Goal: Task Accomplishment & Management: Use online tool/utility

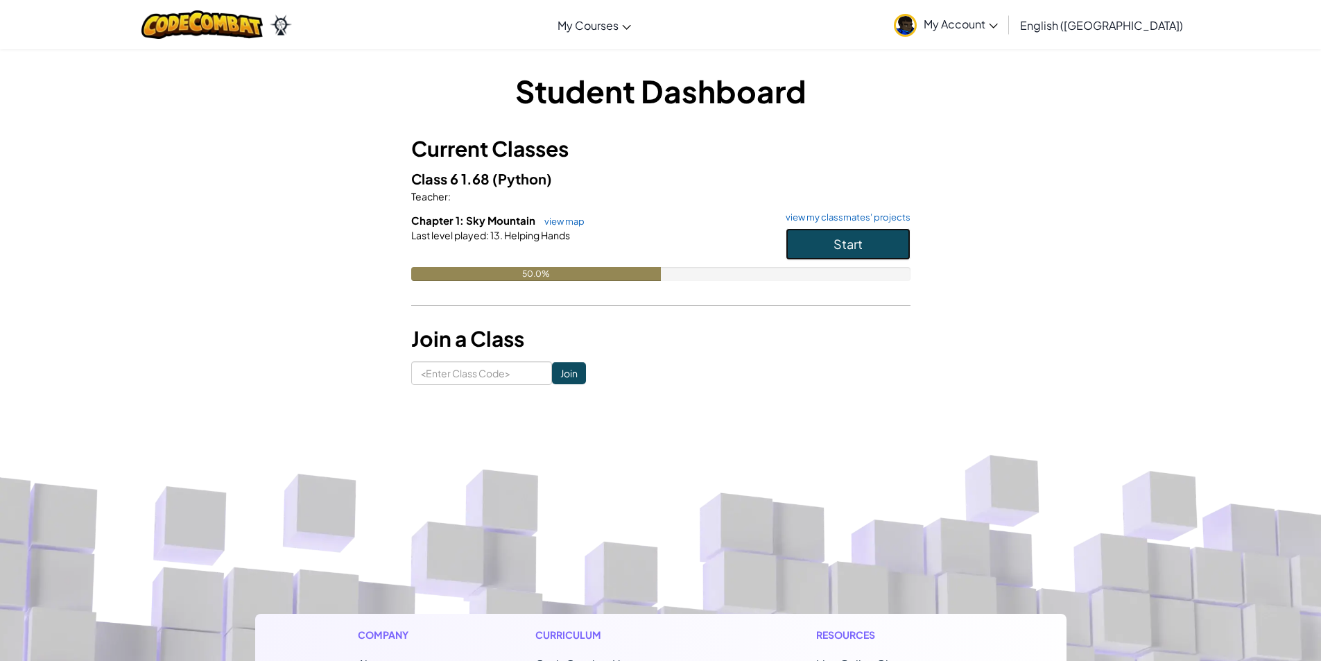
click at [873, 243] on button "Start" at bounding box center [848, 244] width 125 height 32
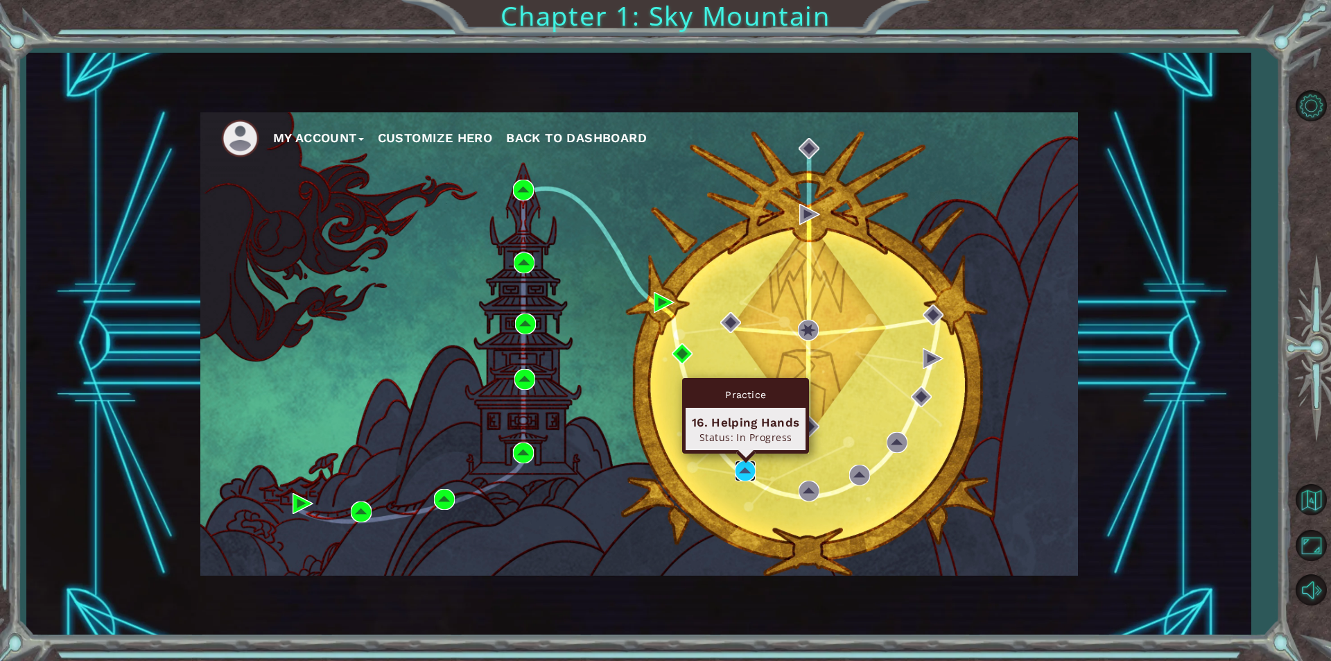
click at [752, 467] on img at bounding box center [745, 470] width 21 height 21
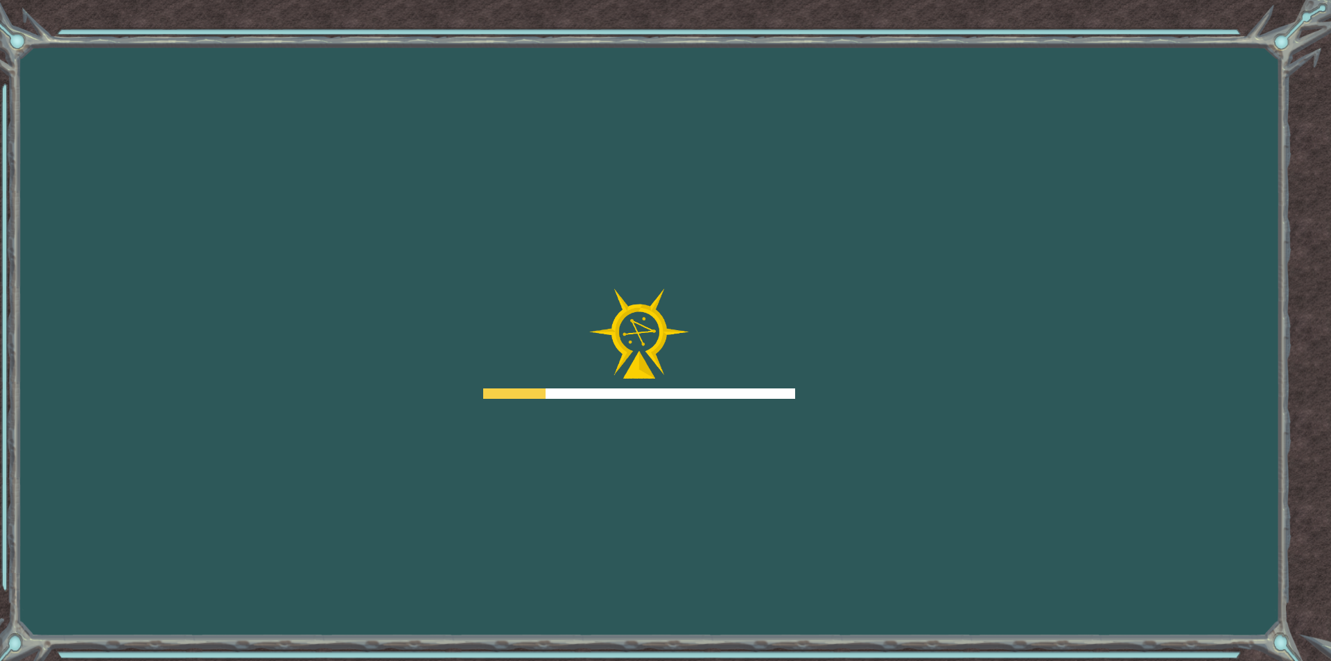
click at [678, 452] on div "Goals Error loading from server. Try refreshing the page. You'll need to join a…" at bounding box center [665, 330] width 1331 height 661
drag, startPoint x: 678, startPoint y: 452, endPoint x: 602, endPoint y: 449, distance: 76.3
click at [602, 449] on div "Goals Error loading from server. Try refreshing the page. You'll need to join a…" at bounding box center [665, 330] width 1331 height 661
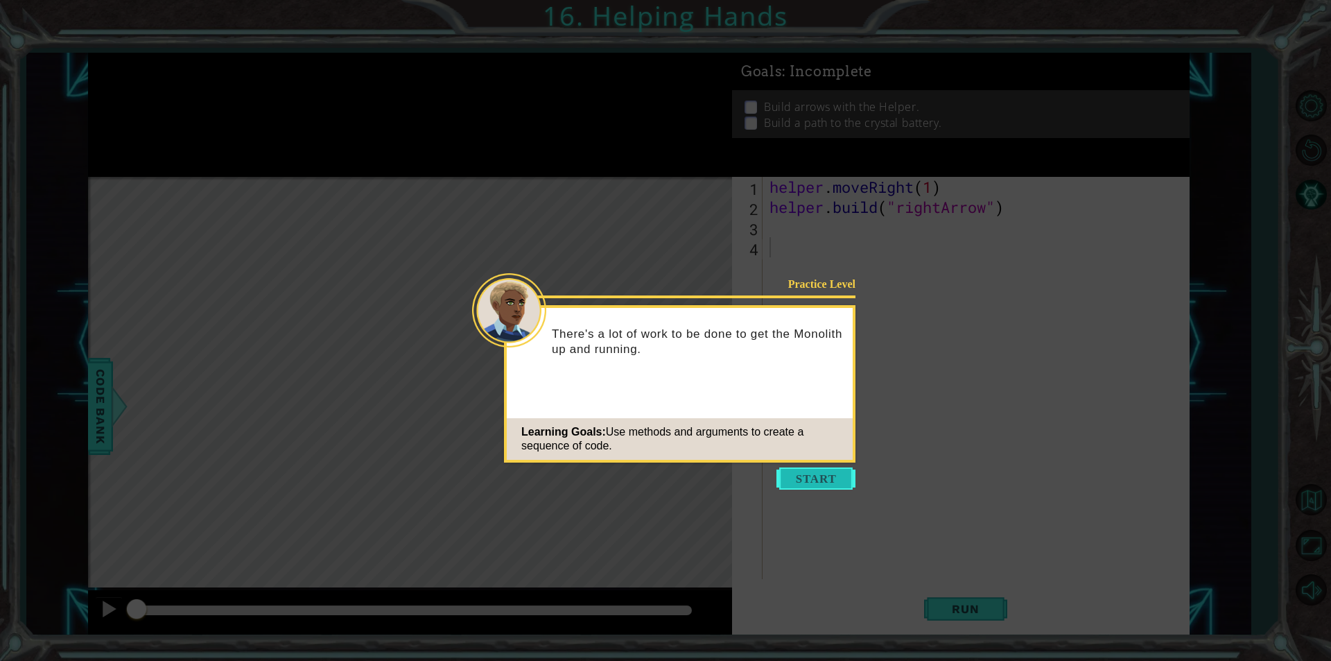
click at [817, 475] on button "Start" at bounding box center [816, 478] width 79 height 22
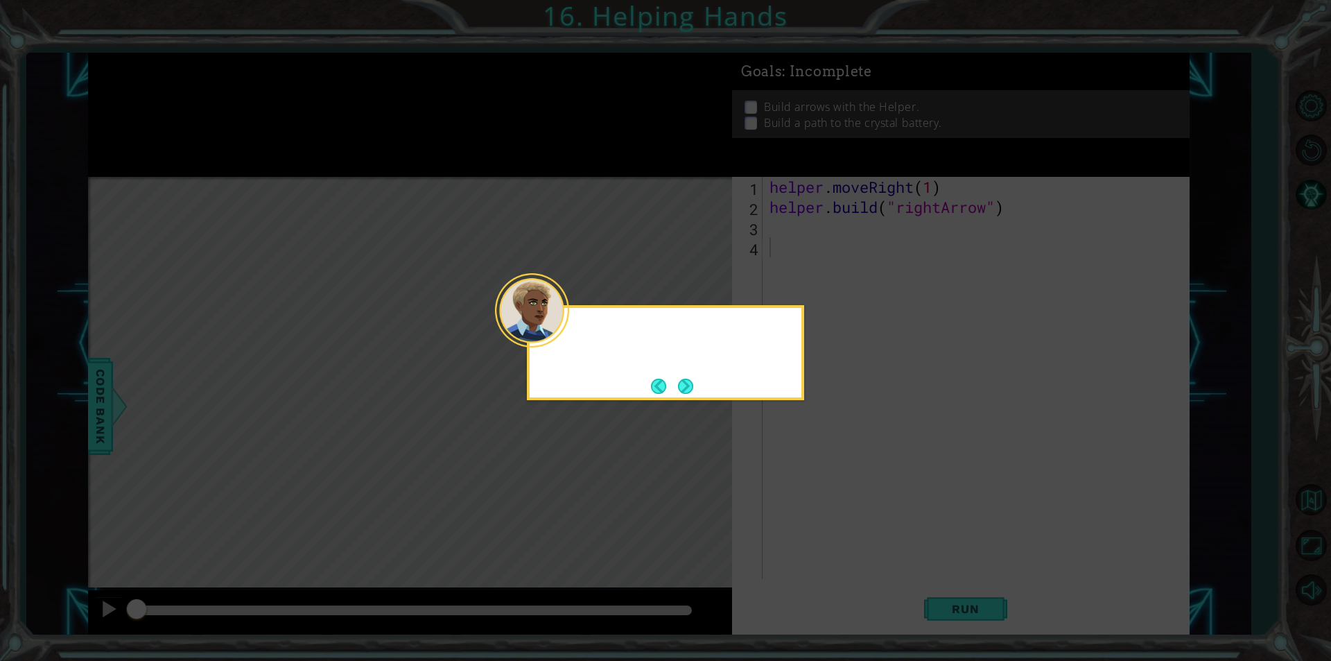
click at [892, 457] on icon at bounding box center [665, 330] width 1331 height 661
click at [685, 382] on button "Next" at bounding box center [685, 386] width 15 height 15
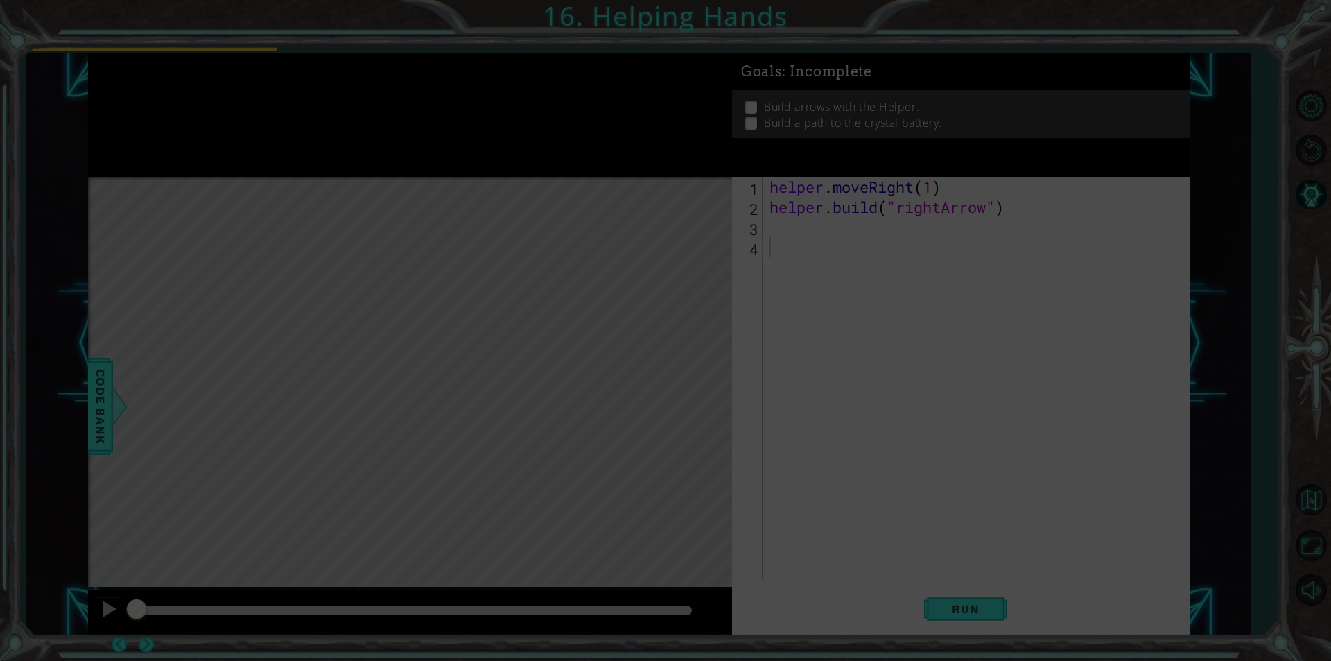
click at [685, 382] on div "Level Map" at bounding box center [408, 381] width 641 height 408
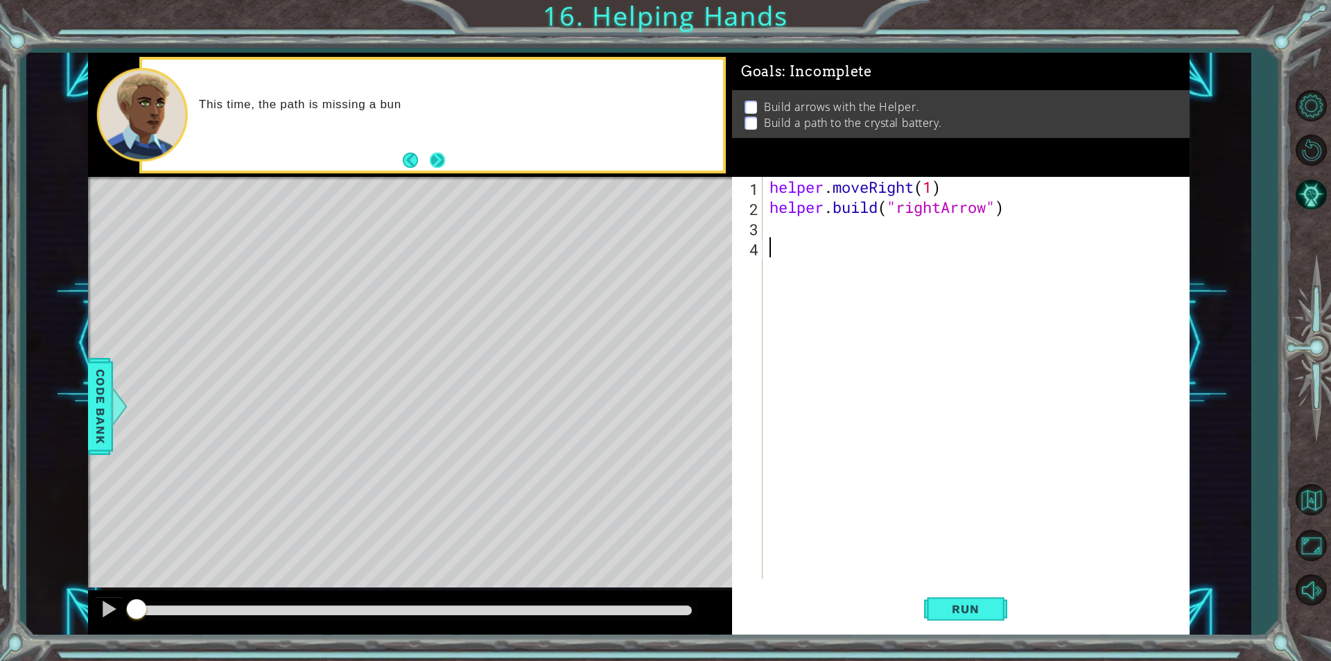
click at [441, 160] on button "Next" at bounding box center [437, 160] width 15 height 15
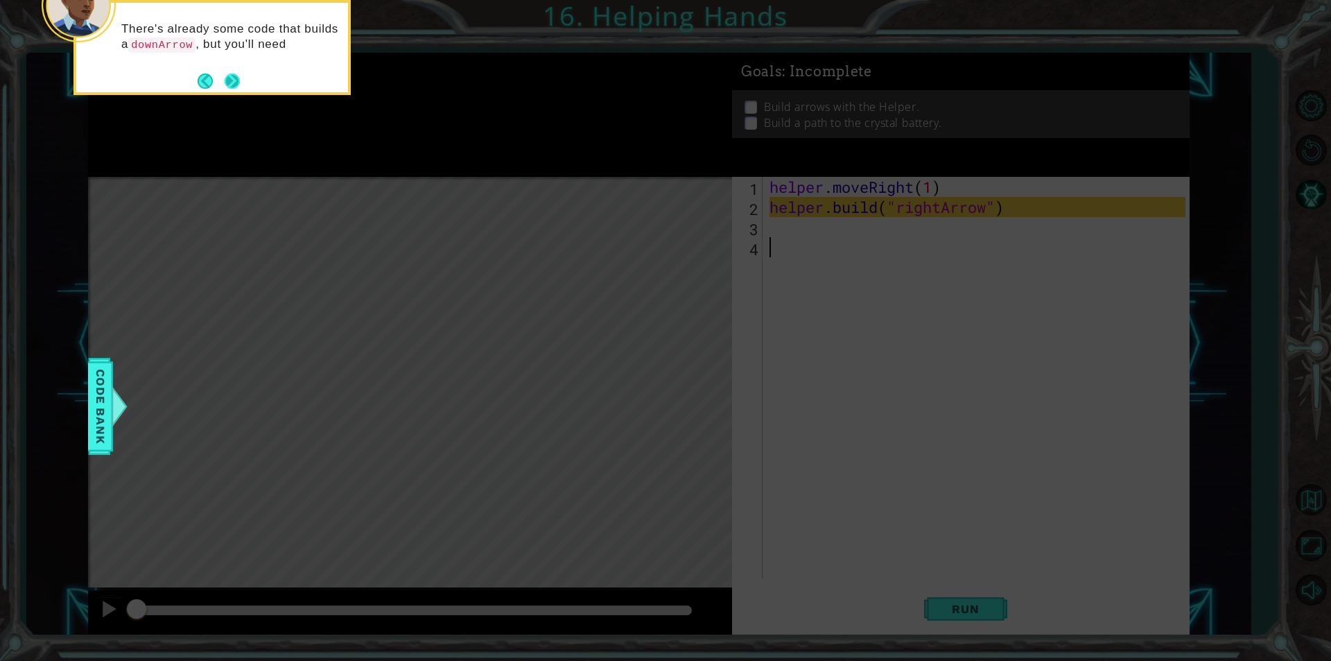
click at [227, 73] on button "Next" at bounding box center [232, 80] width 15 height 15
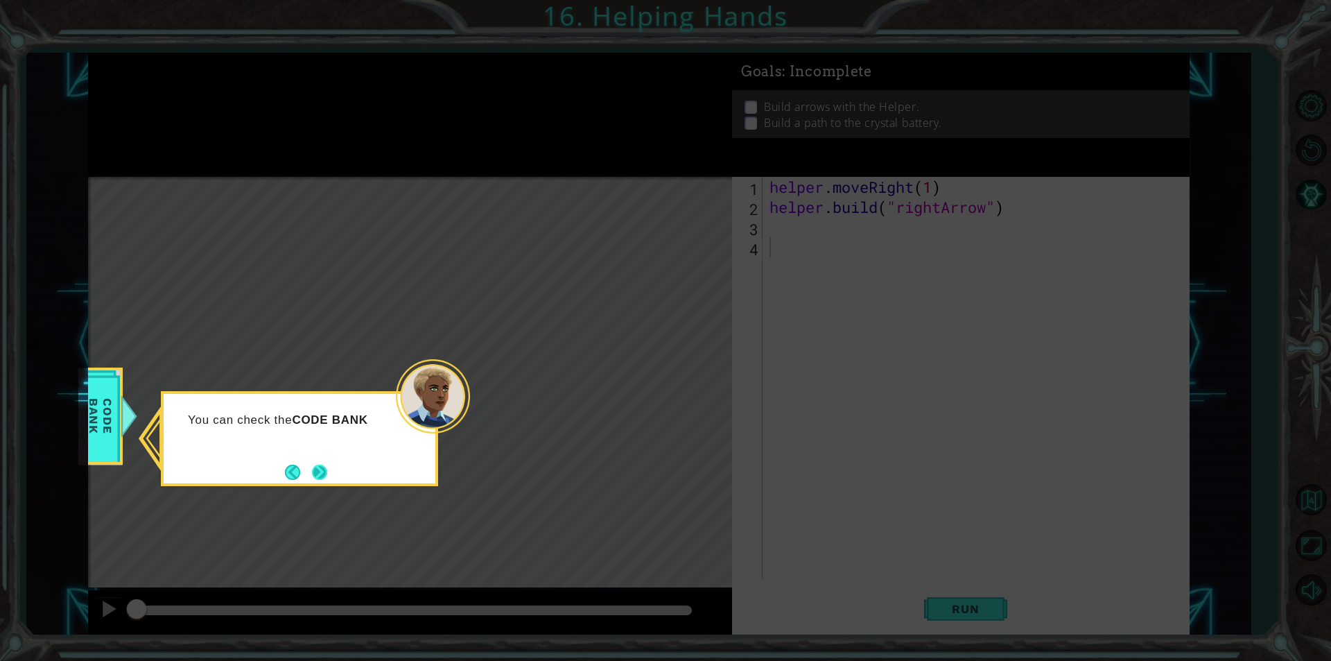
click at [313, 474] on button "Next" at bounding box center [319, 472] width 15 height 15
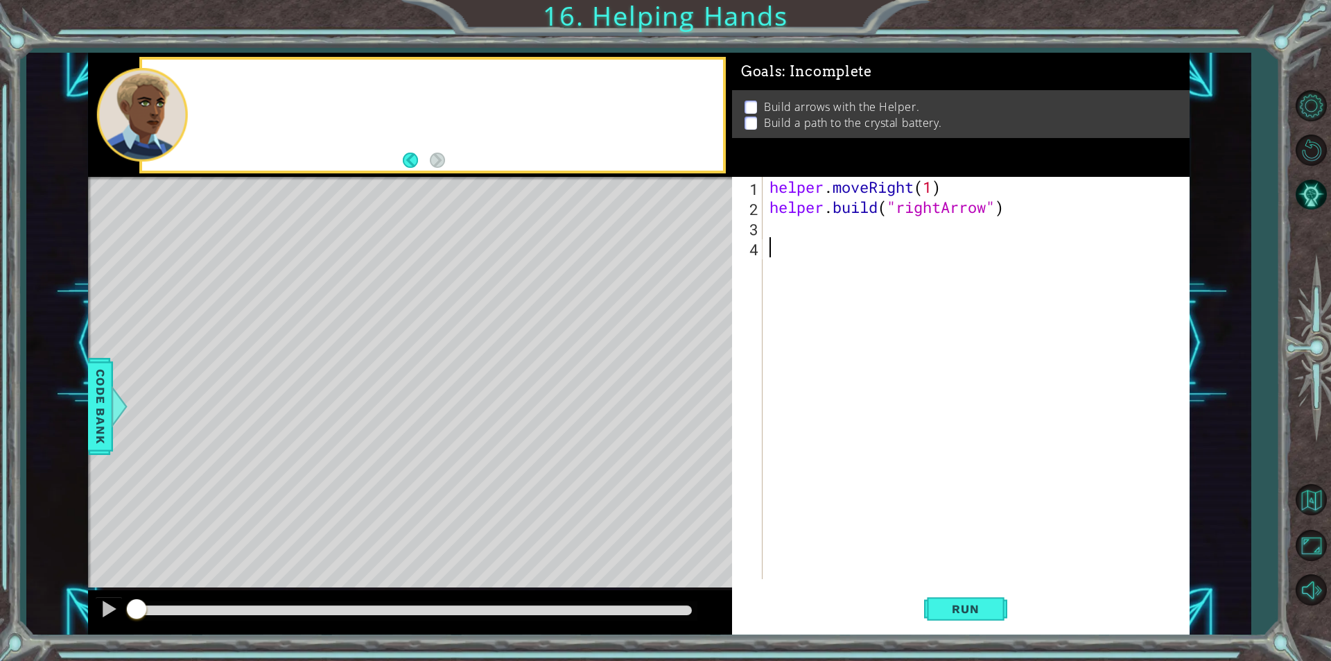
click at [313, 474] on div "Level Map" at bounding box center [408, 381] width 641 height 408
click at [103, 398] on span "Code Bank" at bounding box center [100, 406] width 22 height 85
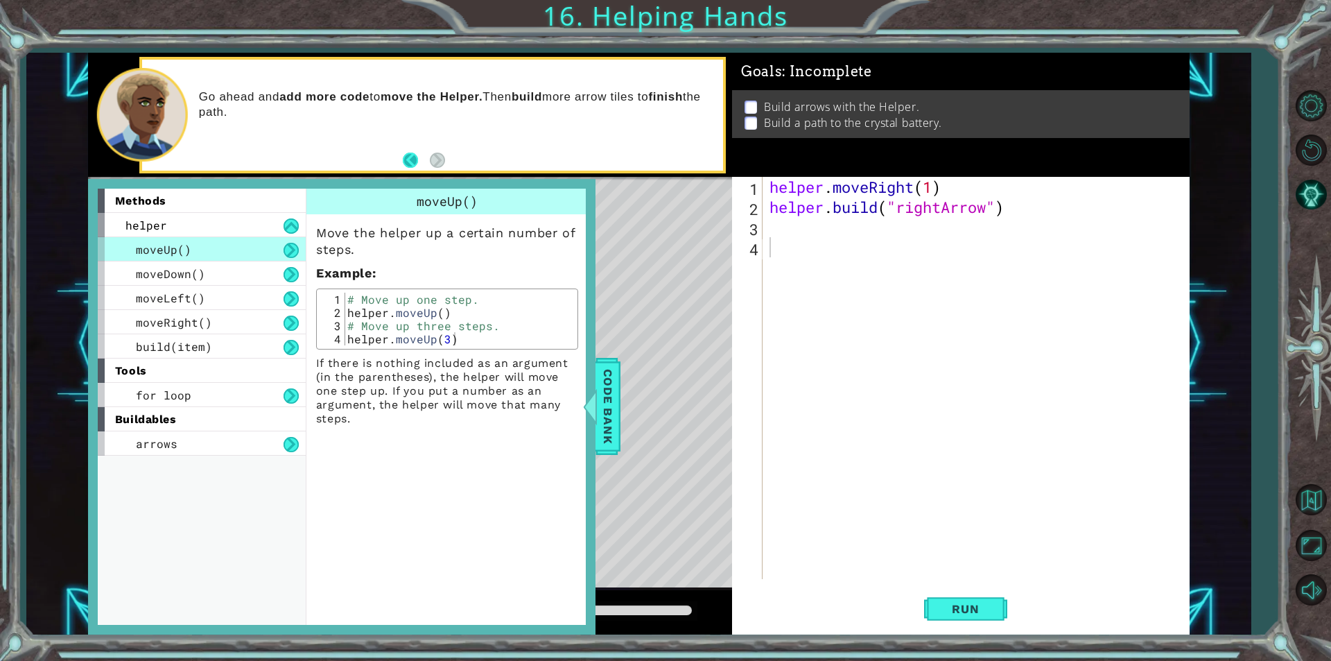
click at [409, 164] on button "Back" at bounding box center [416, 160] width 27 height 15
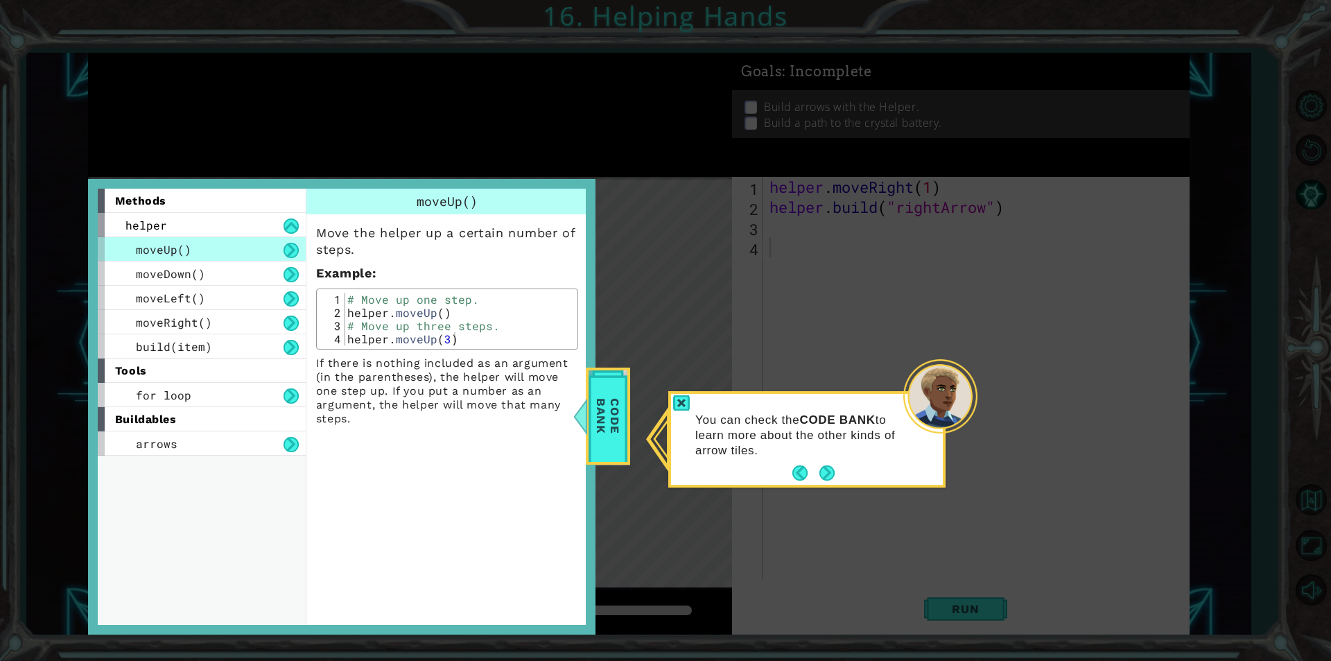
click at [700, 317] on icon at bounding box center [665, 330] width 1331 height 661
drag, startPoint x: 686, startPoint y: 404, endPoint x: 640, endPoint y: 416, distance: 47.9
click at [686, 404] on div at bounding box center [681, 403] width 17 height 16
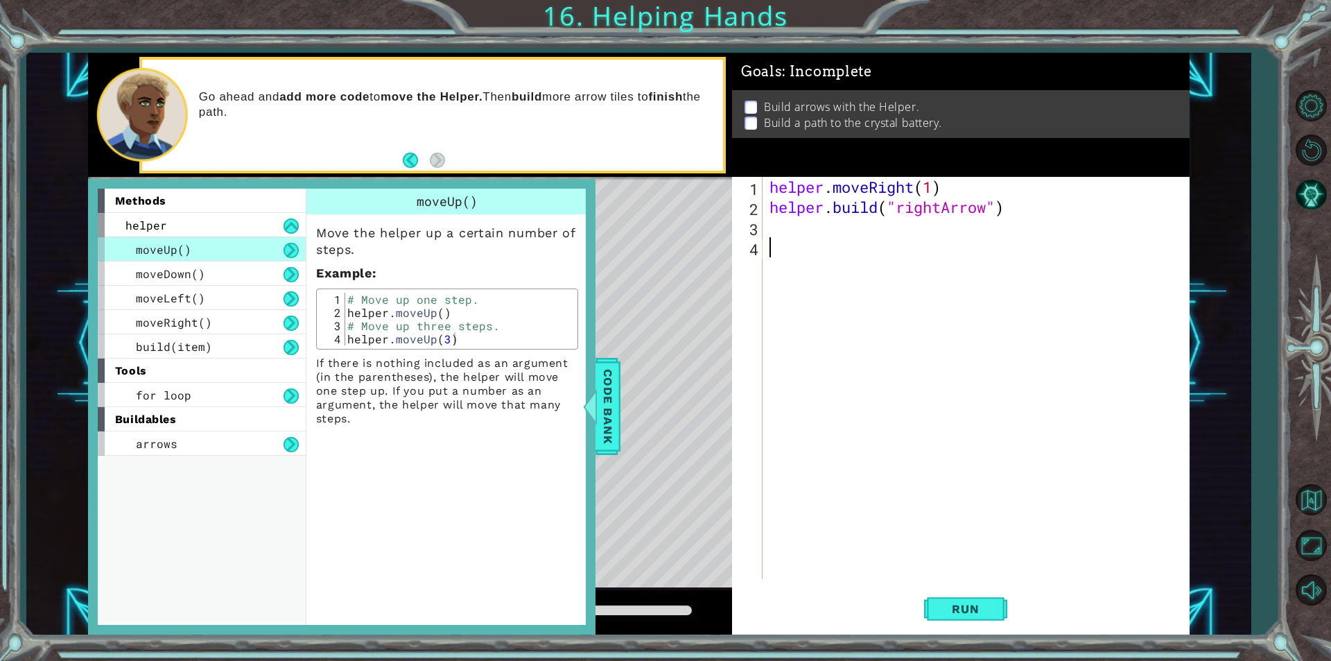
click at [408, 160] on button "Back" at bounding box center [416, 160] width 27 height 15
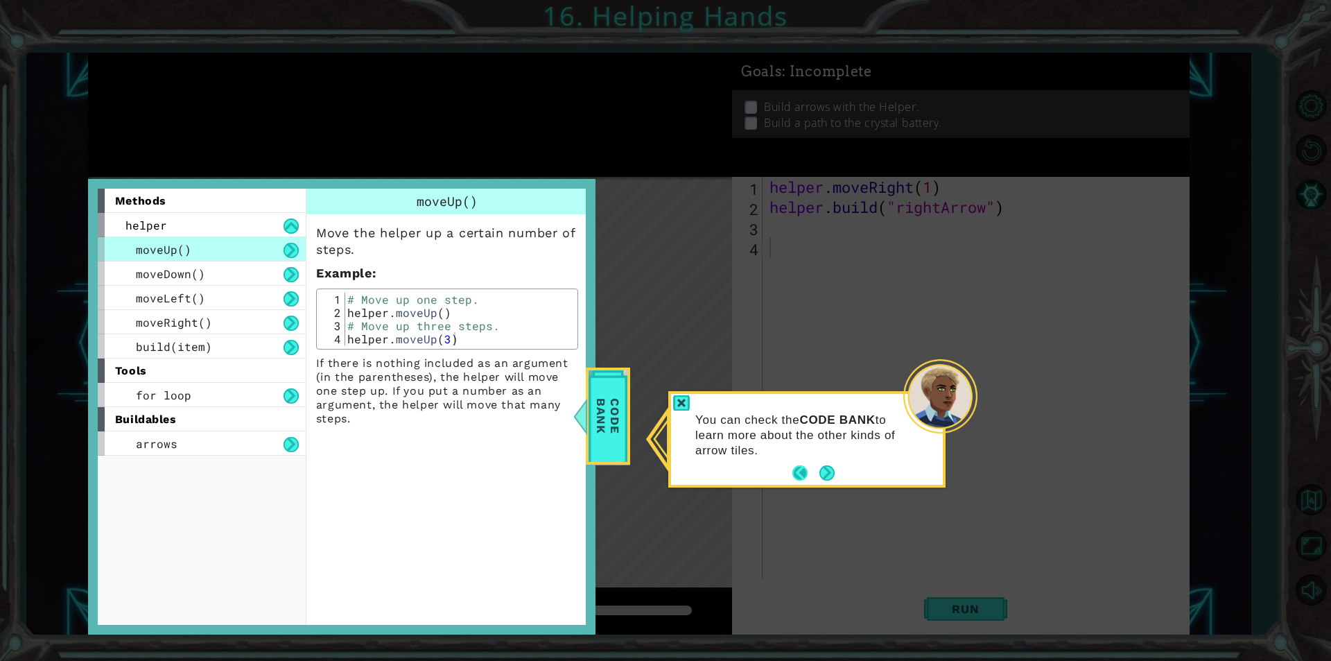
click at [802, 475] on button "Back" at bounding box center [806, 472] width 27 height 15
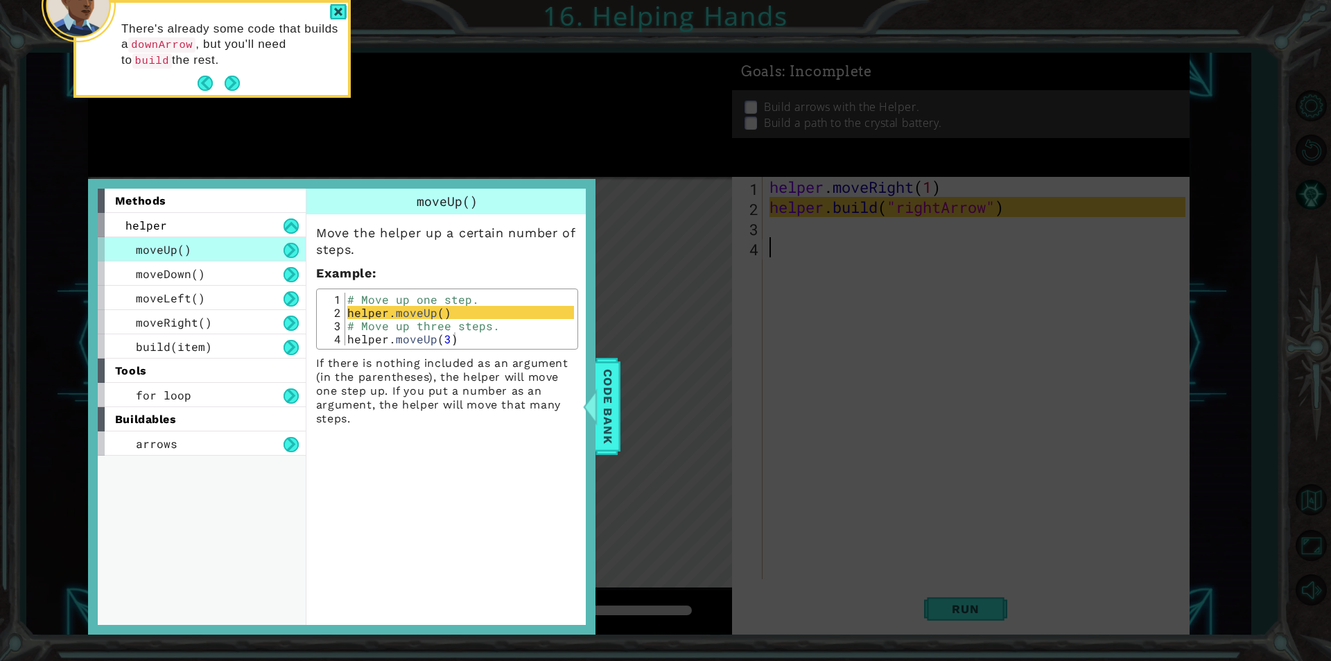
click at [592, 392] on div at bounding box center [589, 407] width 17 height 42
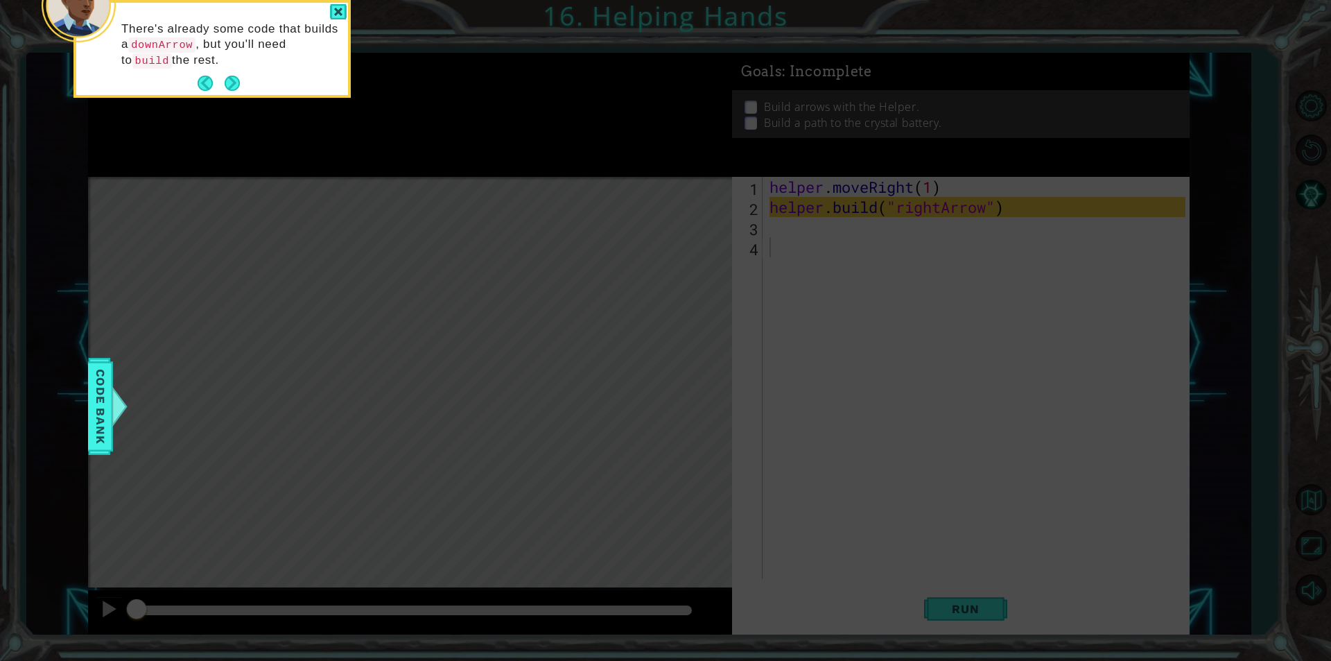
click at [602, 392] on icon at bounding box center [665, 99] width 1331 height 1124
drag, startPoint x: 200, startPoint y: 73, endPoint x: 250, endPoint y: 144, distance: 86.2
click at [224, 137] on body "1 ההההההההההההההההההההההההההההההההההההההההההההההההההההההההההההההההההההההההההההה…" at bounding box center [665, 330] width 1331 height 661
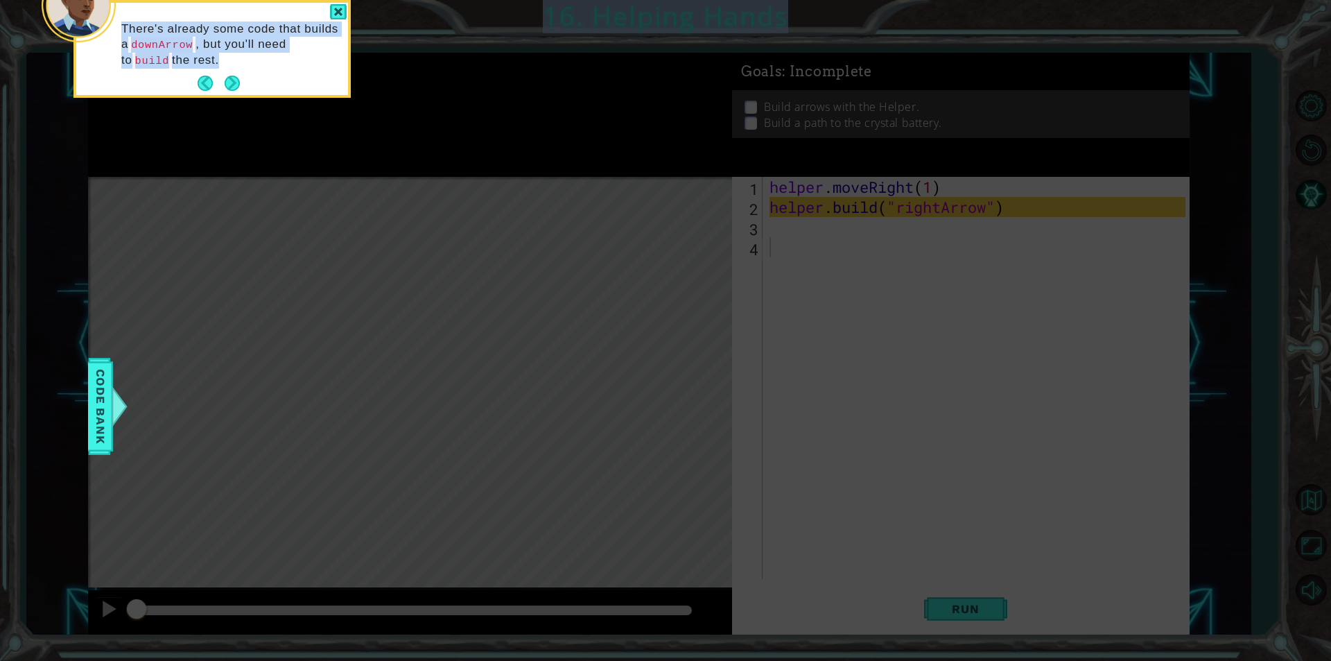
click at [241, 112] on icon at bounding box center [665, 99] width 1331 height 1124
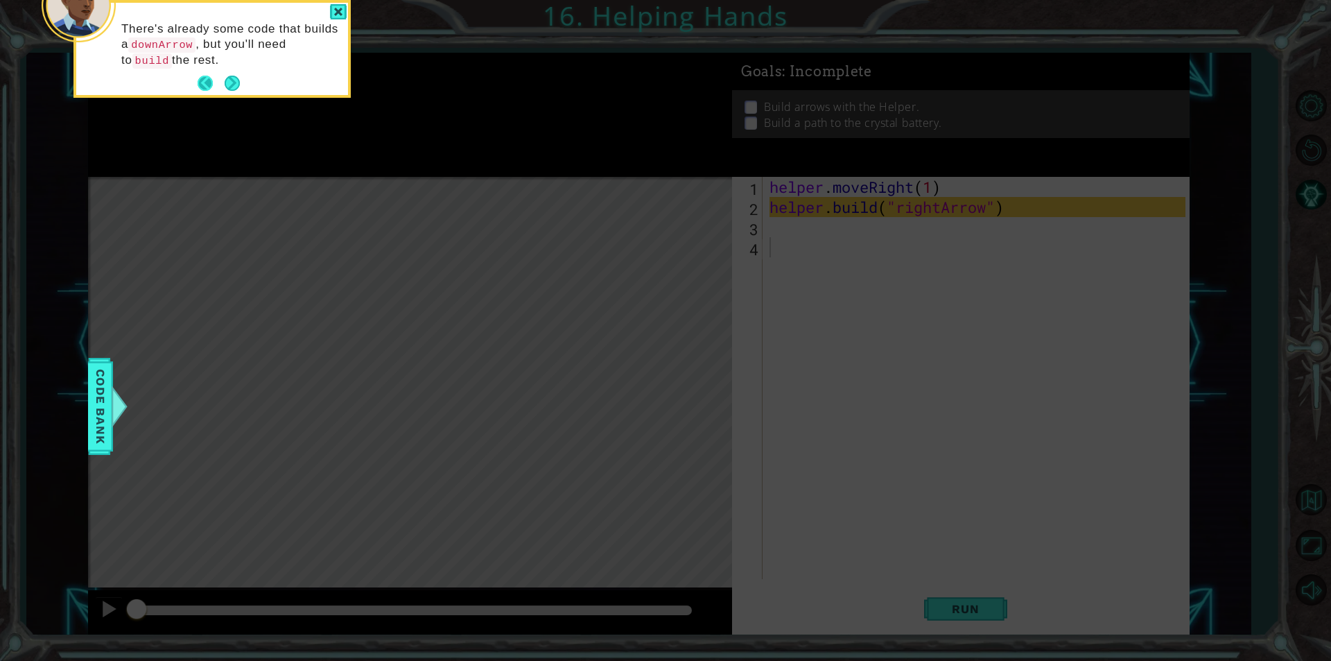
click at [207, 83] on button "Back" at bounding box center [211, 83] width 27 height 15
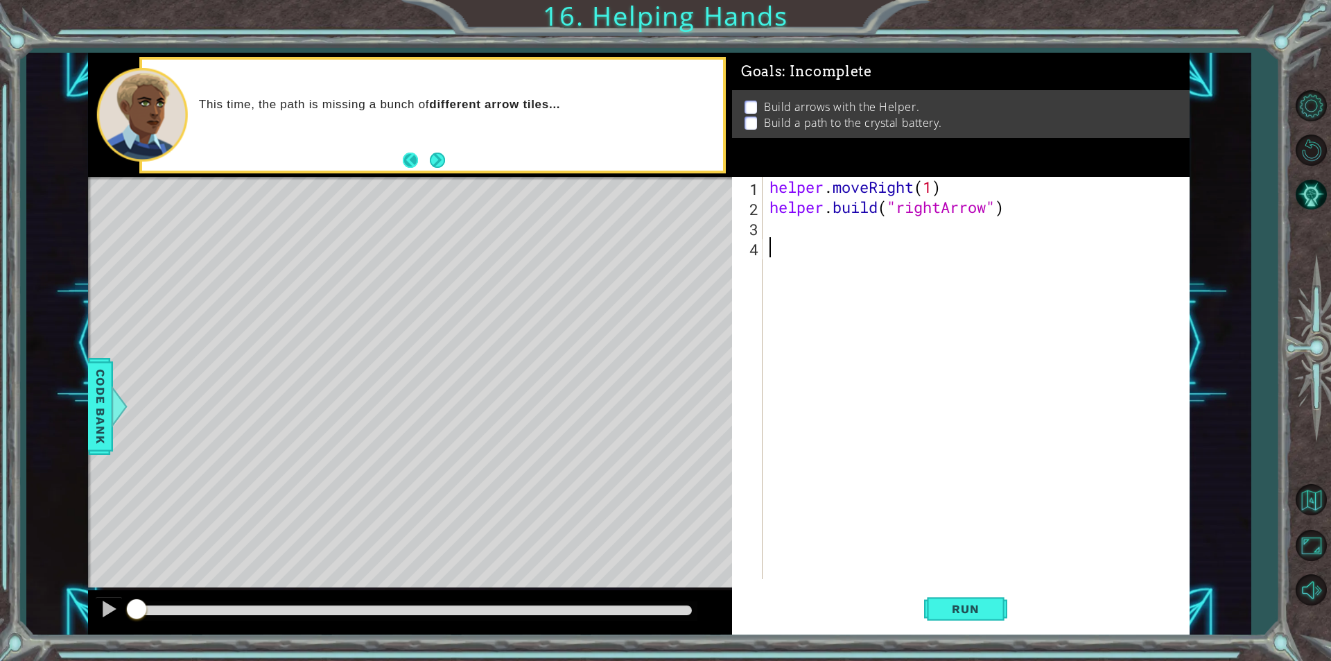
click at [417, 155] on button "Back" at bounding box center [416, 160] width 27 height 15
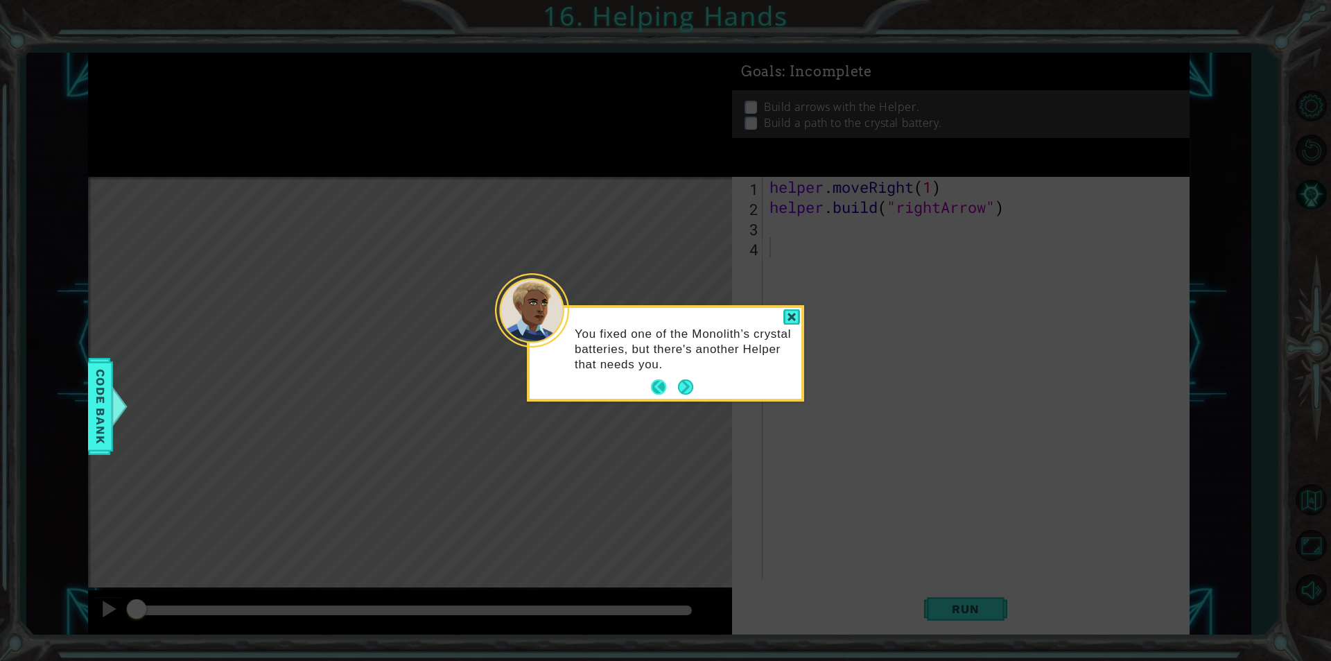
click at [659, 385] on button "Back" at bounding box center [664, 386] width 27 height 15
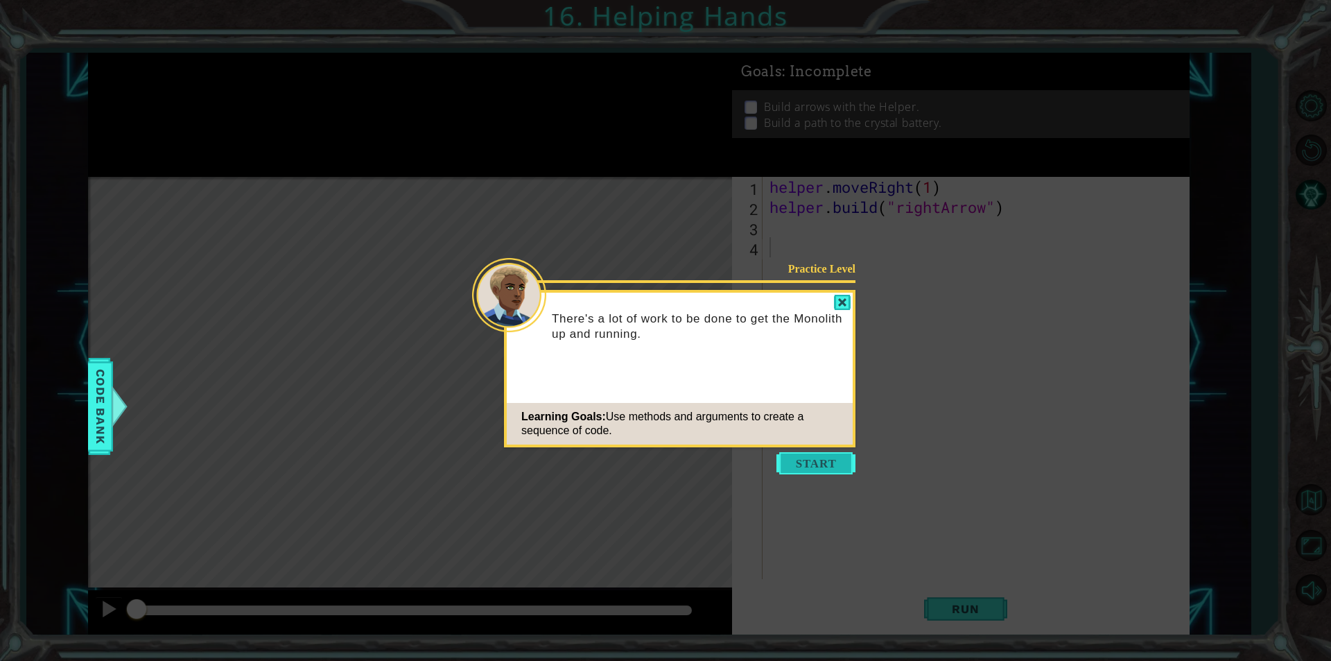
click at [842, 464] on button "Start" at bounding box center [816, 463] width 79 height 22
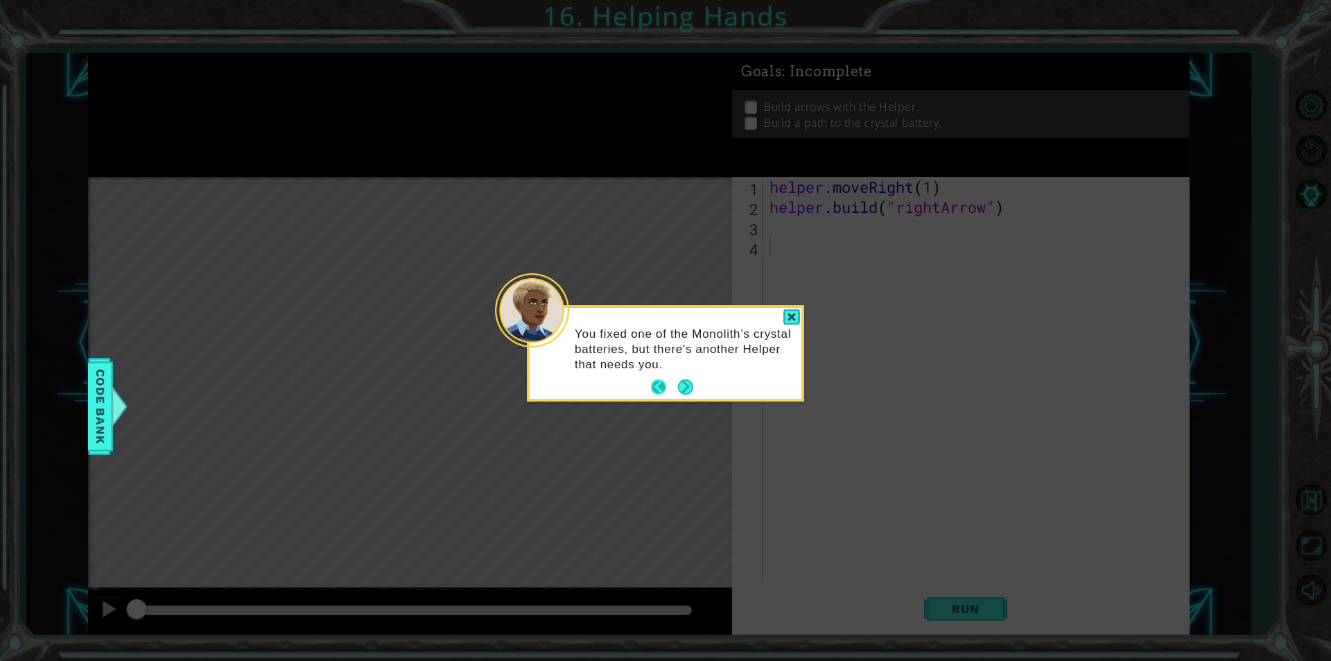
click at [655, 388] on button "Back" at bounding box center [664, 386] width 27 height 15
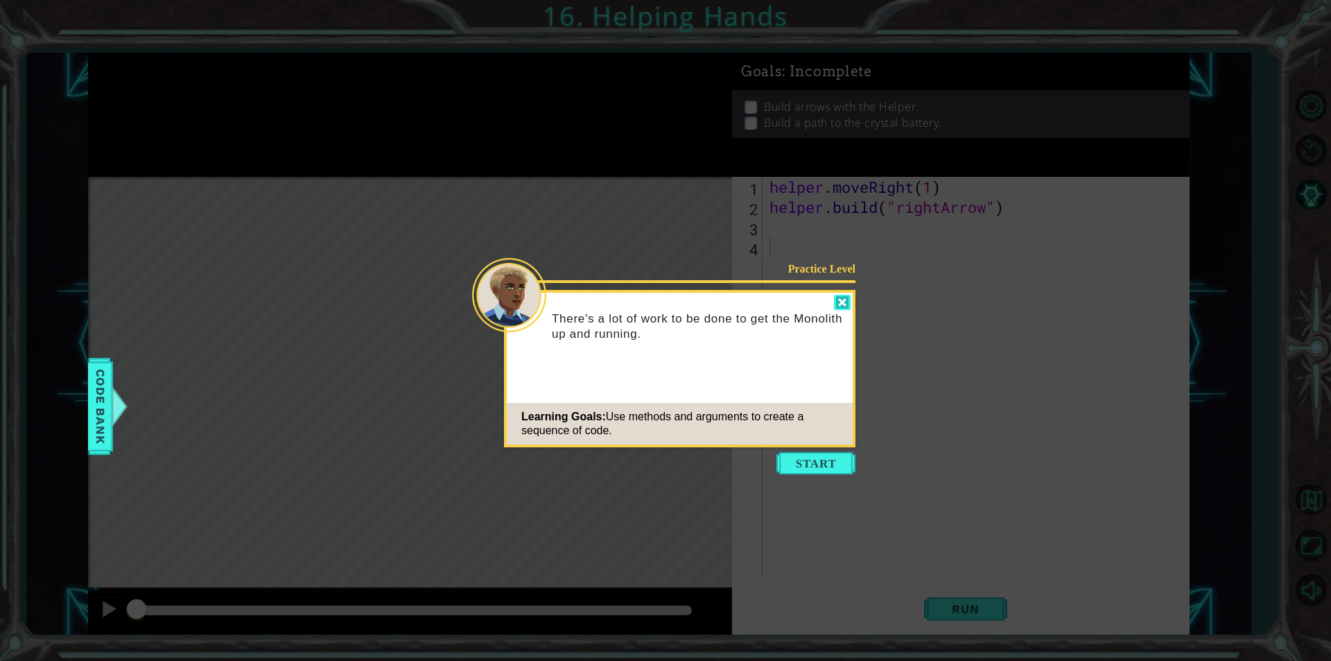
click at [839, 298] on div at bounding box center [842, 303] width 17 height 16
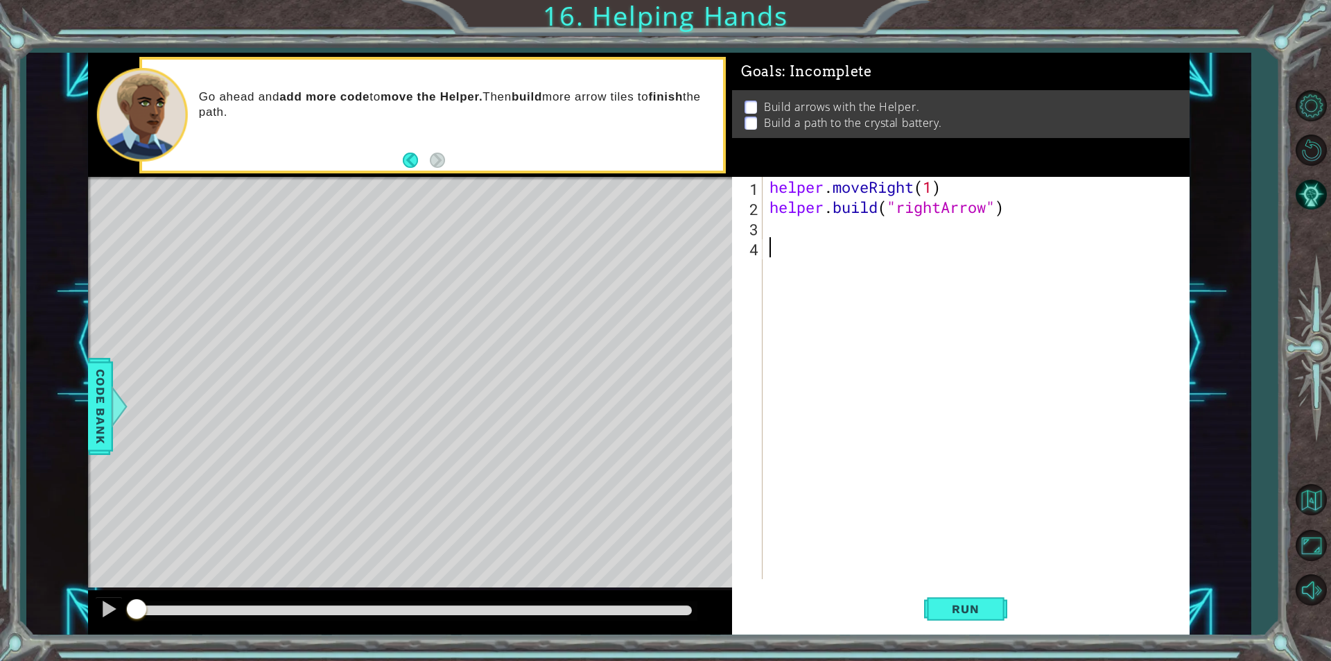
click at [400, 164] on div "Go ahead and add more code to move the Helper. Then build more arrow tiles to f…" at bounding box center [432, 115] width 580 height 111
click at [415, 155] on button "Back" at bounding box center [416, 160] width 27 height 15
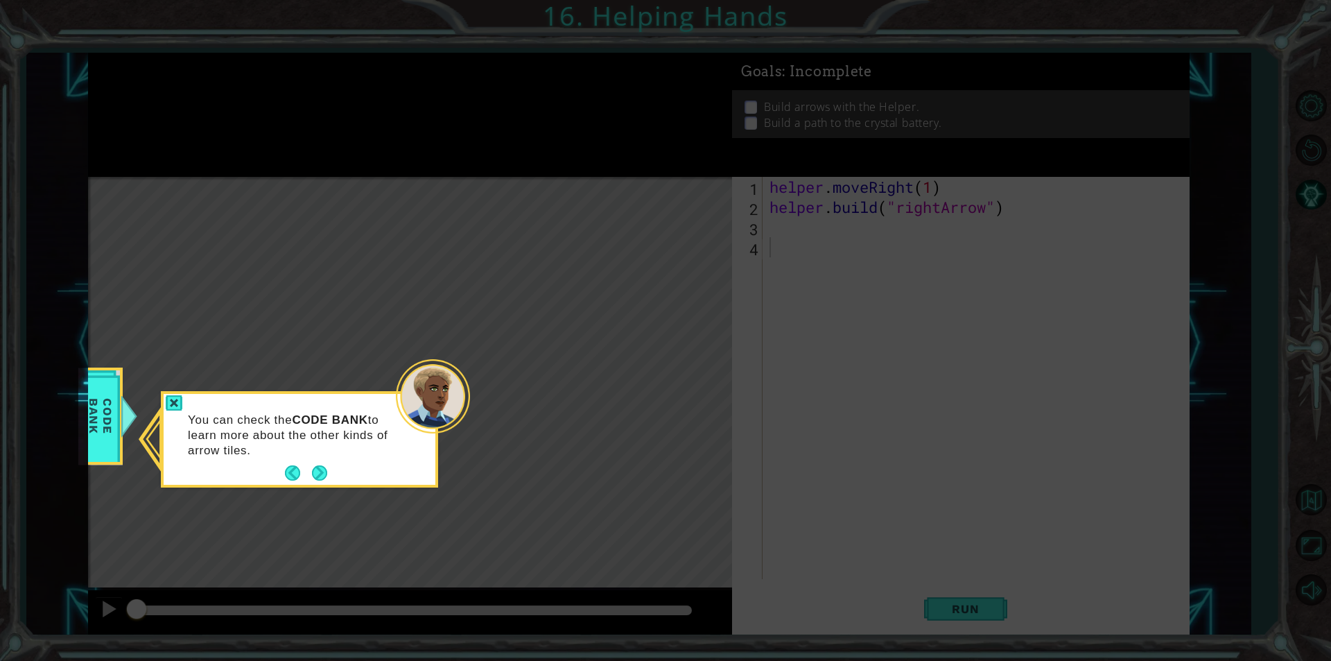
click at [327, 459] on div "You can check the CODE BANK to learn more about the other kinds of arrow tiles." at bounding box center [300, 441] width 272 height 85
click at [315, 476] on button "Next" at bounding box center [319, 472] width 15 height 15
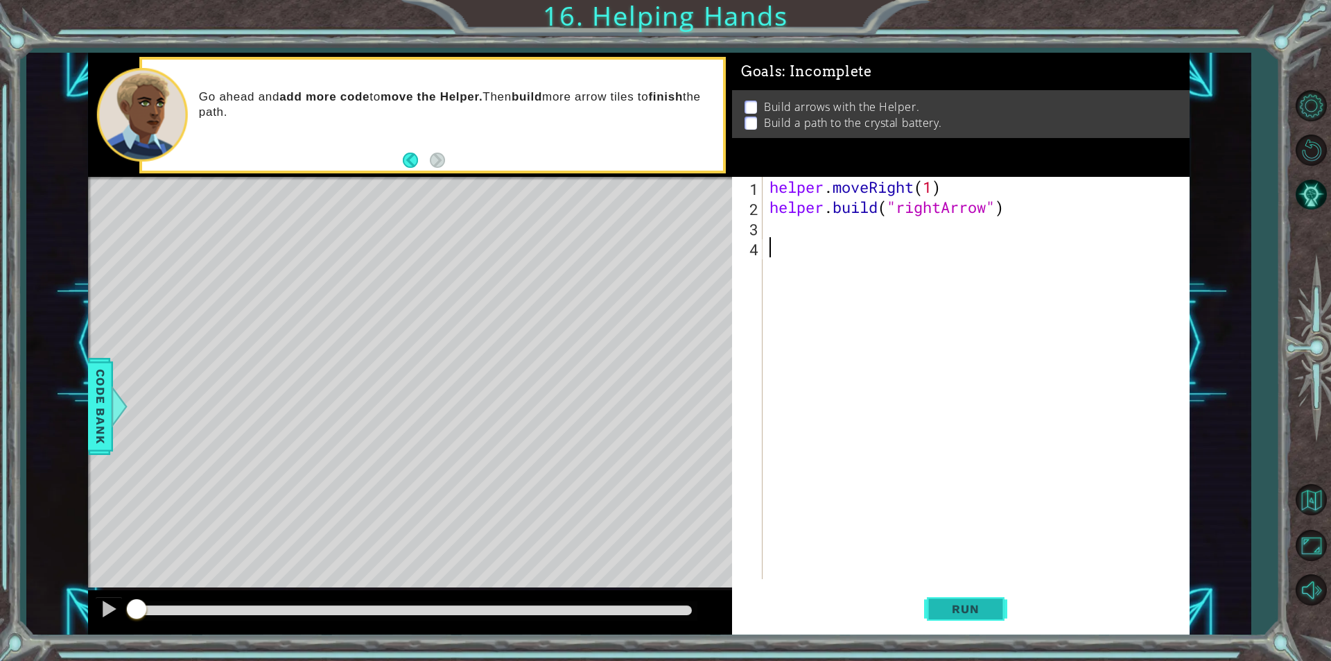
click at [976, 609] on span "Run" at bounding box center [965, 609] width 55 height 14
click at [964, 608] on span "Run" at bounding box center [965, 609] width 55 height 14
click at [104, 601] on div at bounding box center [109, 609] width 18 height 18
click at [981, 600] on button "Run" at bounding box center [965, 609] width 83 height 46
click at [111, 597] on button at bounding box center [109, 610] width 28 height 28
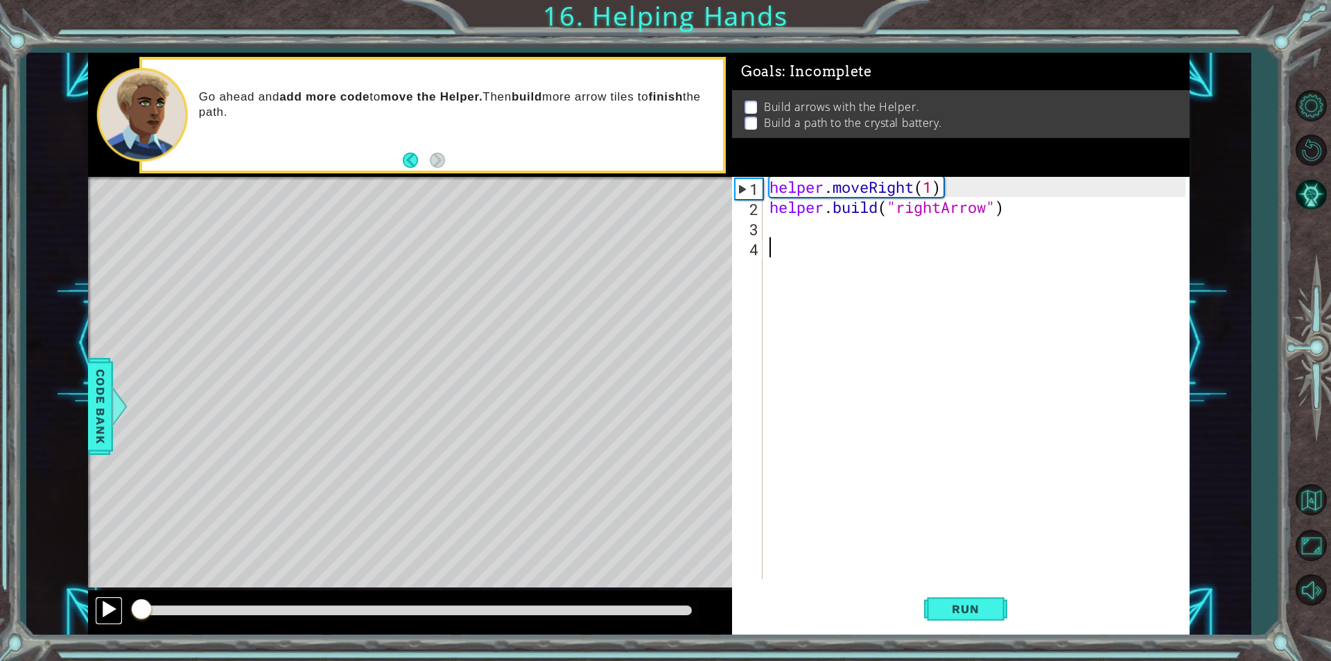
click at [107, 600] on div at bounding box center [109, 609] width 18 height 18
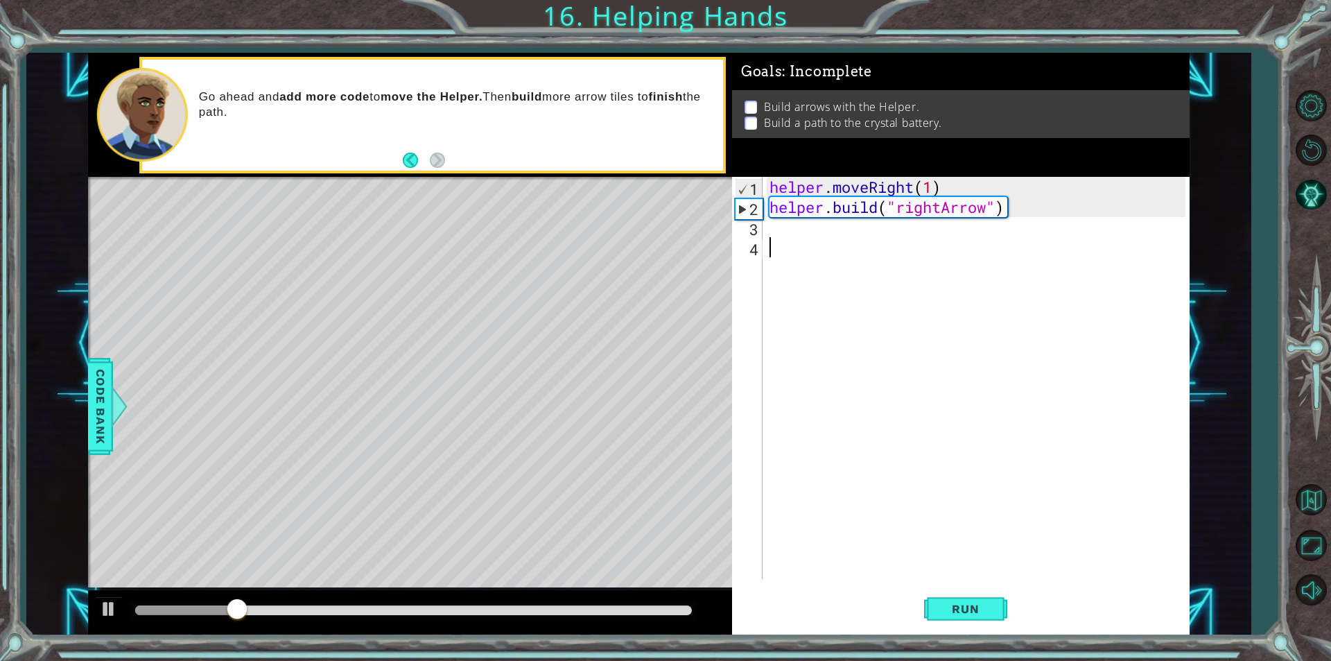
click at [1059, 201] on div "helper . moveRight ( 1 ) helper . build ( "rightArrow" )" at bounding box center [980, 398] width 426 height 442
click at [1029, 212] on div "helper . moveRight ( 1 ) helper . build ( "rightArrow" )" at bounding box center [980, 398] width 426 height 442
type textarea "h"
type textarea "helper.moveRight(1)"
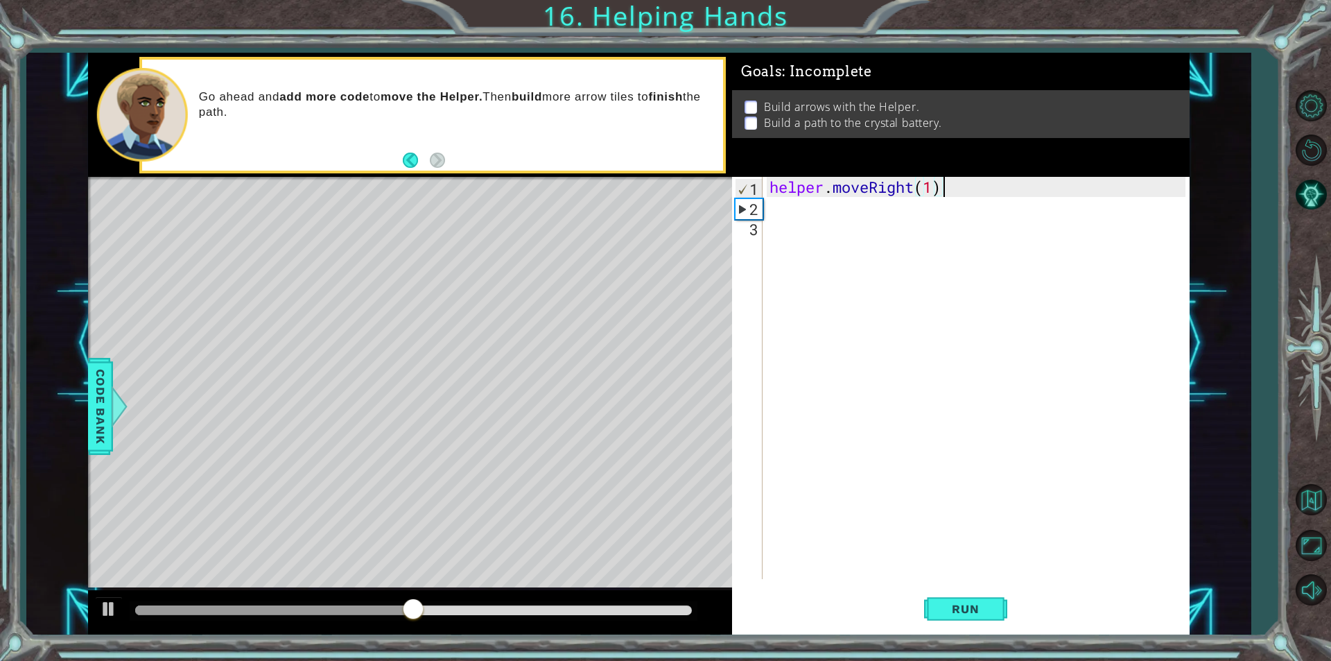
click at [804, 213] on div "helper . moveRight ( 1 )" at bounding box center [980, 398] width 426 height 442
click at [751, 105] on p at bounding box center [751, 107] width 12 height 13
click at [505, 105] on p "Go ahead and add more code to move the Helper. Then build more arrow tiles to f…" at bounding box center [456, 104] width 514 height 31
click at [415, 164] on button "Back" at bounding box center [416, 160] width 27 height 15
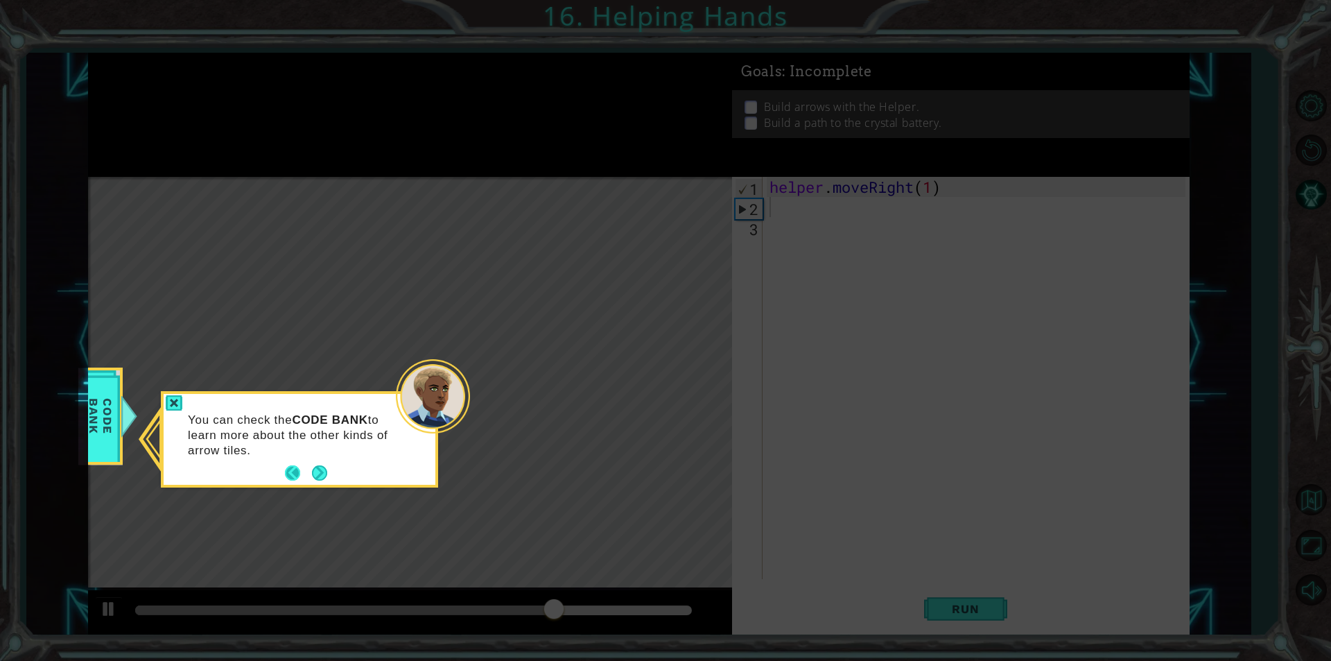
click at [293, 472] on button "Back" at bounding box center [298, 472] width 27 height 15
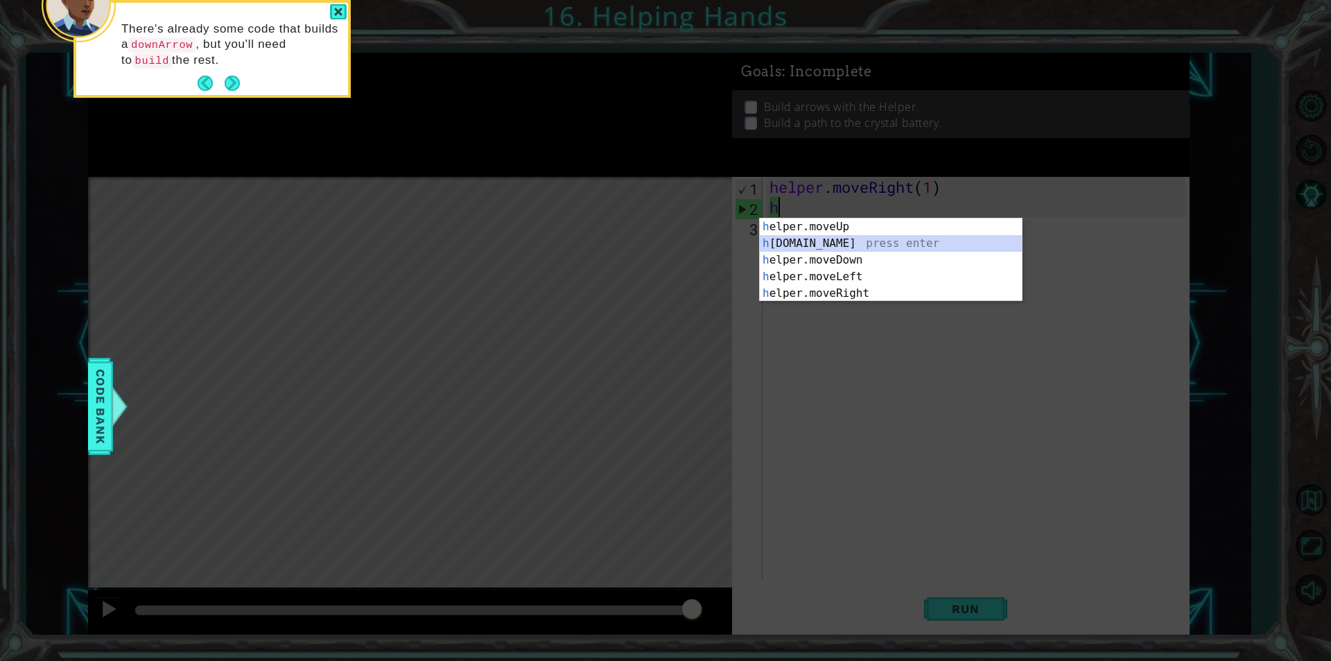
click at [822, 239] on div "h elper.moveUp press enter h [DOMAIN_NAME] press enter h elper.moveDown press e…" at bounding box center [891, 276] width 262 height 116
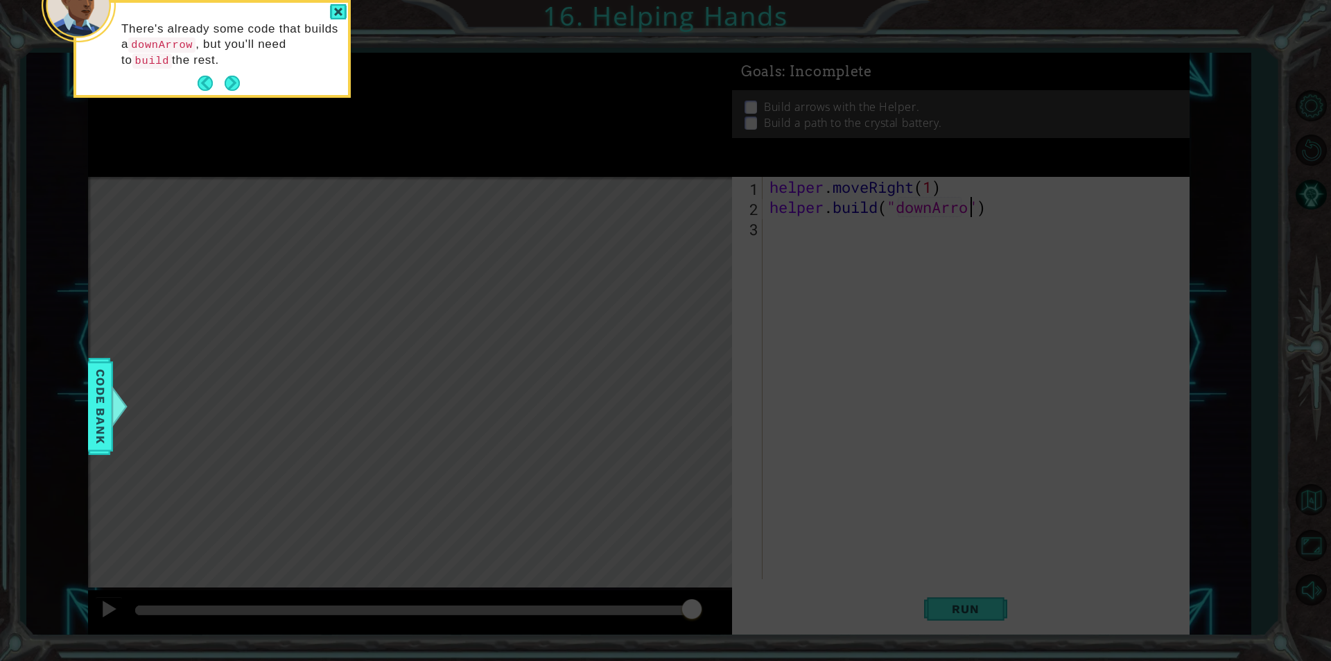
scroll to position [0, 9]
type textarea "[DOMAIN_NAME]("downArrow")"
click at [338, 17] on div at bounding box center [338, 12] width 17 height 16
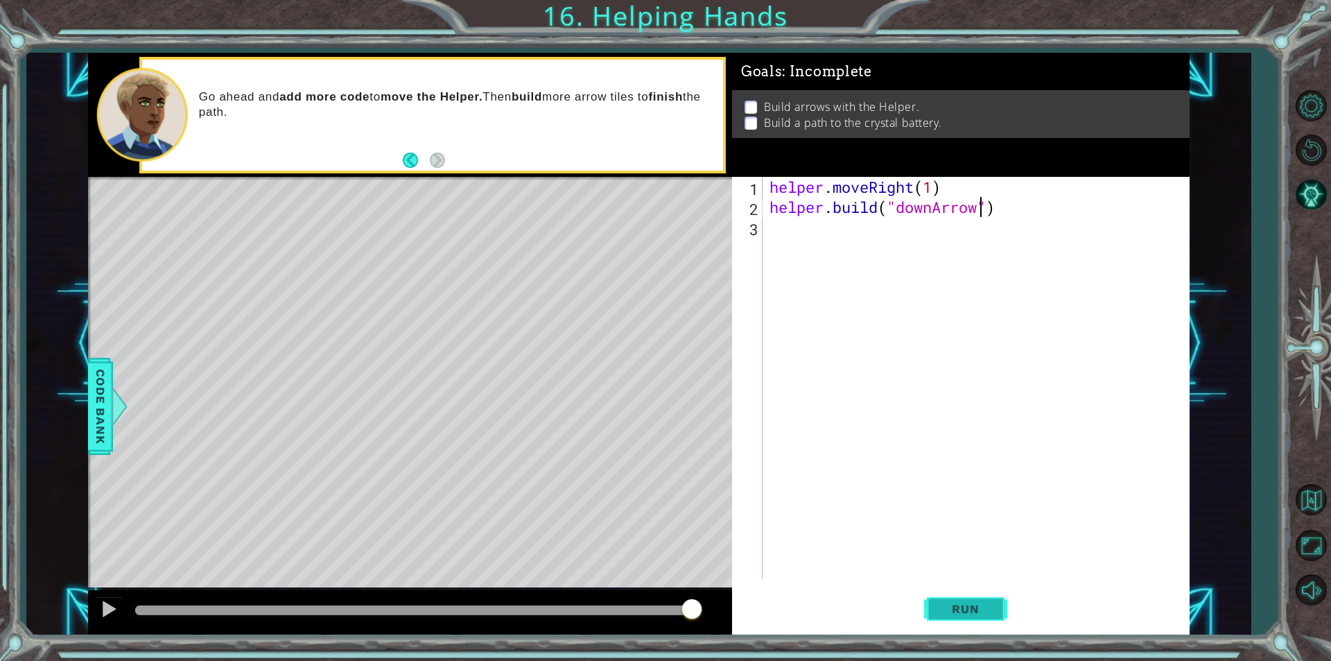
click at [969, 611] on span "Run" at bounding box center [965, 609] width 55 height 14
click at [957, 603] on span "Run" at bounding box center [965, 609] width 55 height 14
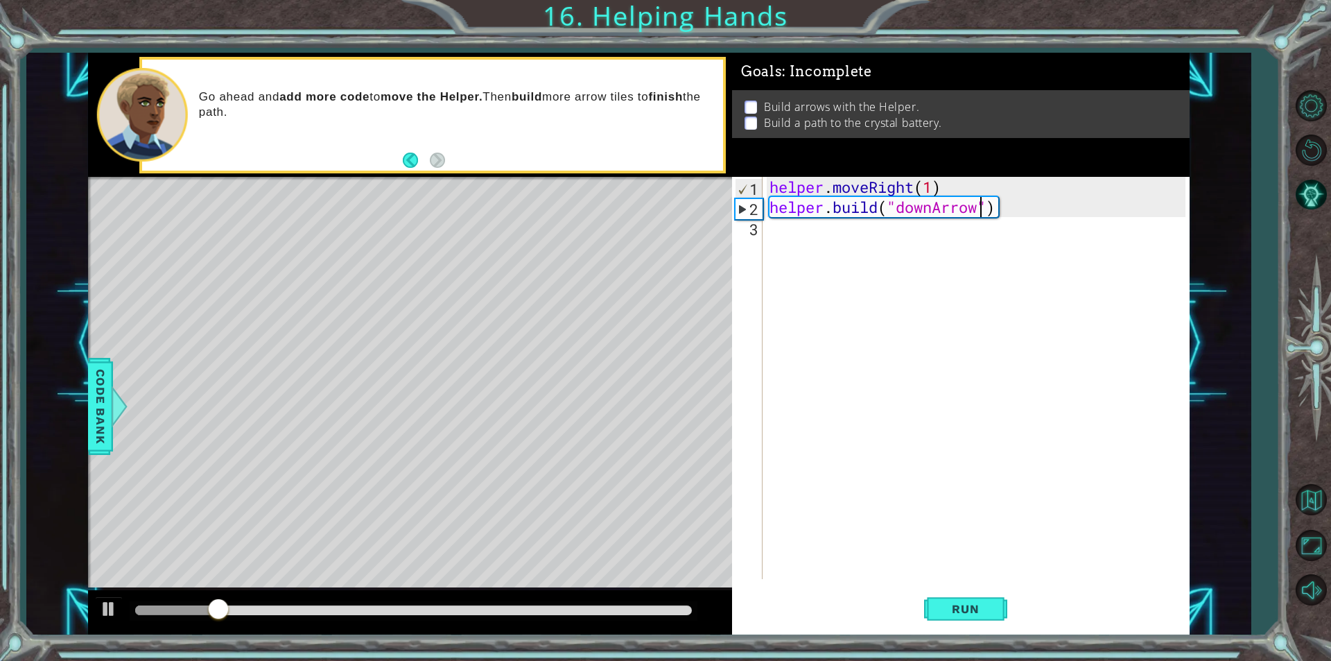
click at [790, 234] on div "helper . moveRight ( 1 ) helper . build ( "downArrow" )" at bounding box center [980, 398] width 426 height 442
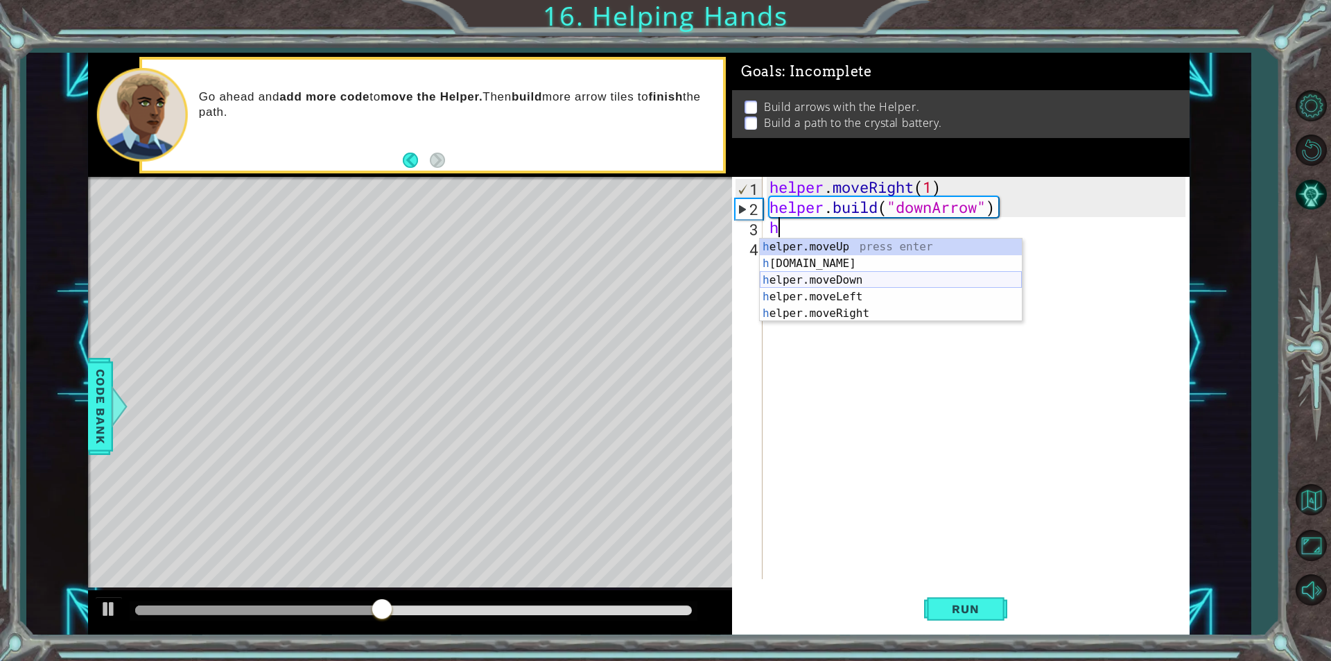
click at [854, 279] on div "h elper.moveUp press enter h [DOMAIN_NAME] press enter h elper.moveDown press e…" at bounding box center [891, 297] width 262 height 116
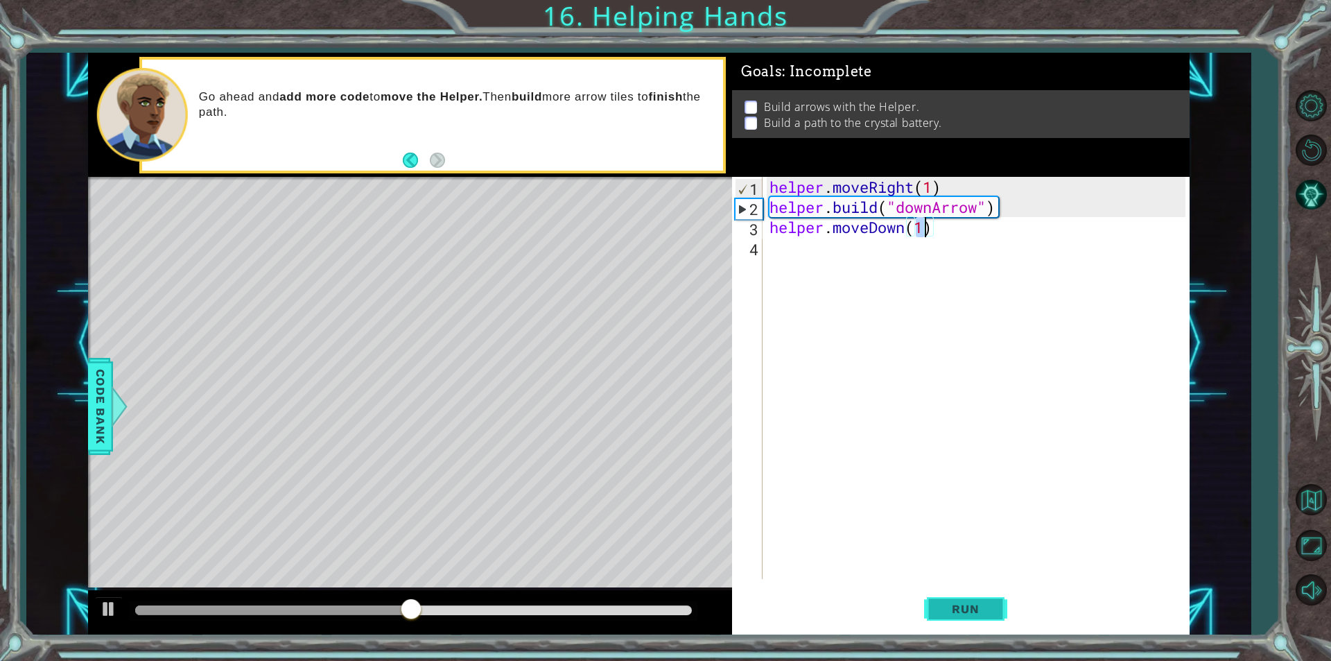
type textarea "helper.moveDown(1)"
click at [955, 605] on span "Run" at bounding box center [965, 609] width 55 height 14
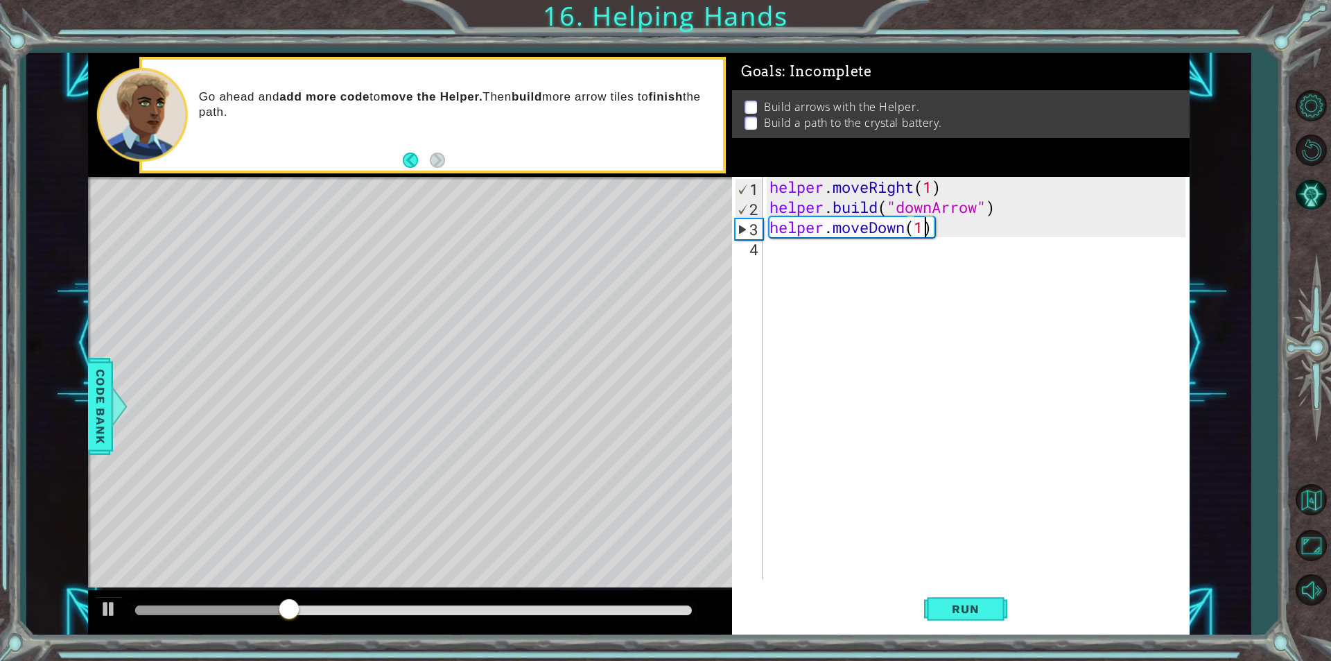
click at [790, 248] on div "helper . moveRight ( 1 ) helper . build ( "downArrow" ) helper . moveDown ( 1 )" at bounding box center [980, 398] width 426 height 442
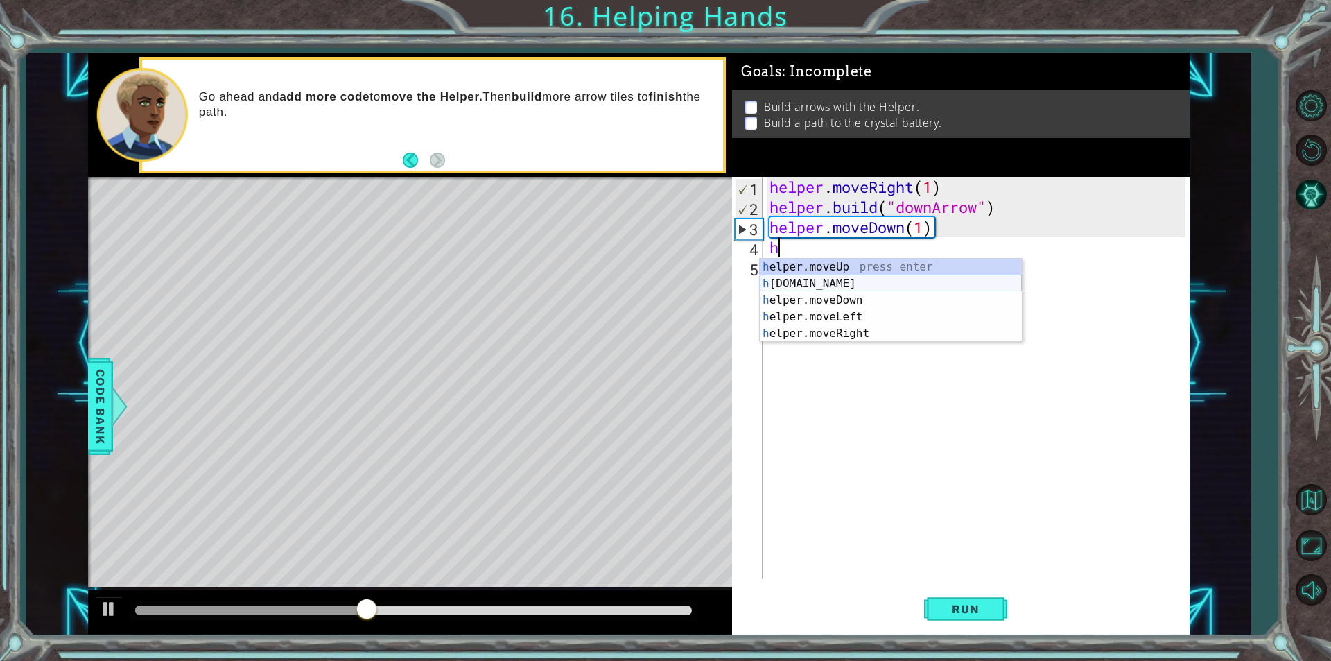
click at [859, 287] on div "h elper.moveUp press enter h [DOMAIN_NAME] press enter h elper.moveDown press e…" at bounding box center [891, 317] width 262 height 116
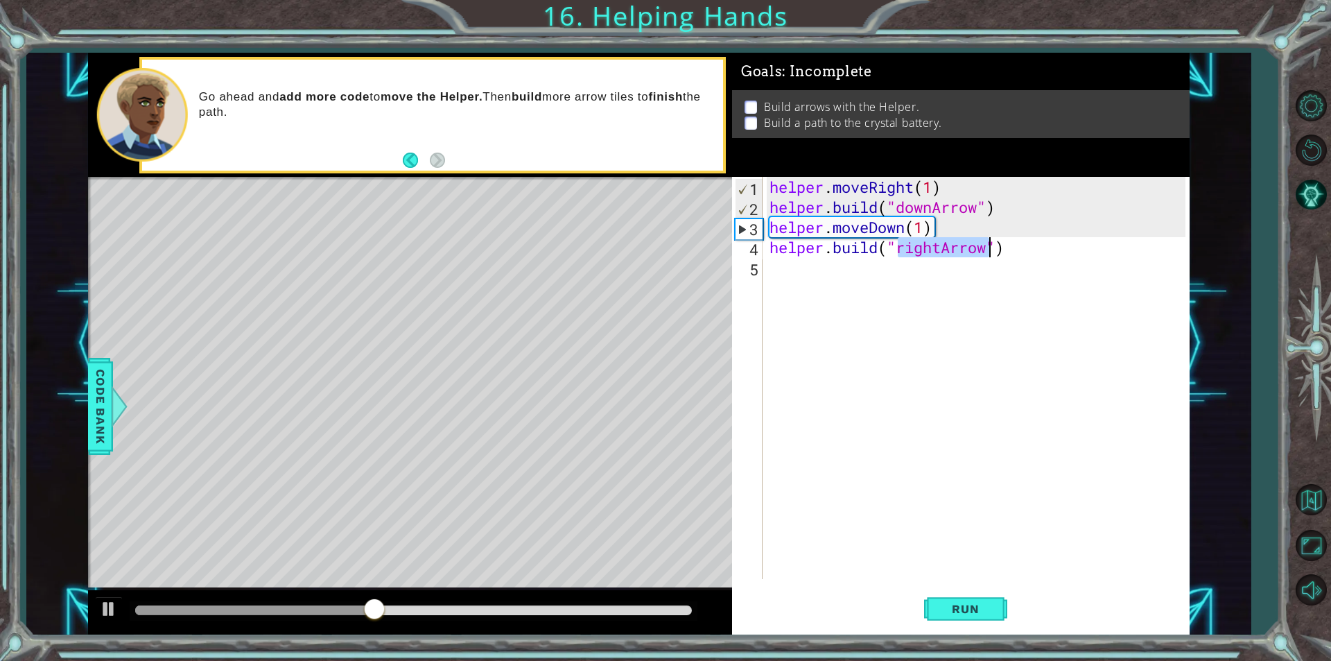
type textarea "[DOMAIN_NAME]("rightArrow")"
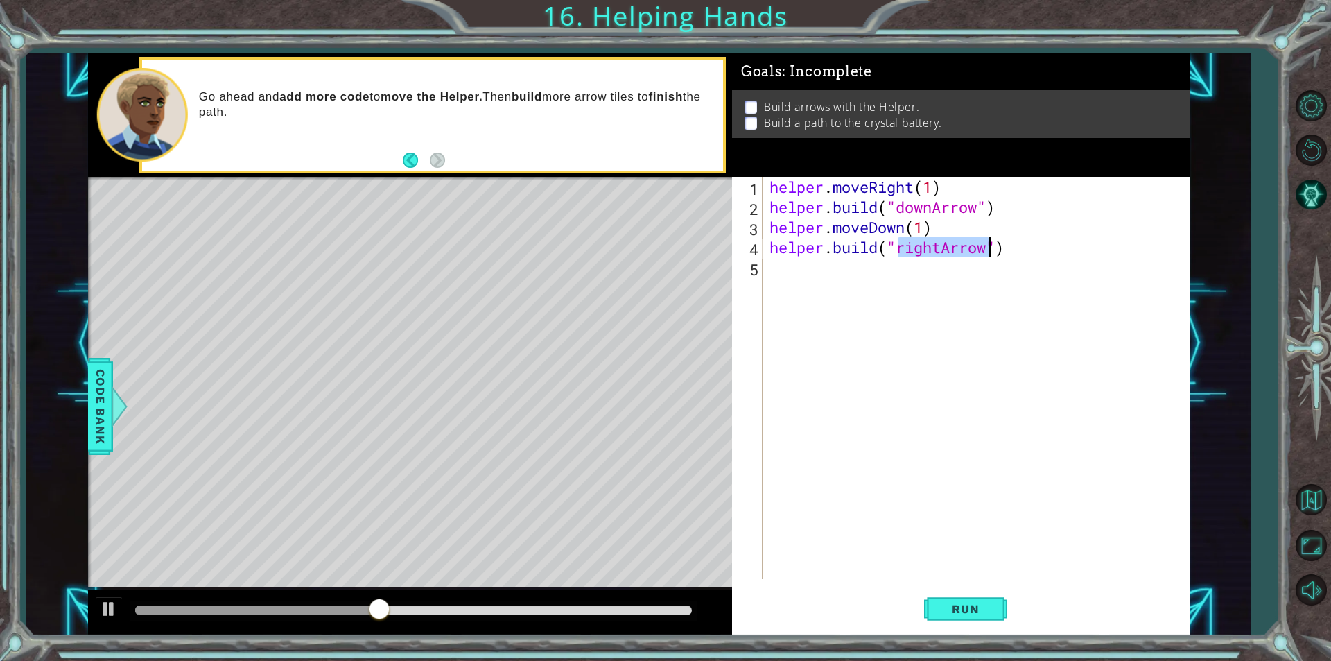
click at [807, 271] on div "helper . moveRight ( 1 ) helper . build ( "downArrow" ) helper . moveDown ( 1 )…" at bounding box center [980, 398] width 426 height 442
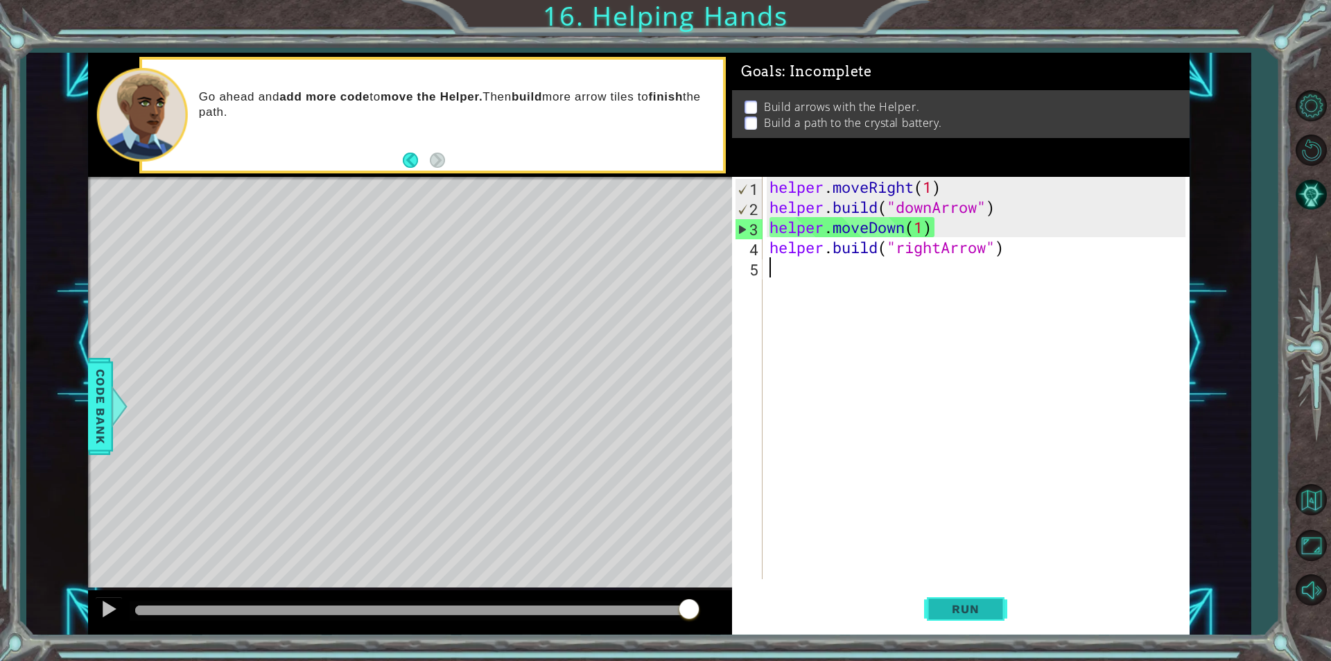
click at [962, 603] on span "Run" at bounding box center [965, 609] width 55 height 14
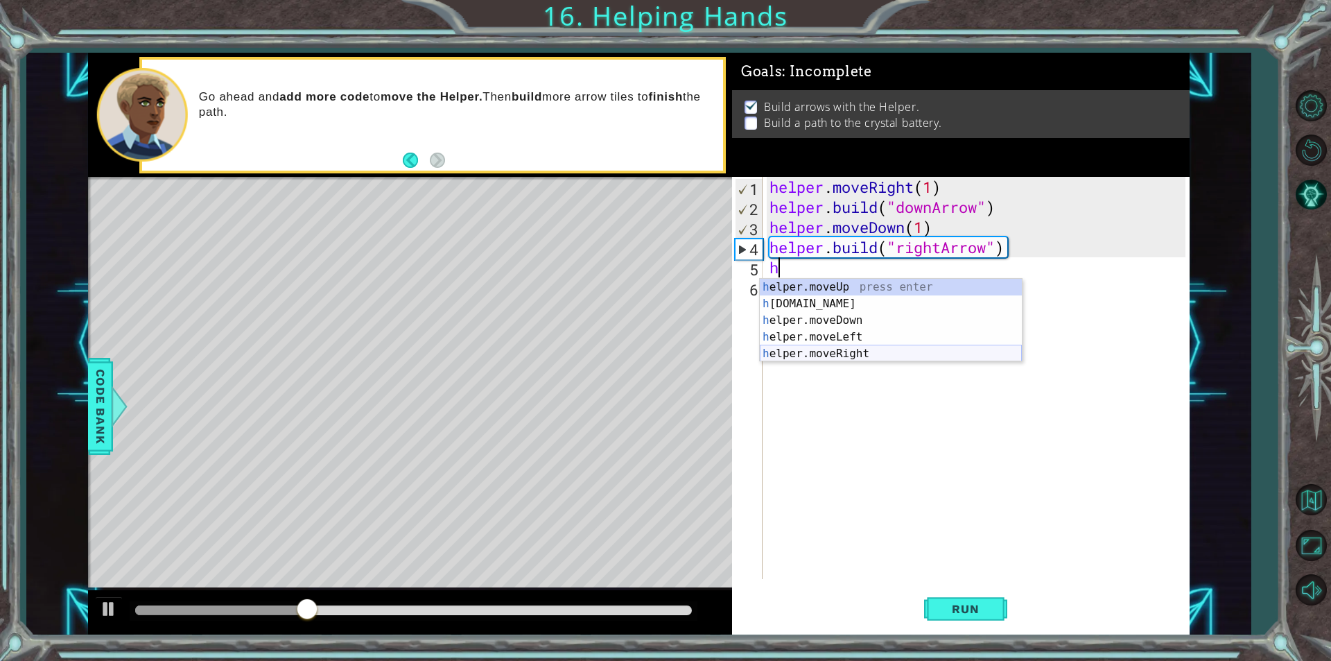
click at [842, 345] on div "h elper.moveUp press enter h [DOMAIN_NAME] press enter h elper.moveDown press e…" at bounding box center [891, 337] width 262 height 116
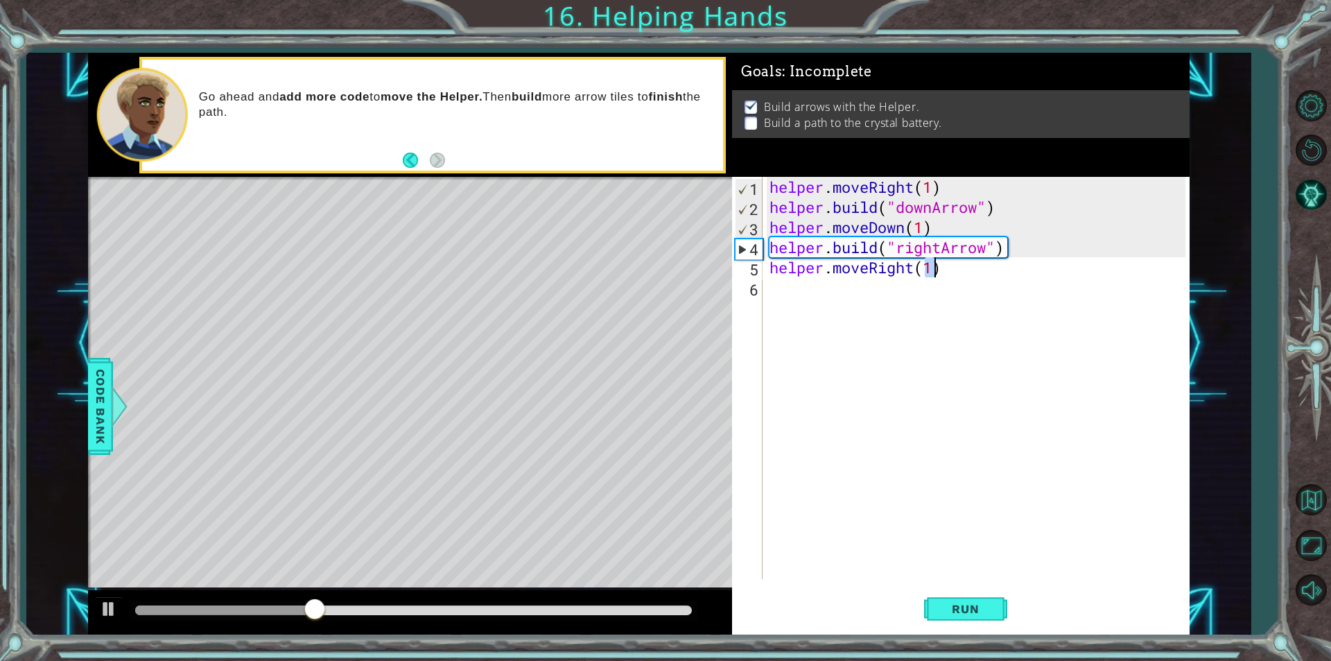
type textarea "helper.moveRight(1)"
click at [806, 293] on div "helper . moveRight ( 1 ) helper . build ( "downArrow" ) helper . moveDown ( 1 )…" at bounding box center [980, 398] width 426 height 442
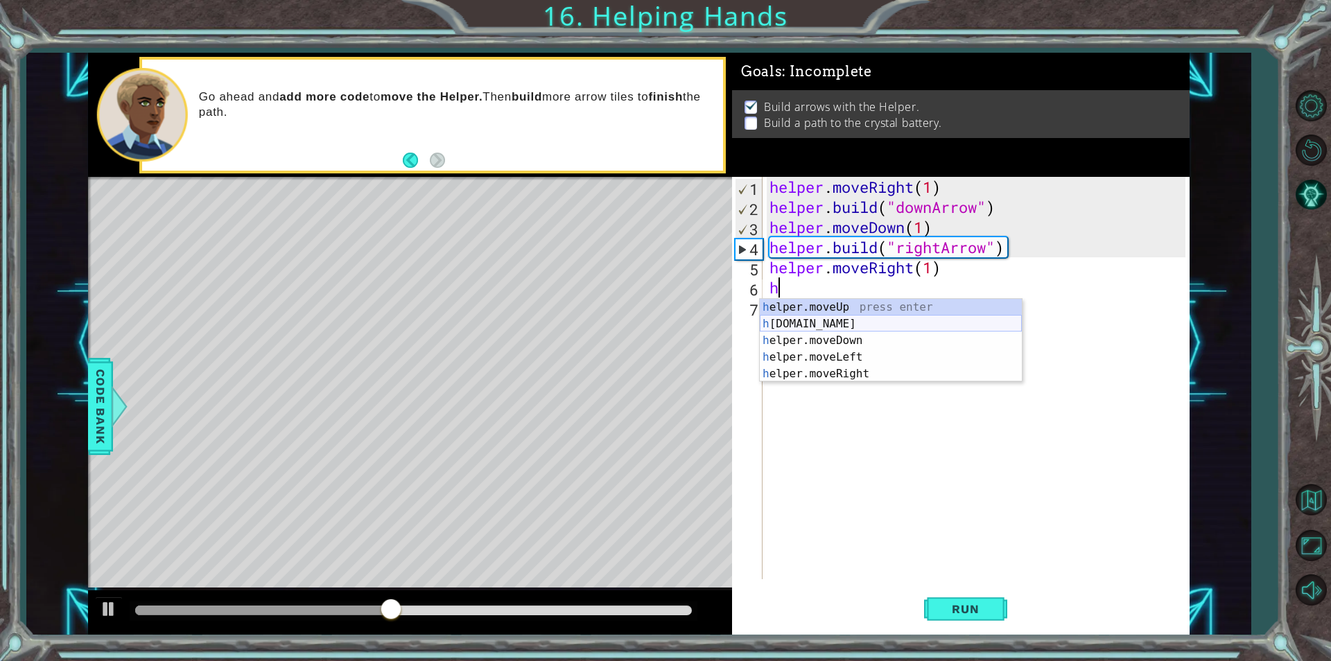
click at [826, 325] on div "h elper.moveUp press enter h [DOMAIN_NAME] press enter h elper.moveDown press e…" at bounding box center [891, 357] width 262 height 116
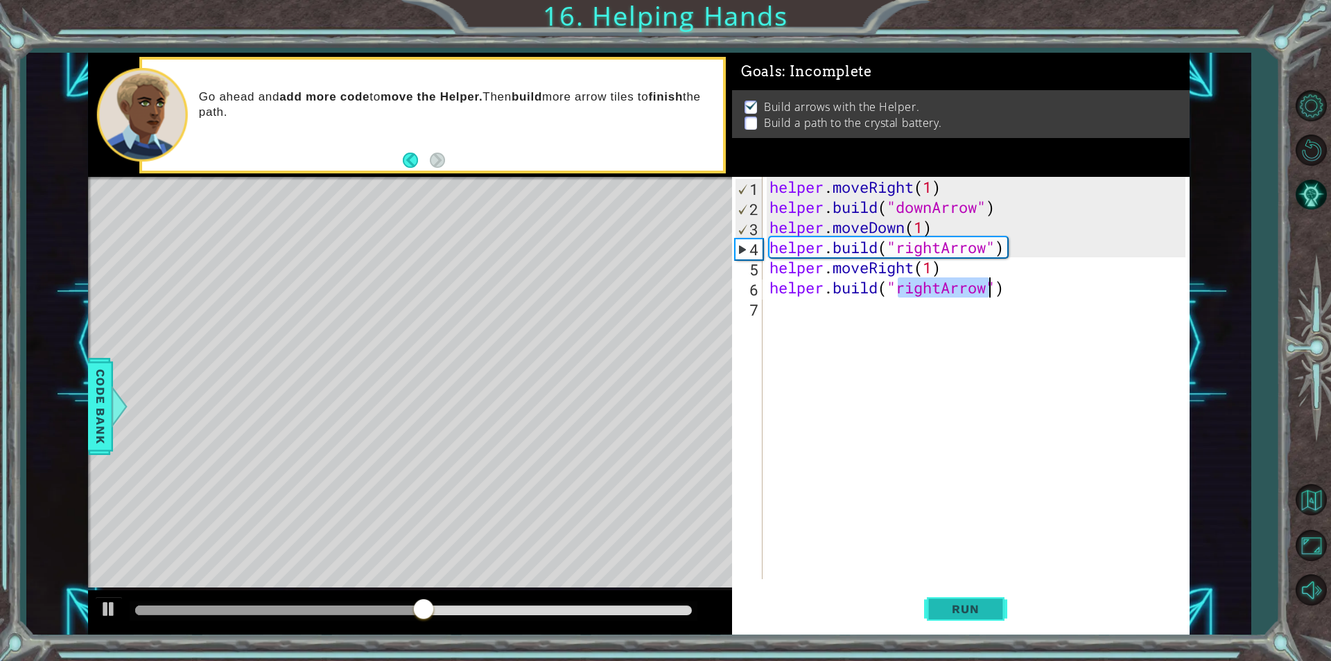
type textarea "[DOMAIN_NAME]("rightArrow")"
click at [991, 616] on button "Run" at bounding box center [965, 609] width 83 height 46
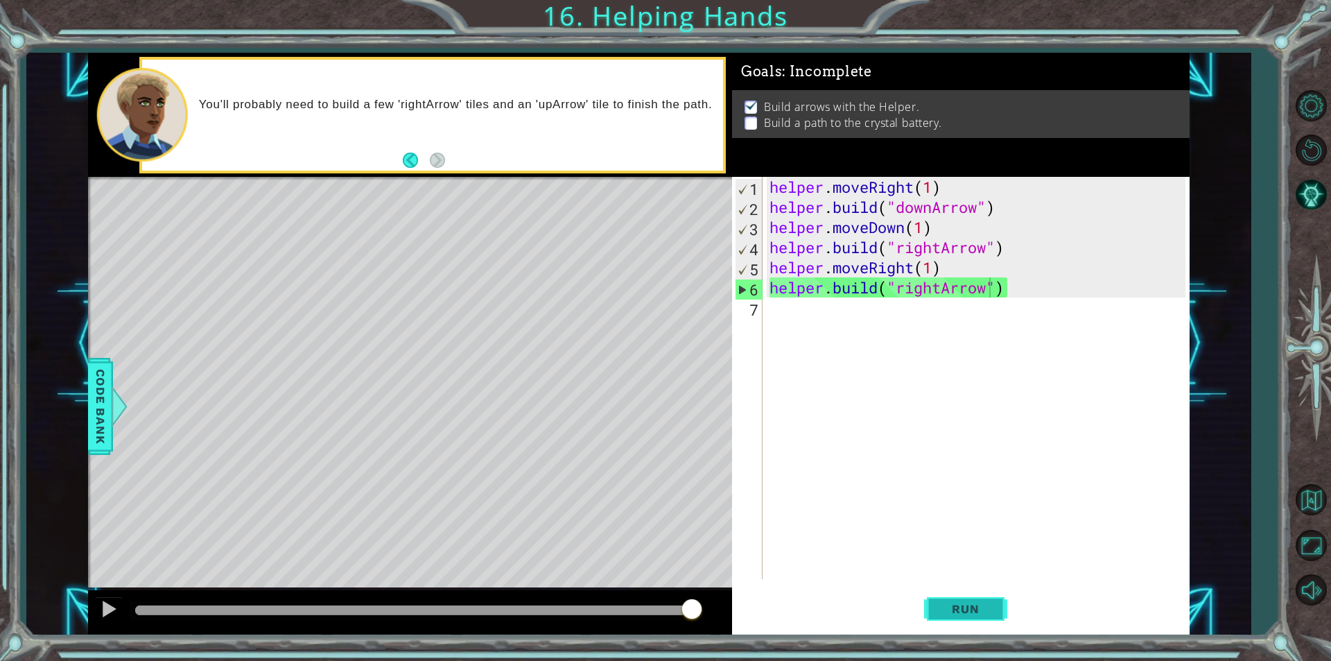
click at [954, 609] on span "Run" at bounding box center [965, 609] width 55 height 14
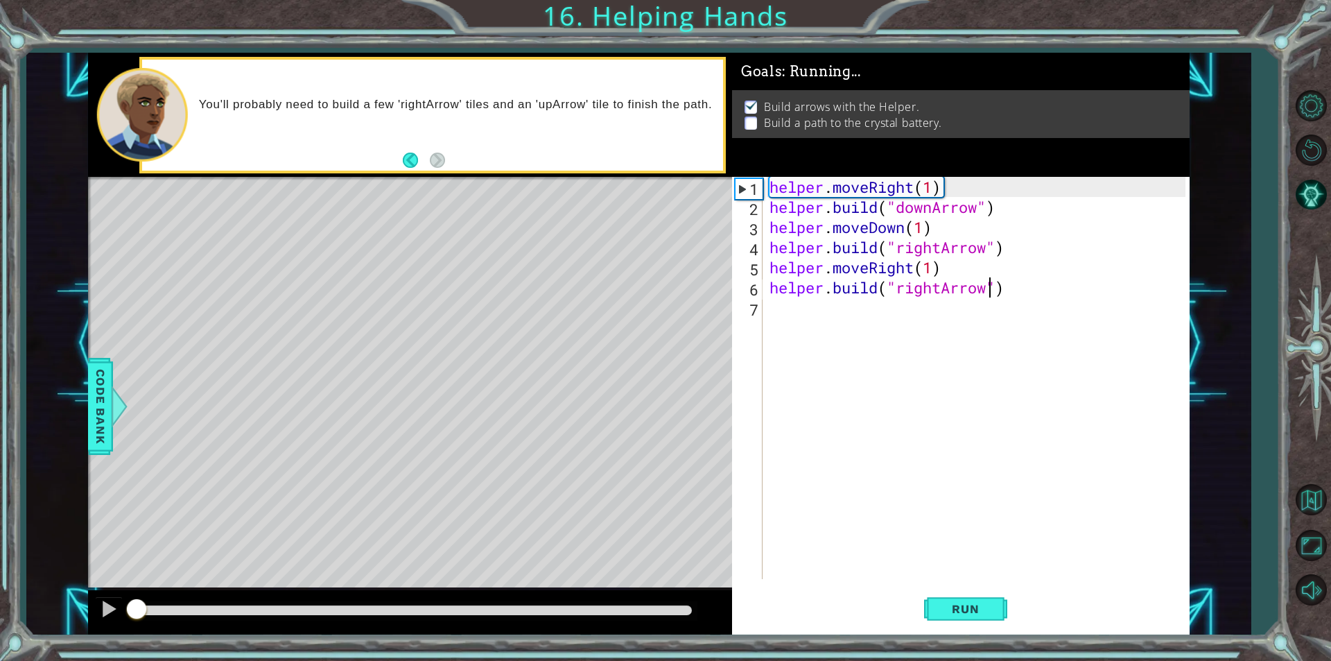
click at [776, 313] on div "helper . moveRight ( 1 ) helper . build ( "downArrow" ) helper . moveDown ( 1 )…" at bounding box center [980, 398] width 426 height 442
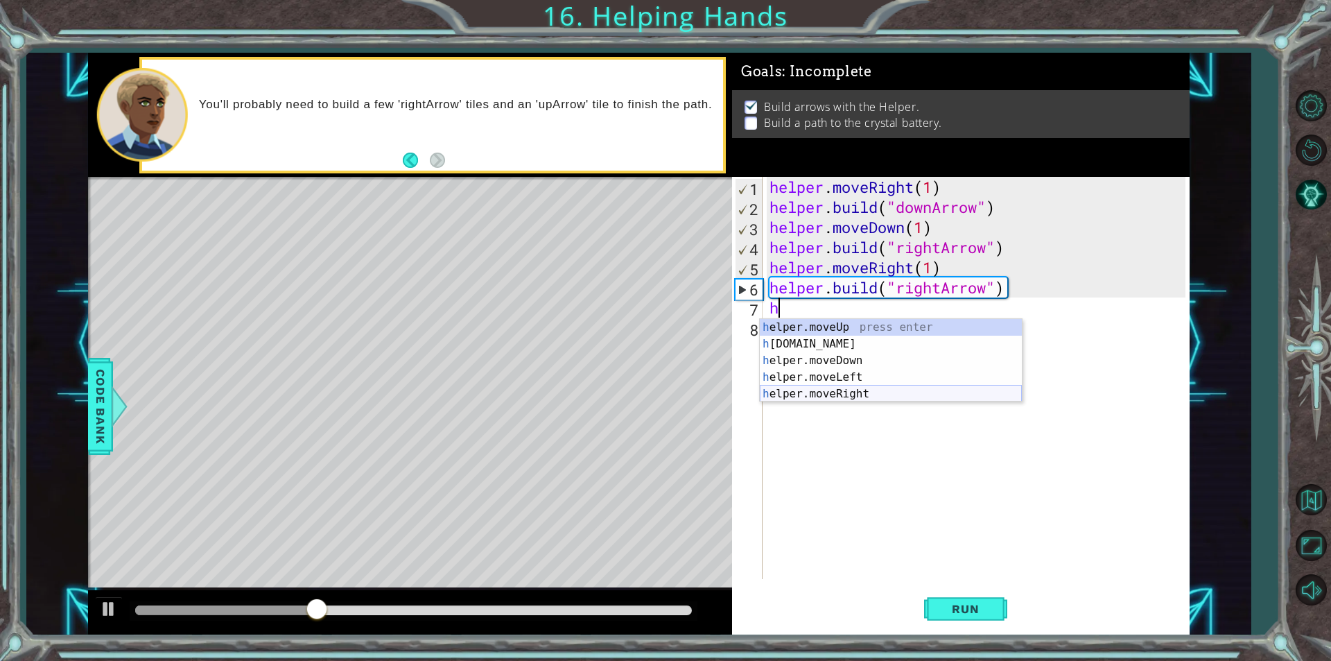
click at [860, 398] on div "h elper.moveUp press enter h [DOMAIN_NAME] press enter h elper.moveDown press e…" at bounding box center [891, 377] width 262 height 116
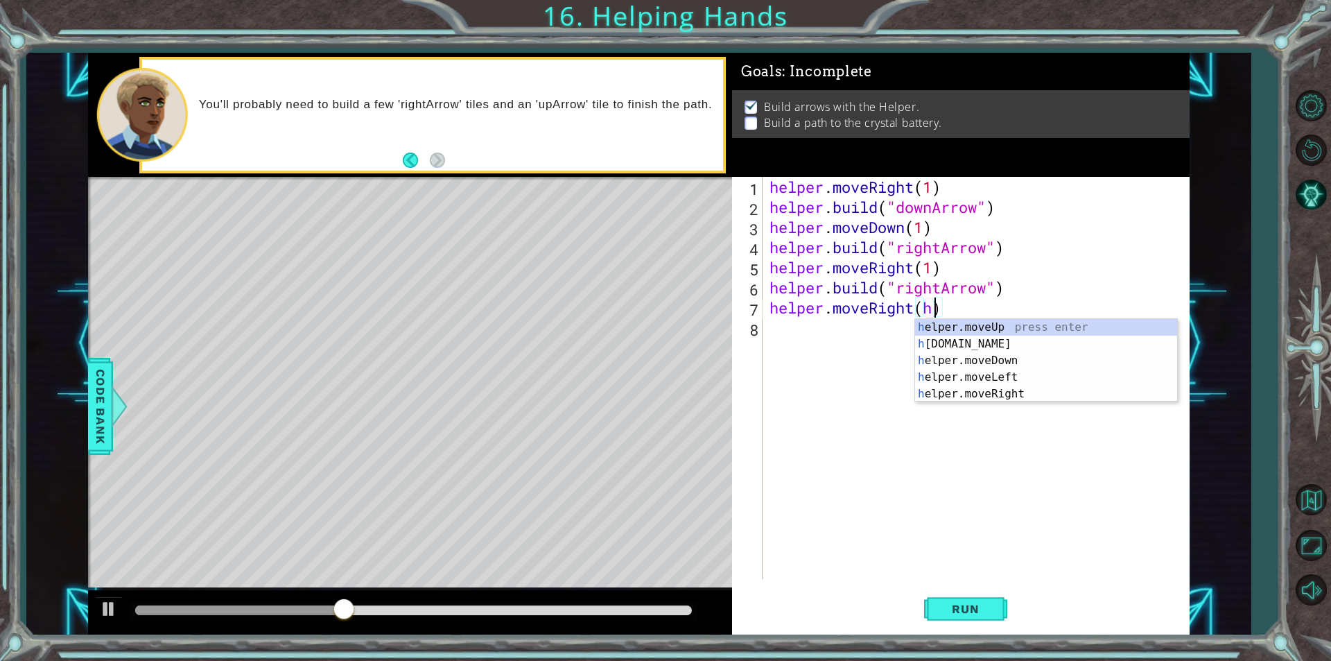
scroll to position [0, 7]
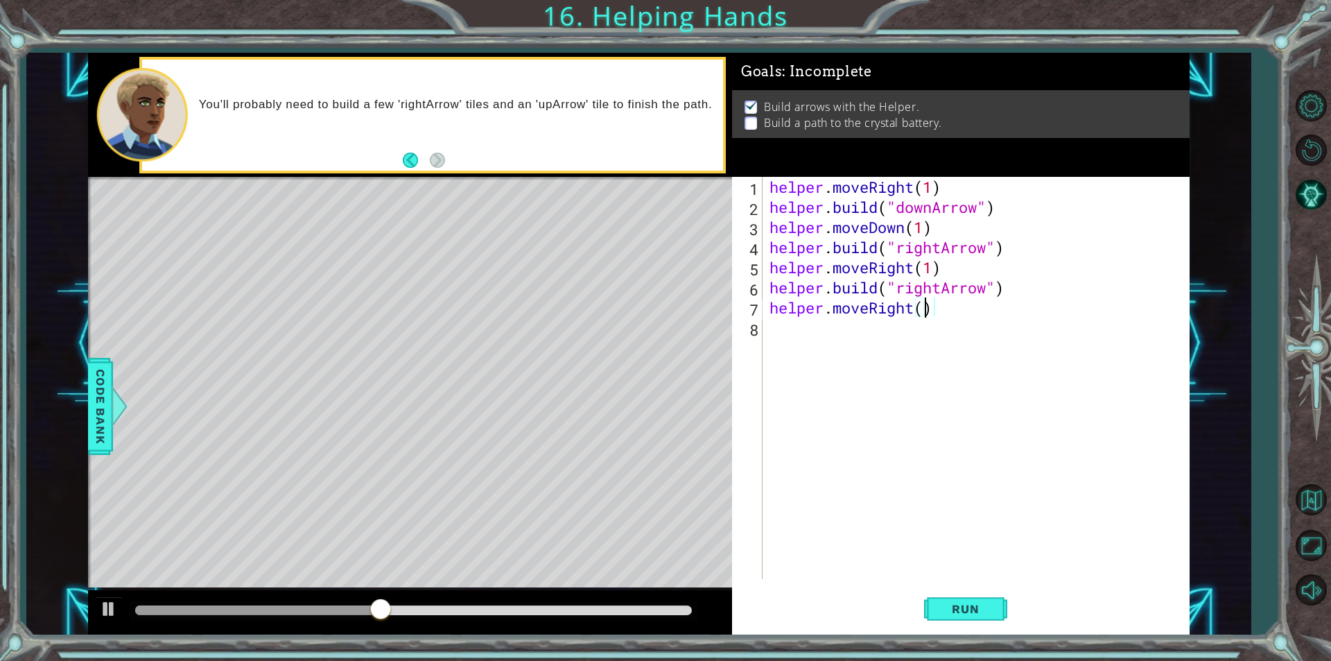
type textarea "helper.moveRight(1)"
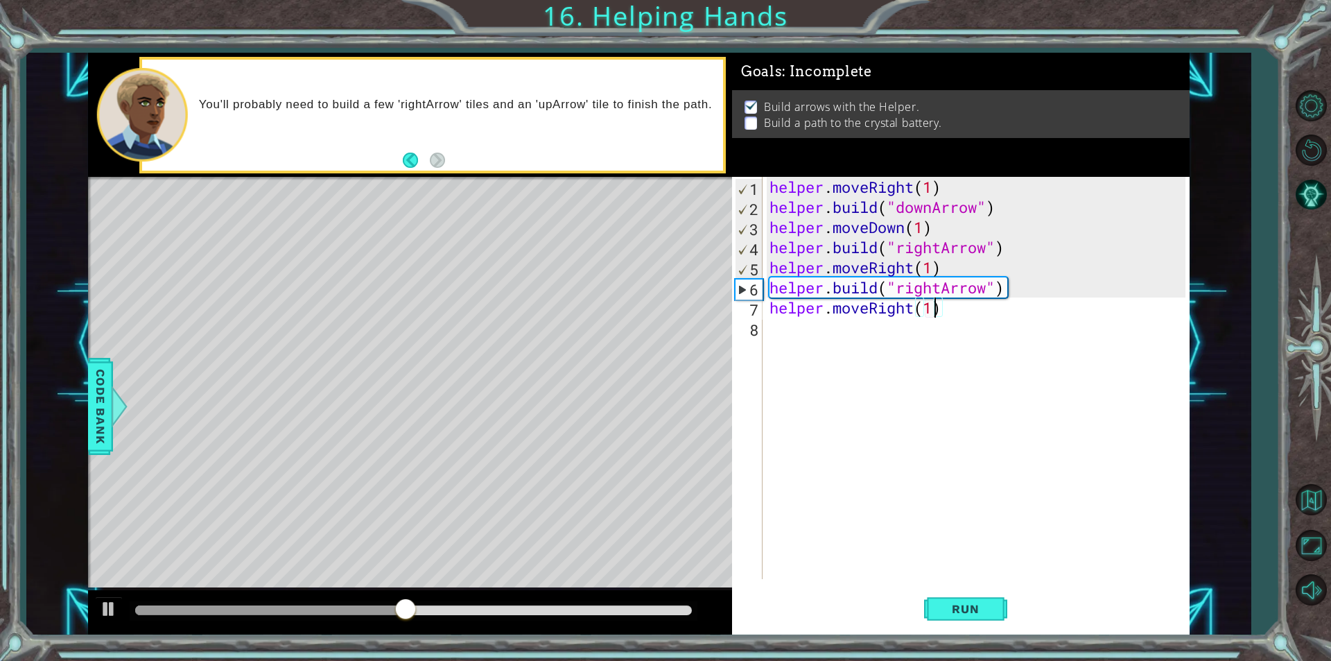
click at [791, 333] on div "helper . moveRight ( 1 ) helper . build ( "downArrow" ) helper . moveDown ( 1 )…" at bounding box center [980, 398] width 426 height 442
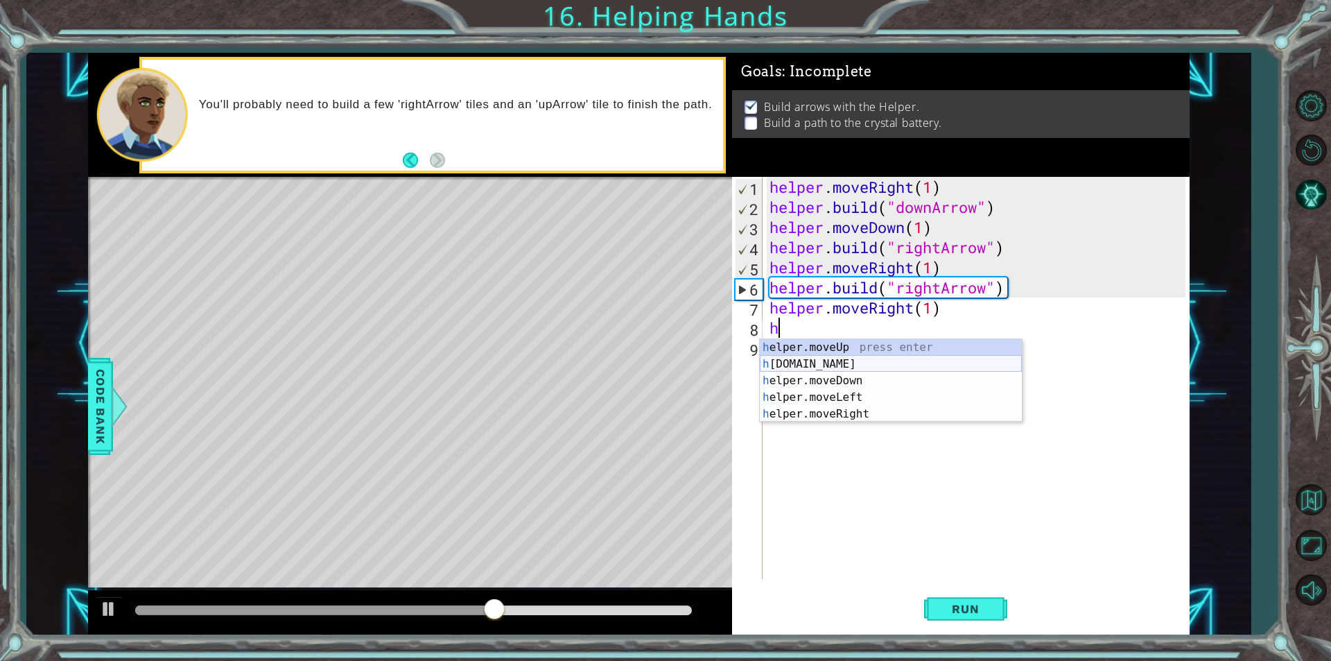
click at [842, 367] on div "h elper.moveUp press enter h [DOMAIN_NAME] press enter h elper.moveDown press e…" at bounding box center [891, 397] width 262 height 116
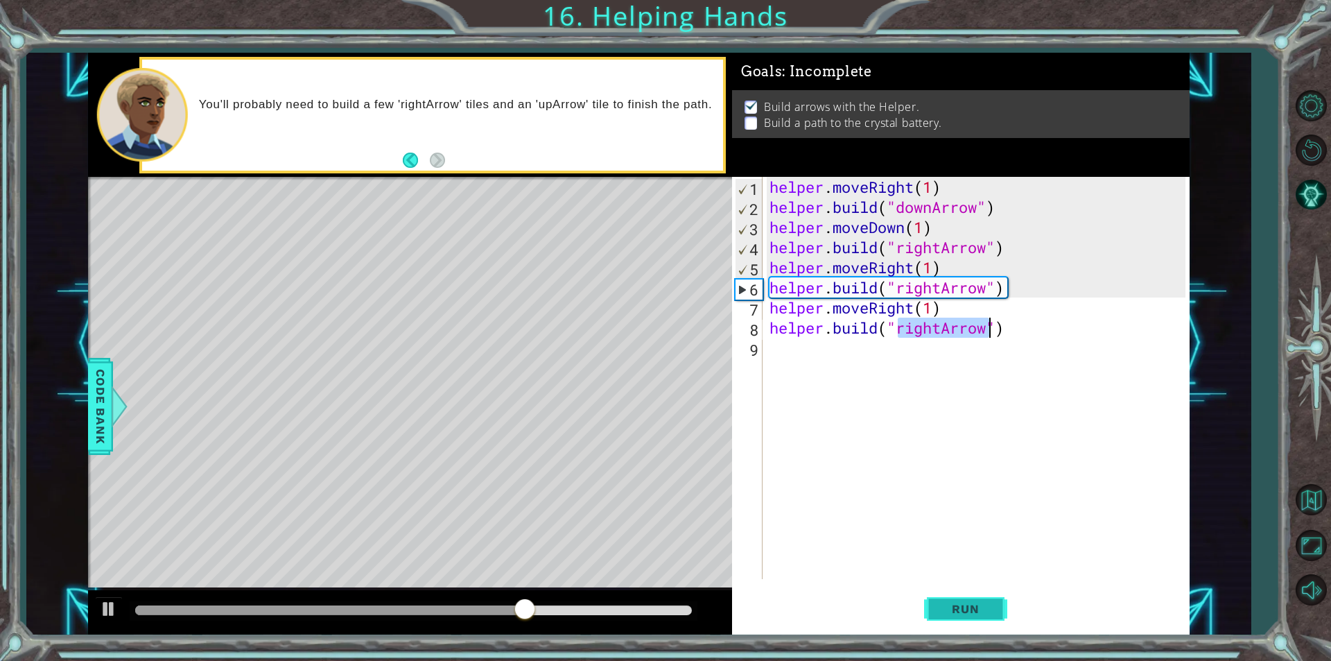
click at [981, 598] on button "Run" at bounding box center [965, 609] width 83 height 46
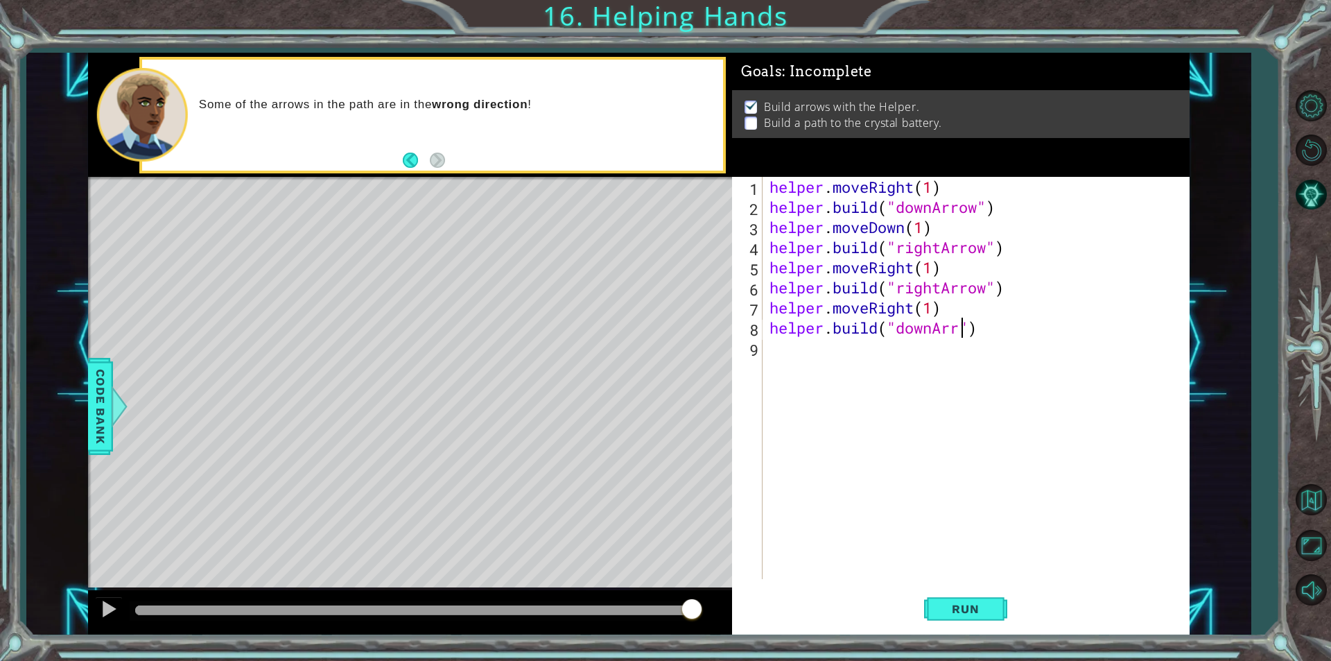
scroll to position [0, 9]
type textarea "[DOMAIN_NAME]("downArrow")"
click at [979, 606] on span "Run" at bounding box center [965, 609] width 55 height 14
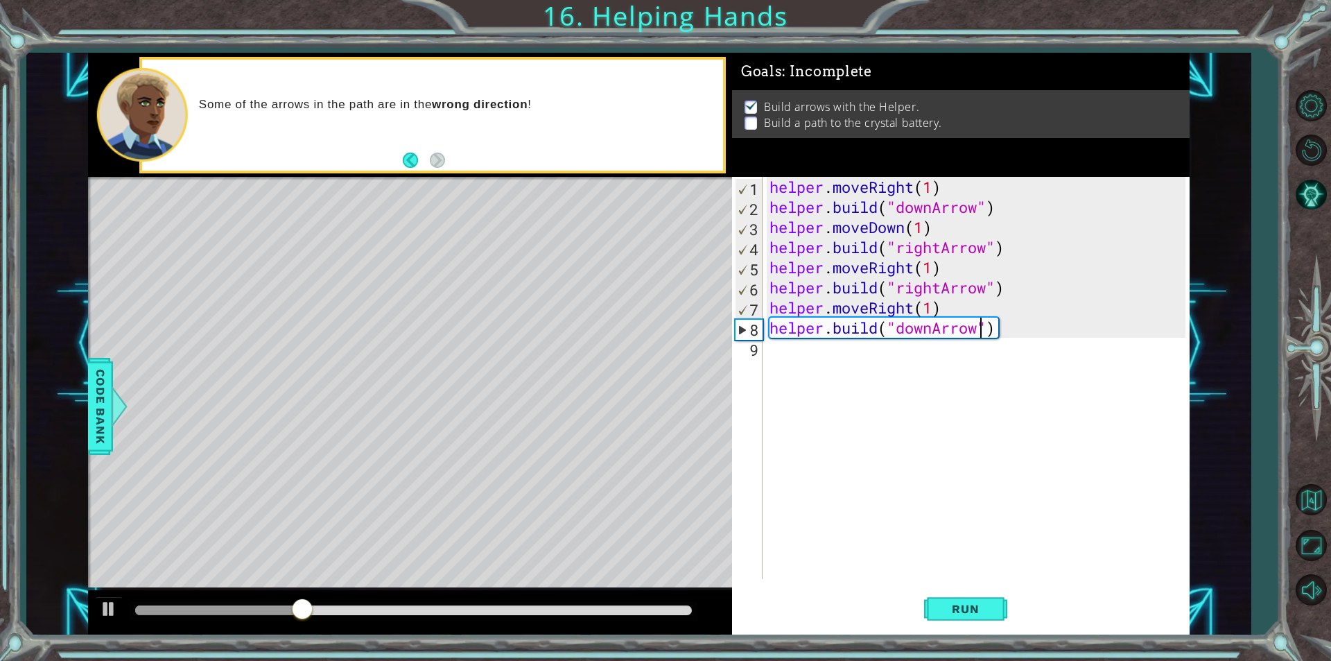
click at [797, 351] on div "helper . moveRight ( 1 ) helper . build ( "downArrow" ) helper . moveDown ( 1 )…" at bounding box center [980, 398] width 426 height 442
click at [983, 329] on div "helper . moveRight ( 1 ) helper . build ( "downArrow" ) helper . moveDown ( 1 )…" at bounding box center [980, 398] width 426 height 442
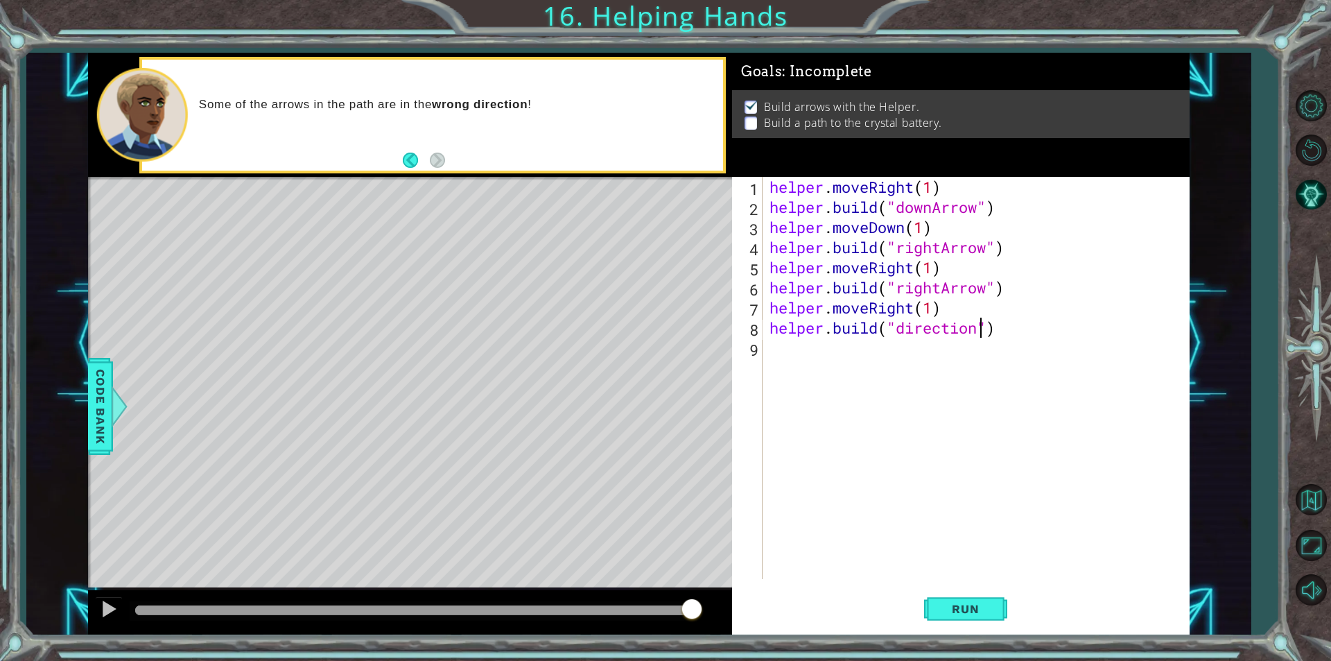
scroll to position [0, 10]
click at [985, 616] on button "Run" at bounding box center [965, 609] width 83 height 46
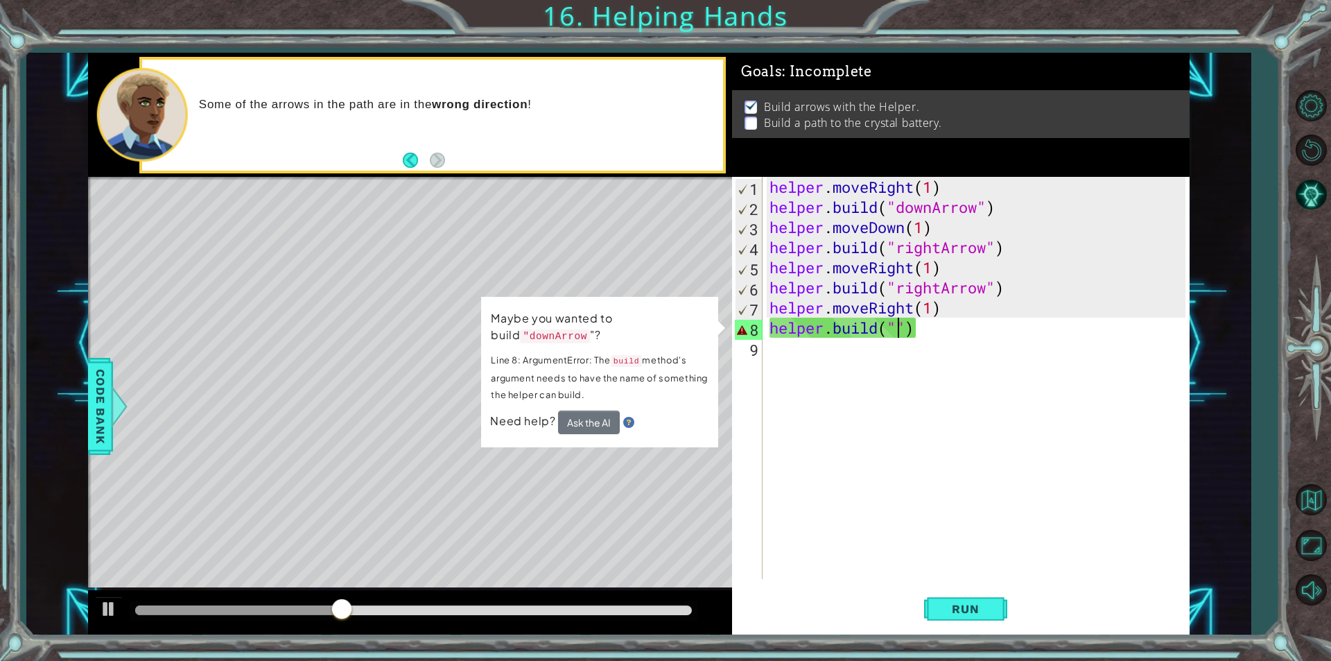
type textarea "[DOMAIN_NAME](")"
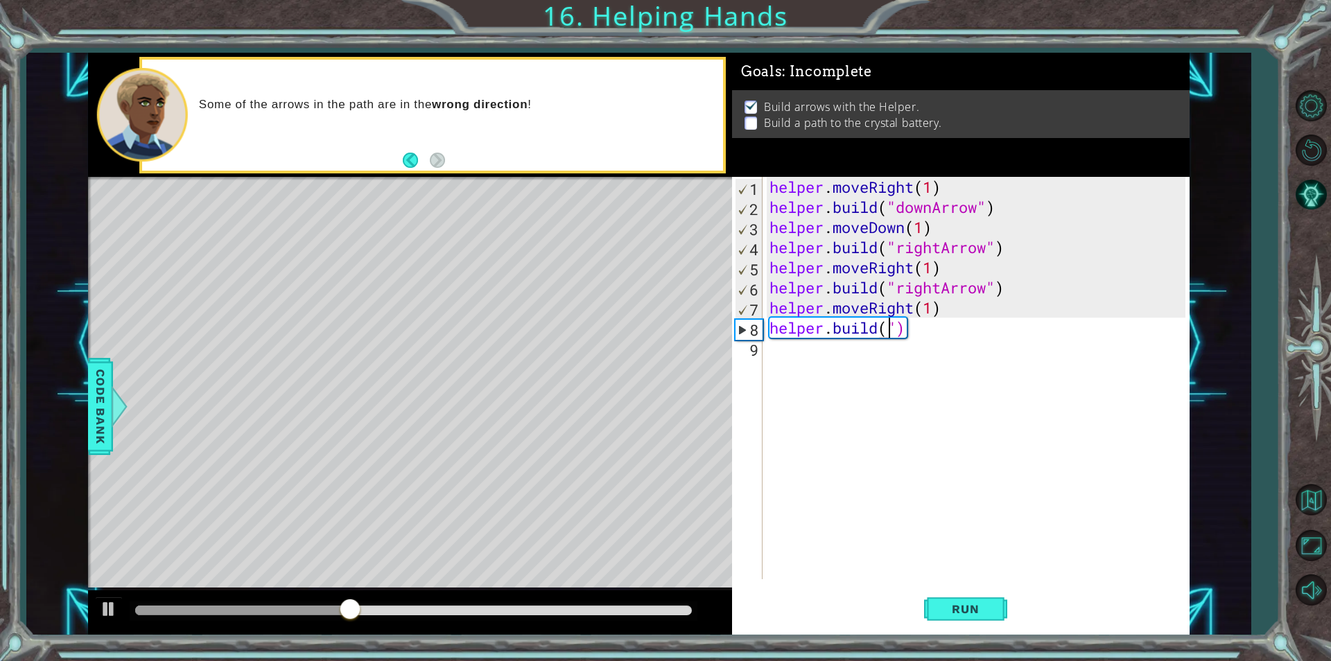
scroll to position [0, 6]
click at [791, 357] on div "helper . moveRight ( 1 ) helper . build ( "downArrow" ) helper . moveDown ( 1 )…" at bounding box center [980, 398] width 426 height 442
type textarea "g"
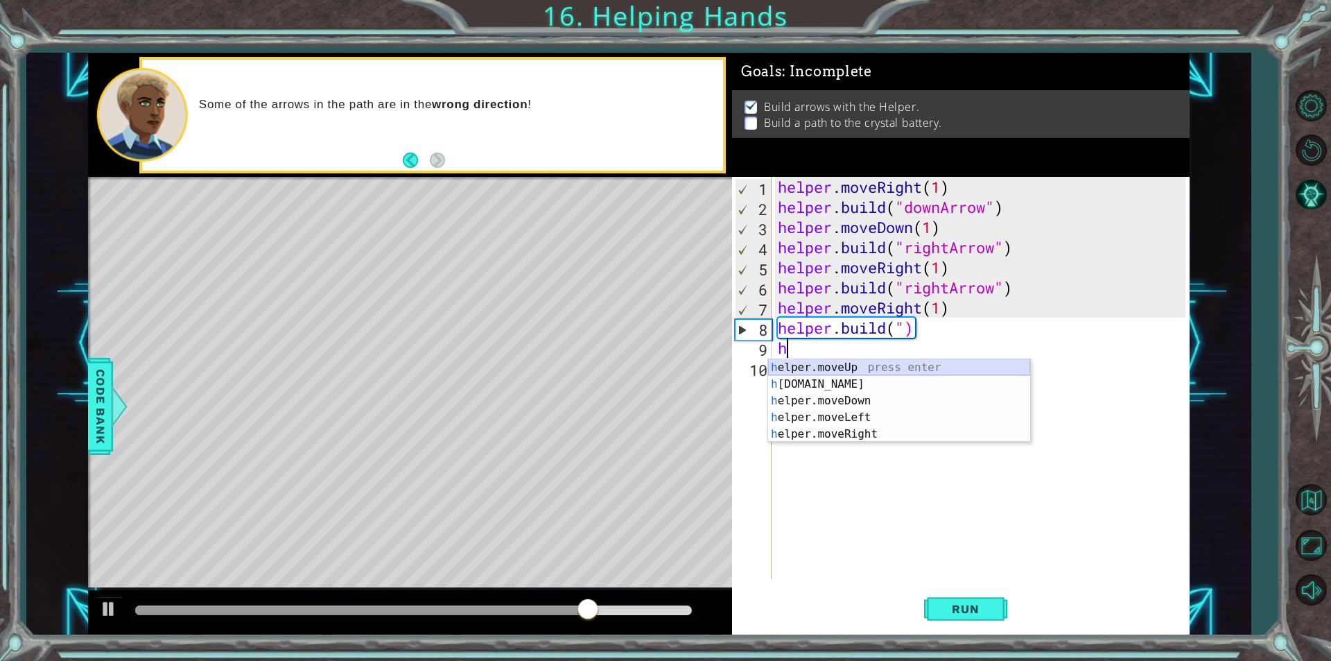
click at [843, 367] on div "h elper.moveUp press enter h [DOMAIN_NAME] press enter h elper.moveDown press e…" at bounding box center [899, 417] width 262 height 116
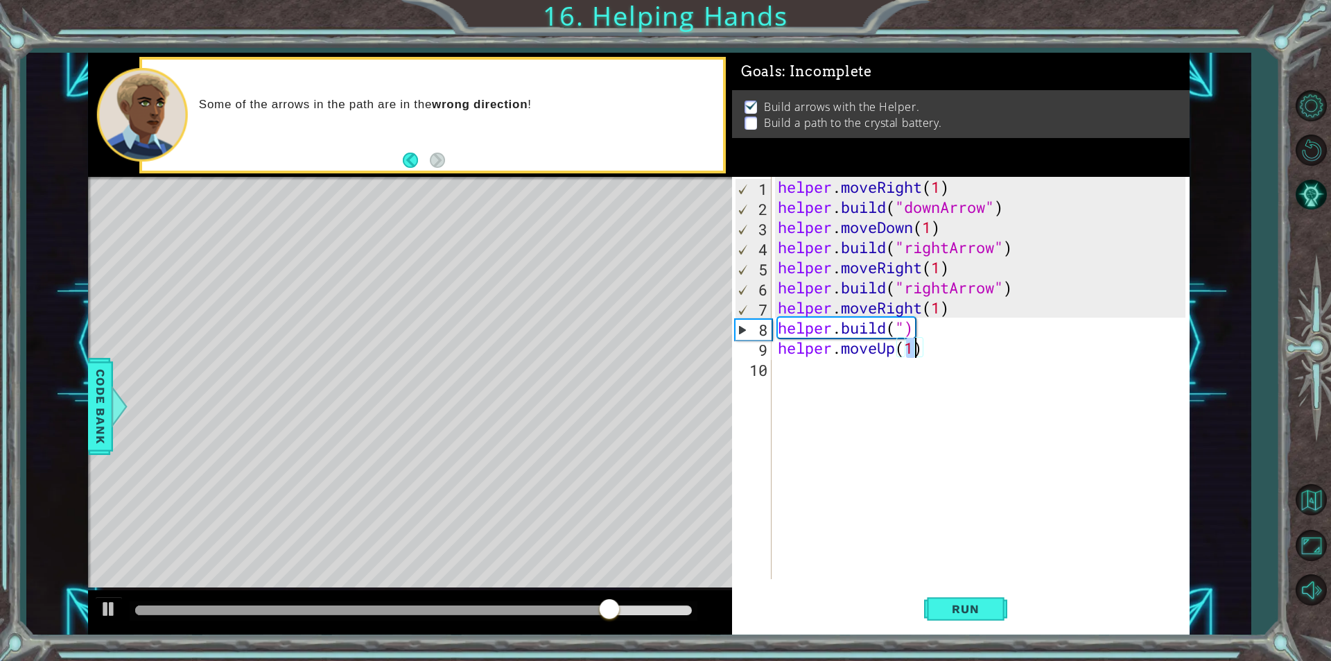
click at [908, 335] on div "helper . moveRight ( 1 ) helper . build ( "downArrow" ) helper . moveDown ( 1 )…" at bounding box center [983, 398] width 417 height 442
click at [926, 331] on div "helper . moveRight ( 1 ) helper . build ( "downArrow" ) helper . moveDown ( 1 )…" at bounding box center [983, 398] width 417 height 442
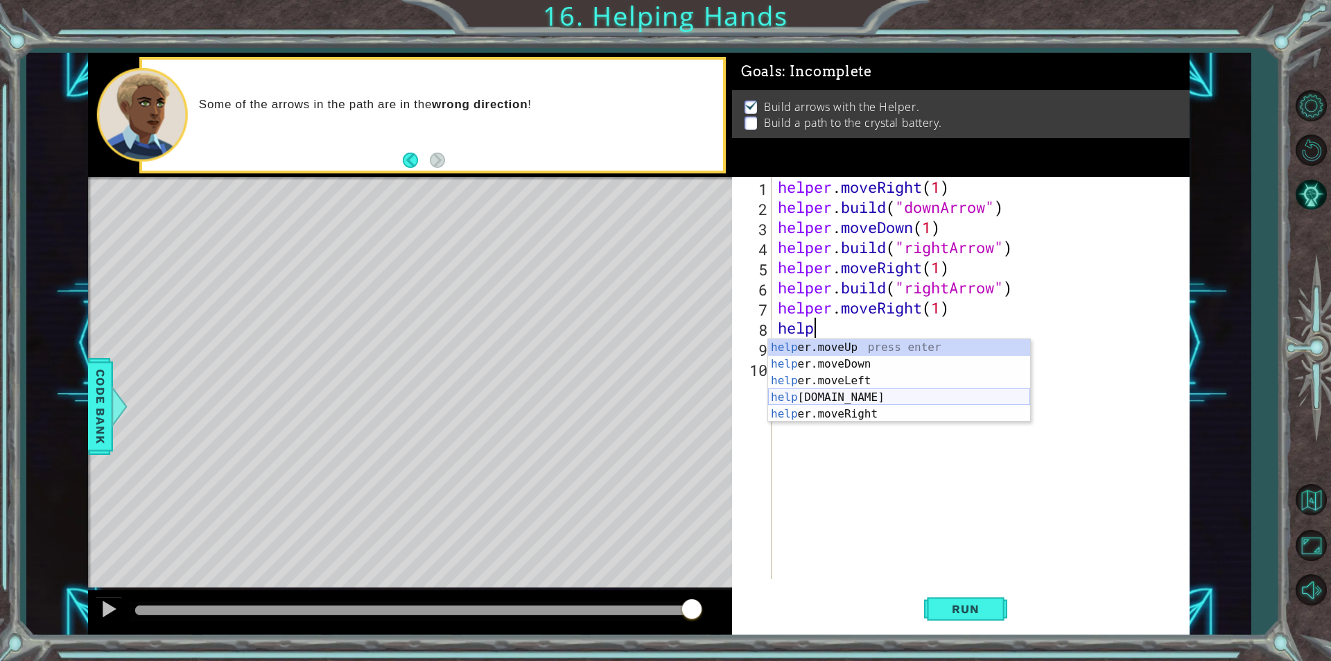
click at [810, 399] on div "help er.moveUp press enter help er.moveDown press enter help er.moveLeft press …" at bounding box center [899, 397] width 262 height 116
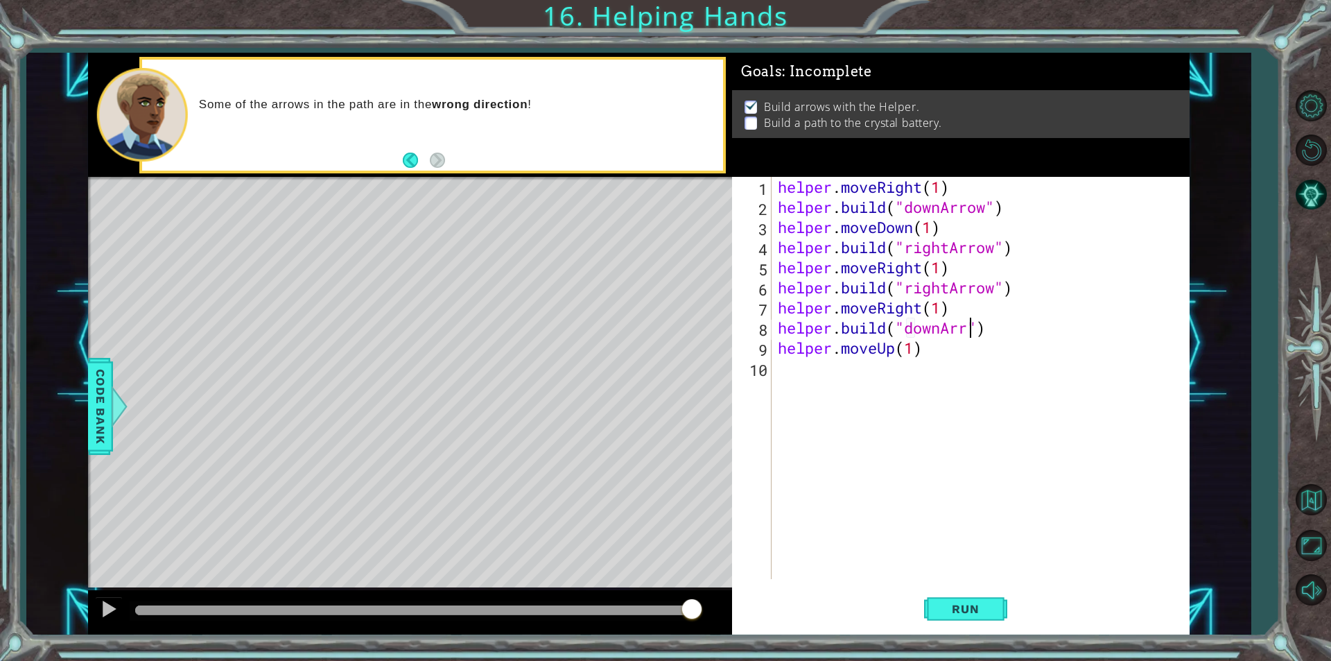
scroll to position [0, 9]
click at [968, 598] on button "Run" at bounding box center [965, 609] width 83 height 46
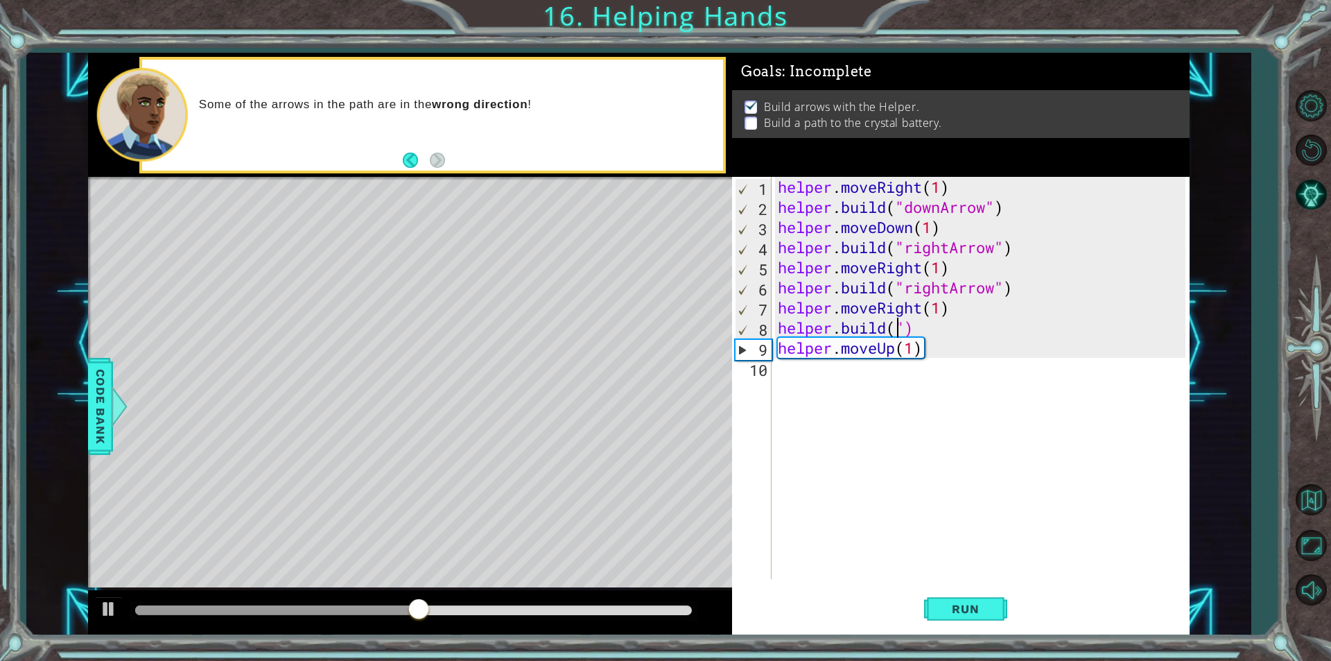
scroll to position [0, 6]
click at [942, 330] on div "helper . moveRight ( 1 ) helper . build ( "downArrow" ) helper . moveDown ( 1 )…" at bounding box center [983, 398] width 417 height 442
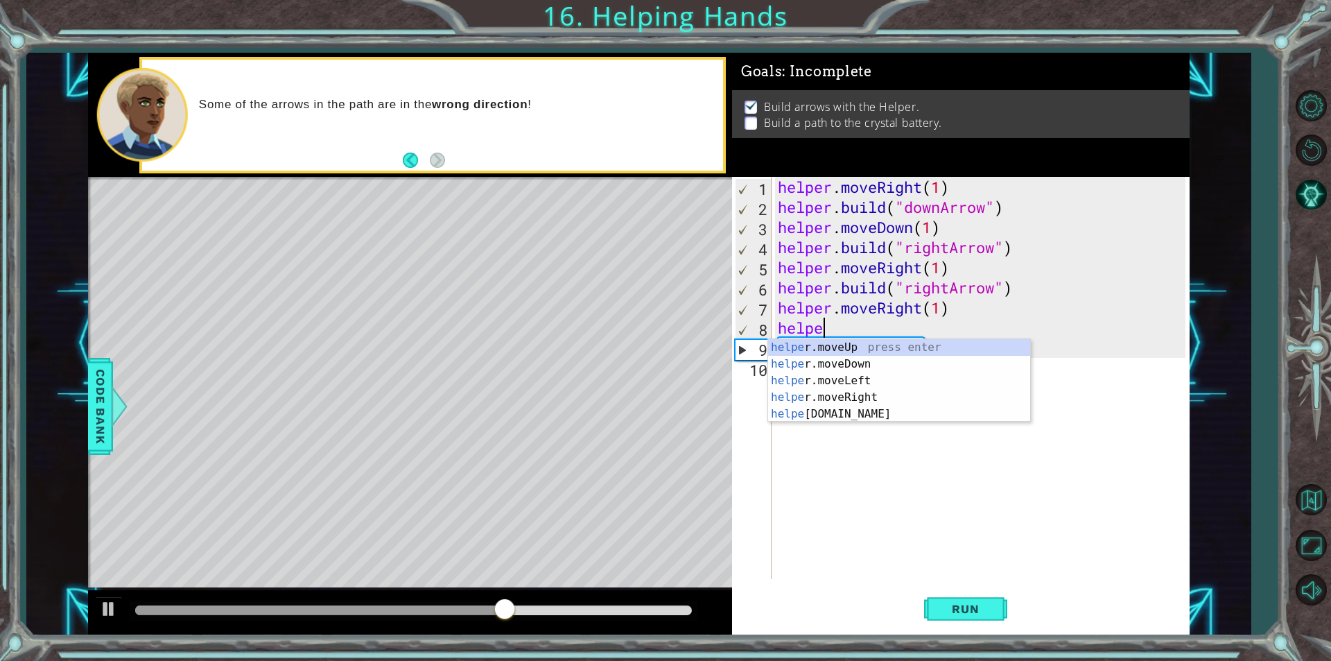
scroll to position [0, 1]
click at [849, 410] on div "helpe [PERSON_NAME]moveUp press enter helpe [PERSON_NAME]moveDown press enter h…" at bounding box center [899, 397] width 262 height 116
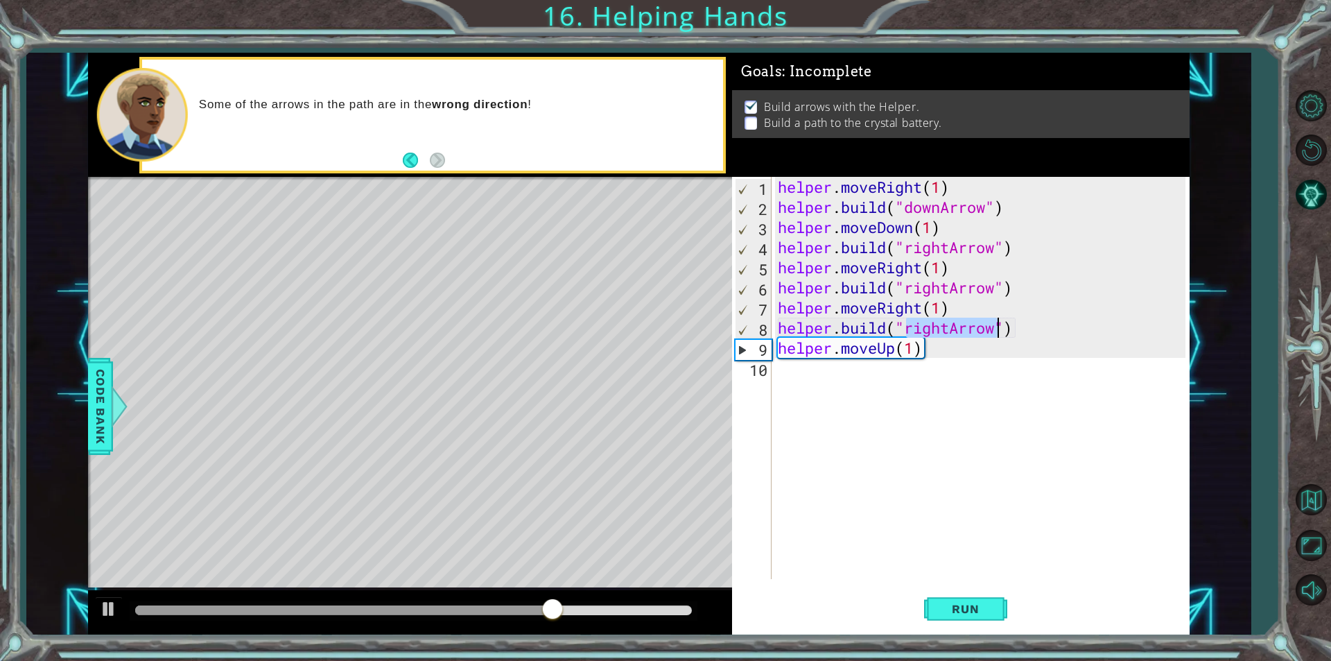
click at [87, 381] on div "1 ההההההההההההההההההההההההההההההההההההההההההההההההההההההההההההההההההההההההההההה…" at bounding box center [638, 344] width 1224 height 582
click at [105, 397] on span "Code Bank" at bounding box center [100, 406] width 22 height 85
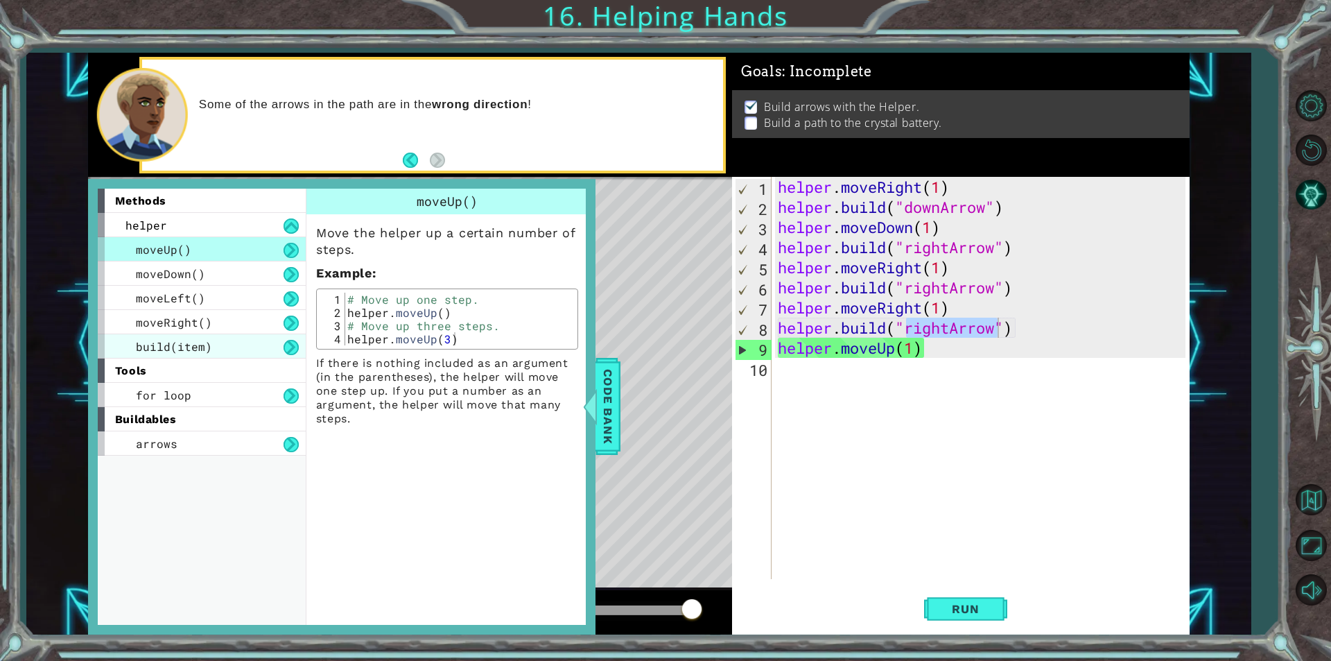
click at [184, 349] on span "build(item)" at bounding box center [174, 346] width 76 height 15
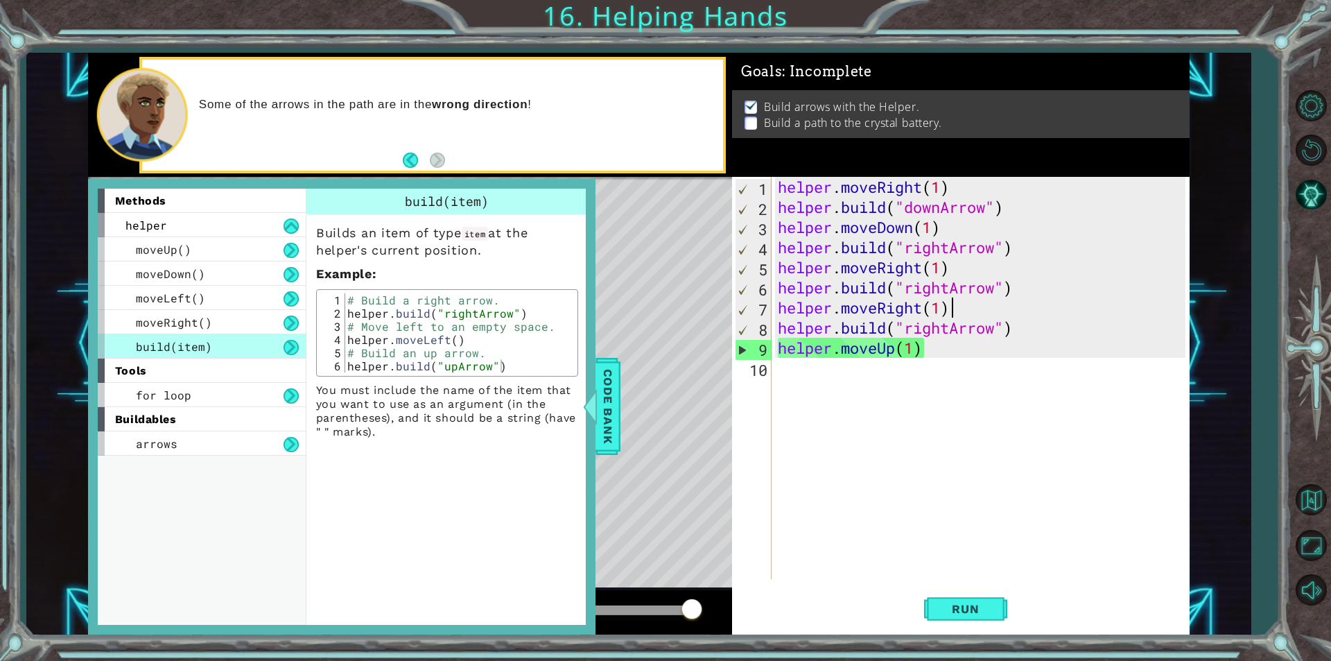
click at [993, 315] on div "helper . moveRight ( 1 ) helper . build ( "downArrow" ) helper . moveDown ( 1 )…" at bounding box center [983, 398] width 417 height 442
click at [995, 321] on div "helper . moveRight ( 1 ) helper . build ( "downArrow" ) helper . moveDown ( 1 )…" at bounding box center [983, 398] width 417 height 442
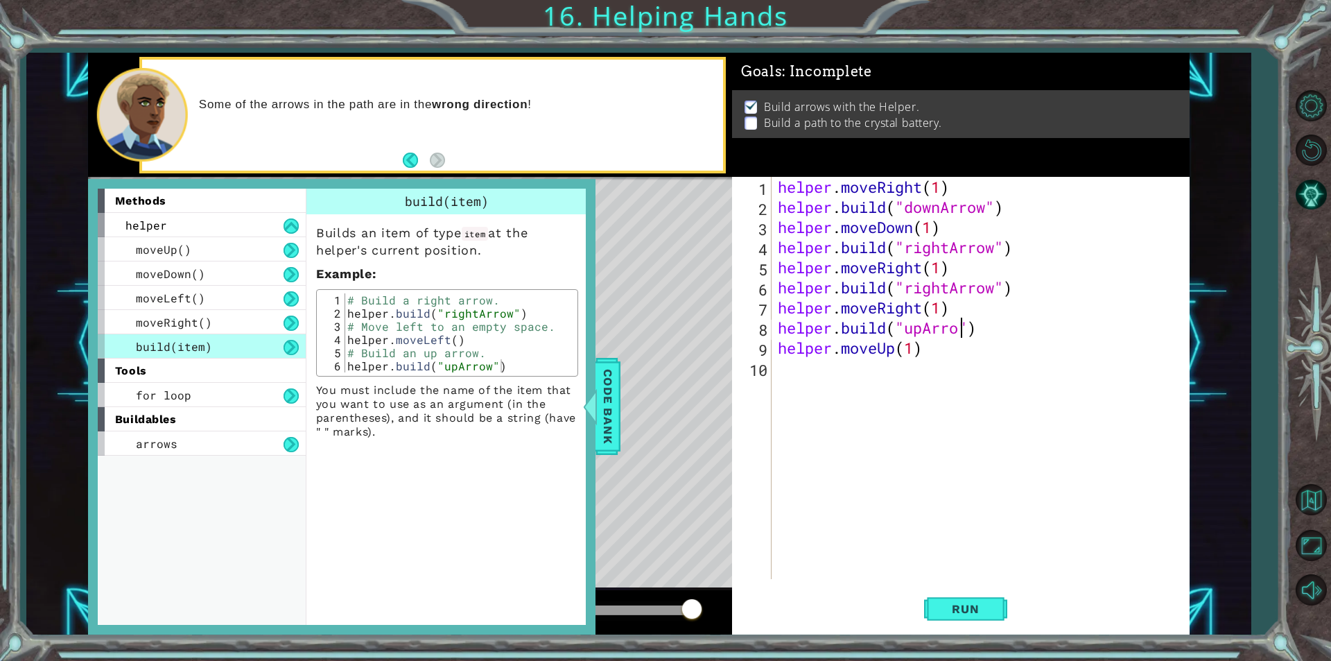
scroll to position [0, 8]
type textarea "[DOMAIN_NAME]("upArrow")"
click at [942, 602] on span "Run" at bounding box center [965, 609] width 55 height 14
click at [604, 415] on span "Code Bank" at bounding box center [608, 406] width 22 height 85
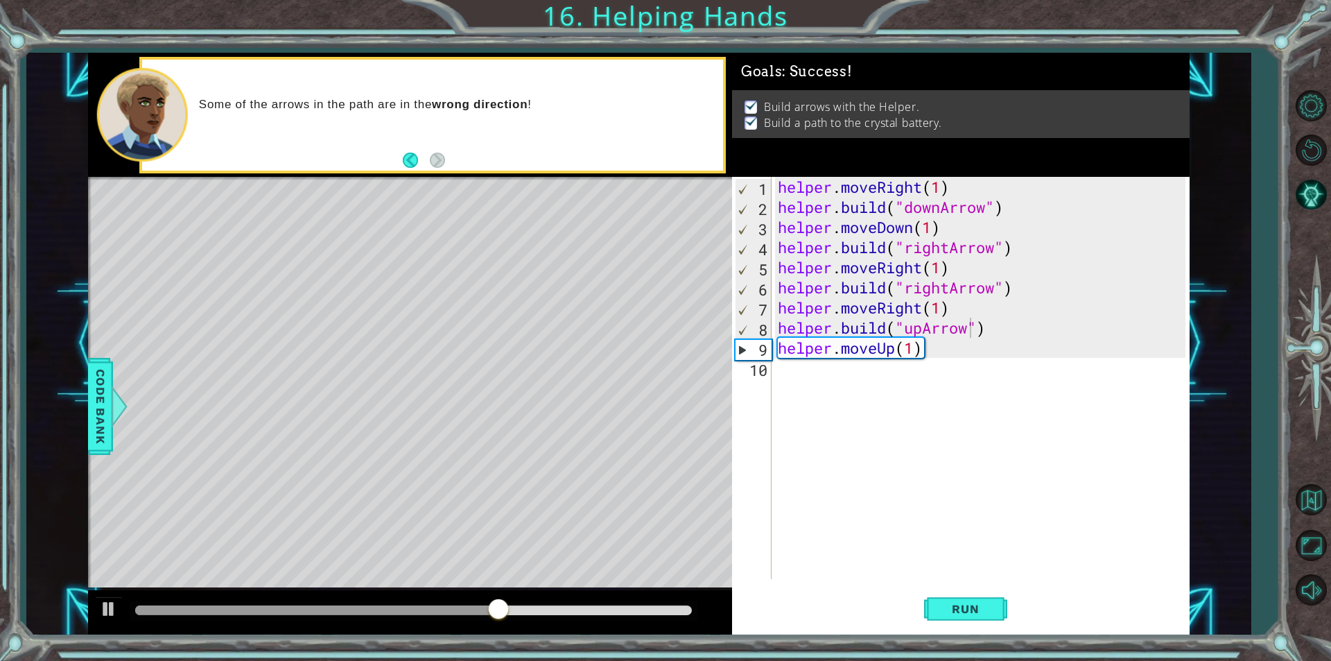
click at [790, 372] on div "helper . moveRight ( 1 ) helper . build ( "downArrow" ) helper . moveDown ( 1 )…" at bounding box center [983, 398] width 417 height 442
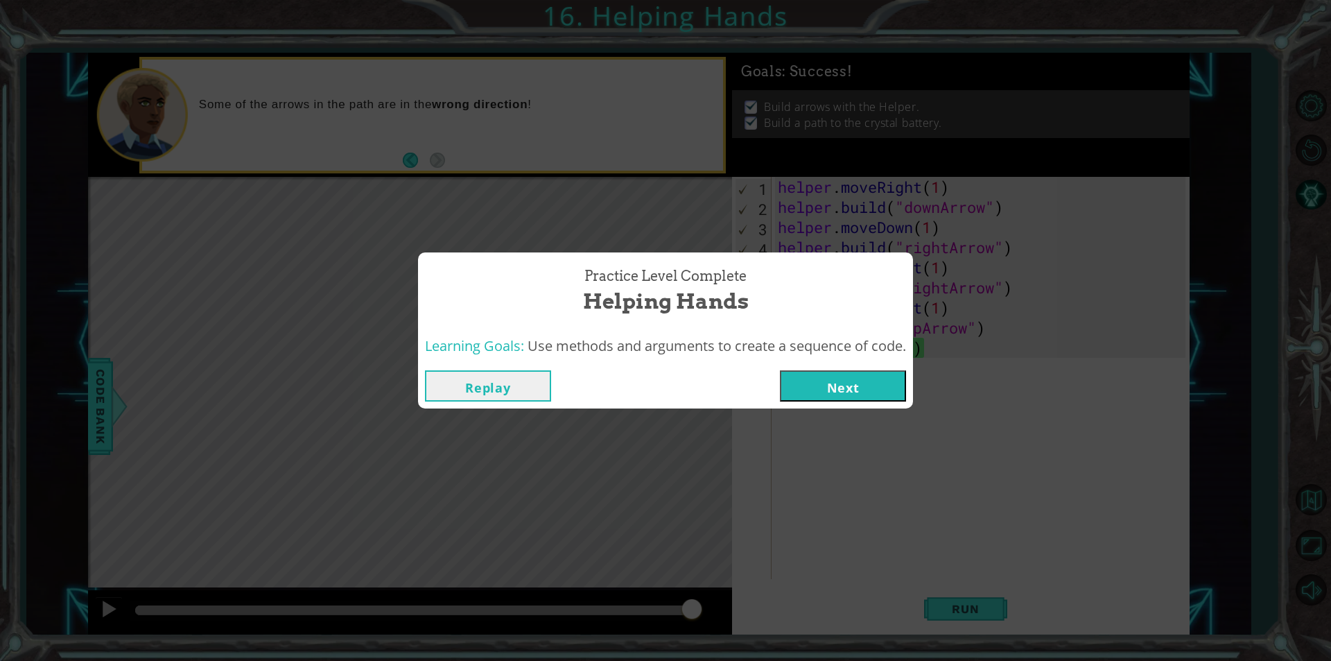
click at [851, 396] on button "Next" at bounding box center [843, 385] width 126 height 31
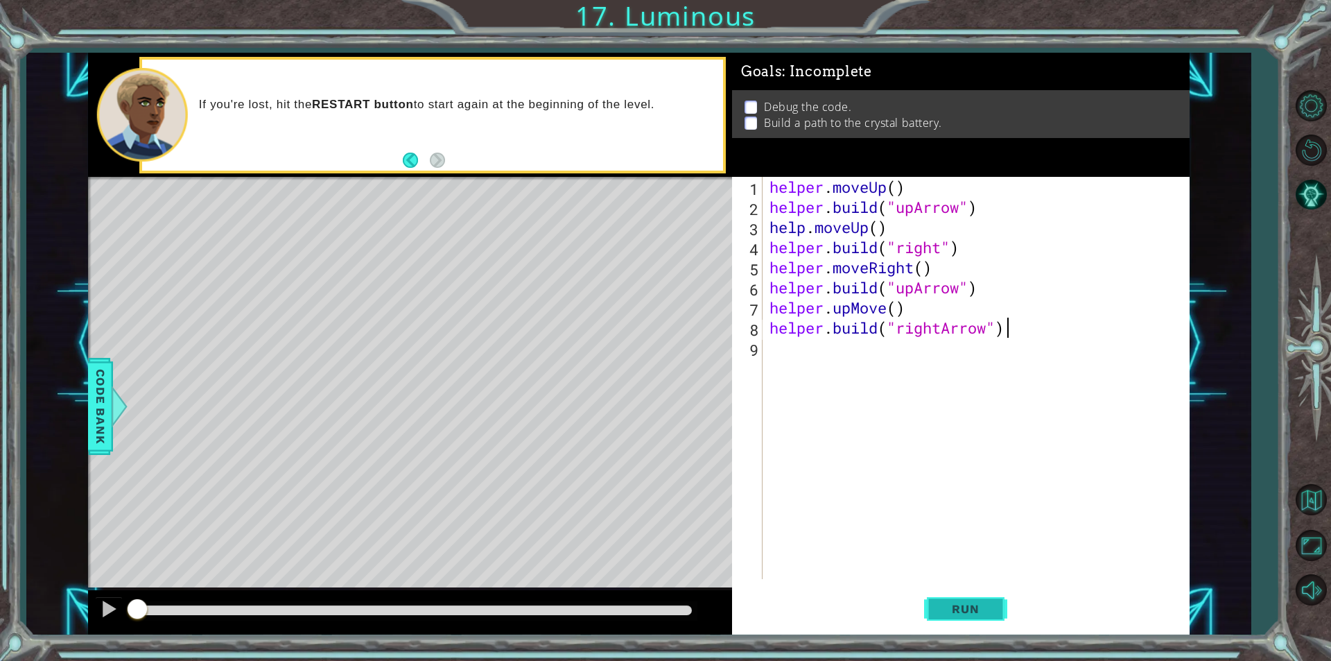
click at [964, 630] on button "Run" at bounding box center [965, 609] width 83 height 46
click at [989, 609] on span "Run" at bounding box center [965, 609] width 55 height 14
click at [119, 615] on button at bounding box center [109, 610] width 28 height 28
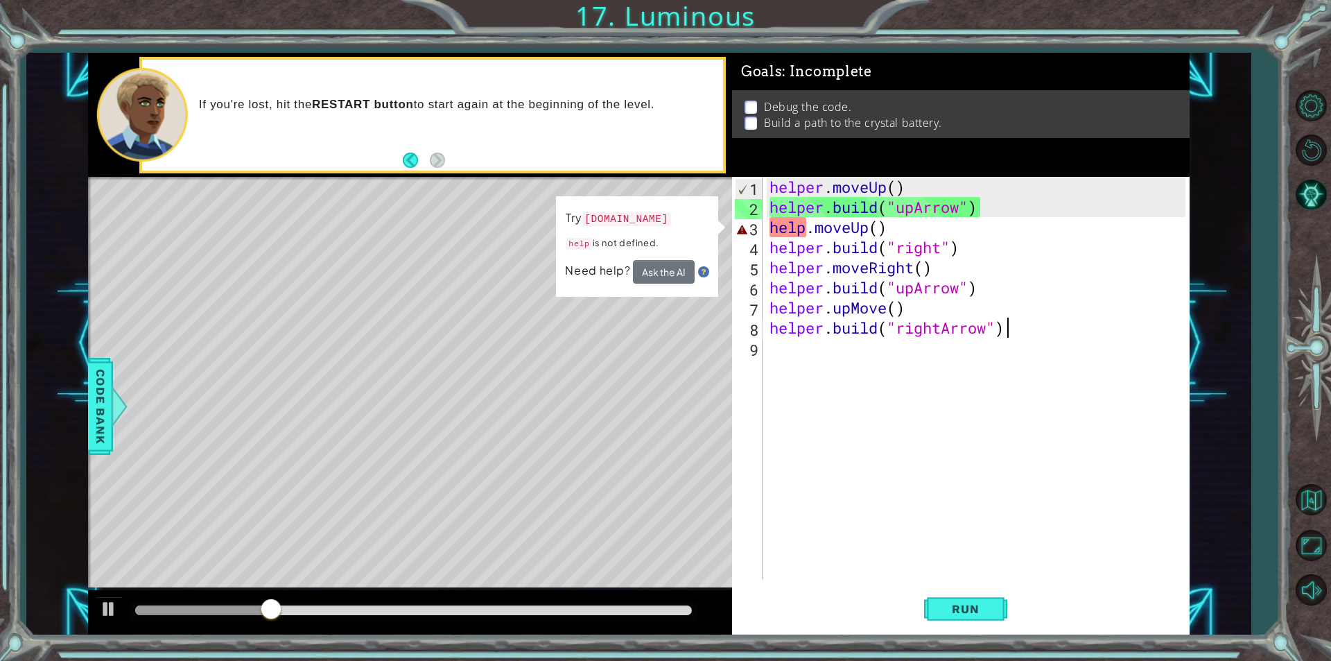
click at [809, 231] on div "helper . moveUp ( ) helper . build ( "upArrow" ) help . moveUp ( ) helper . bui…" at bounding box center [980, 398] width 426 height 442
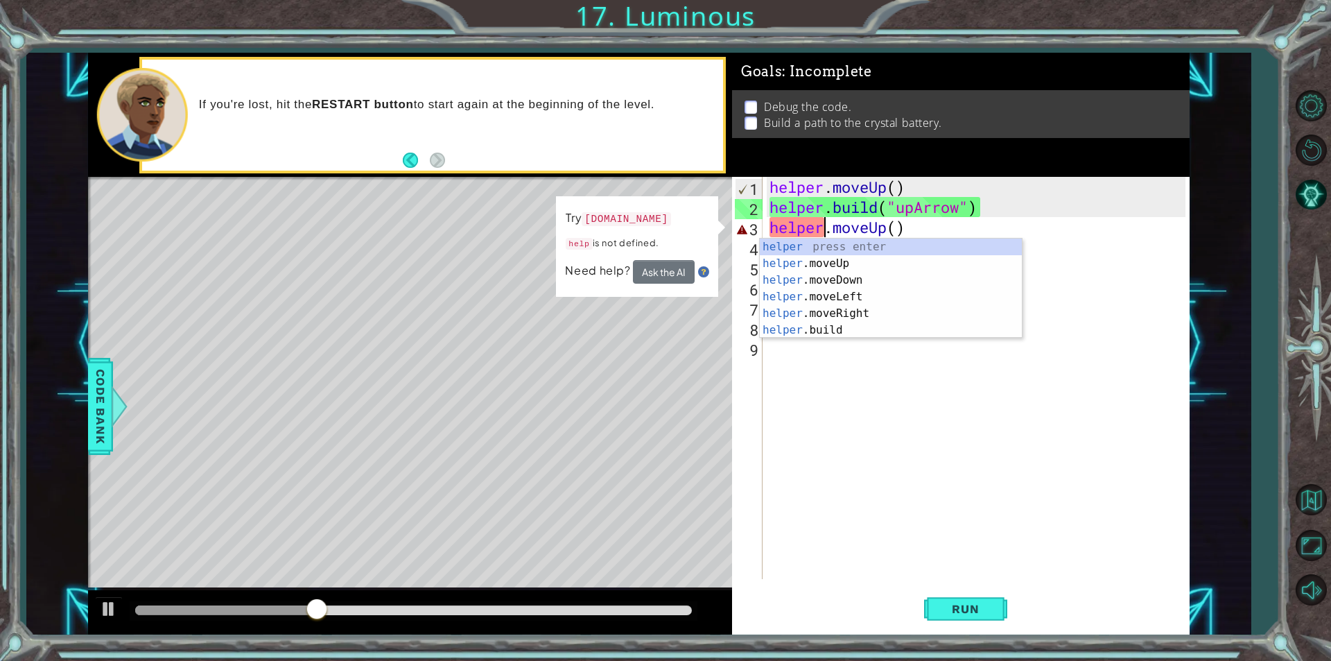
scroll to position [0, 2]
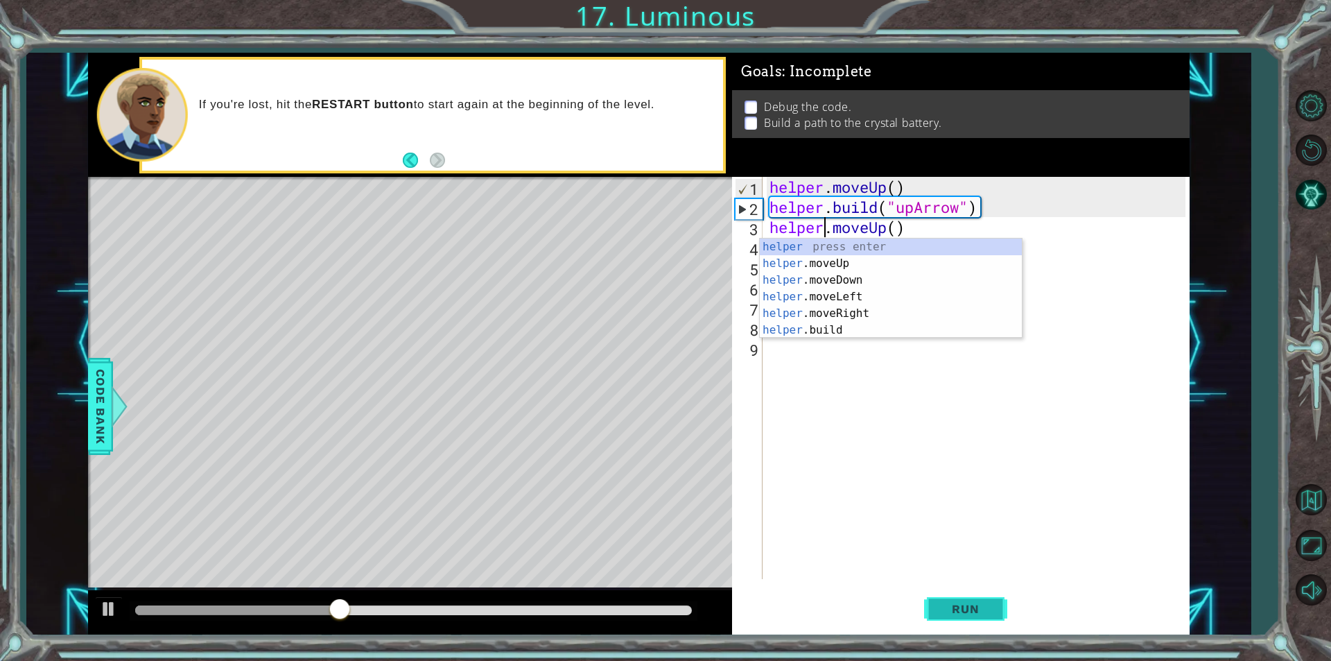
click at [967, 617] on button "Run" at bounding box center [965, 609] width 83 height 46
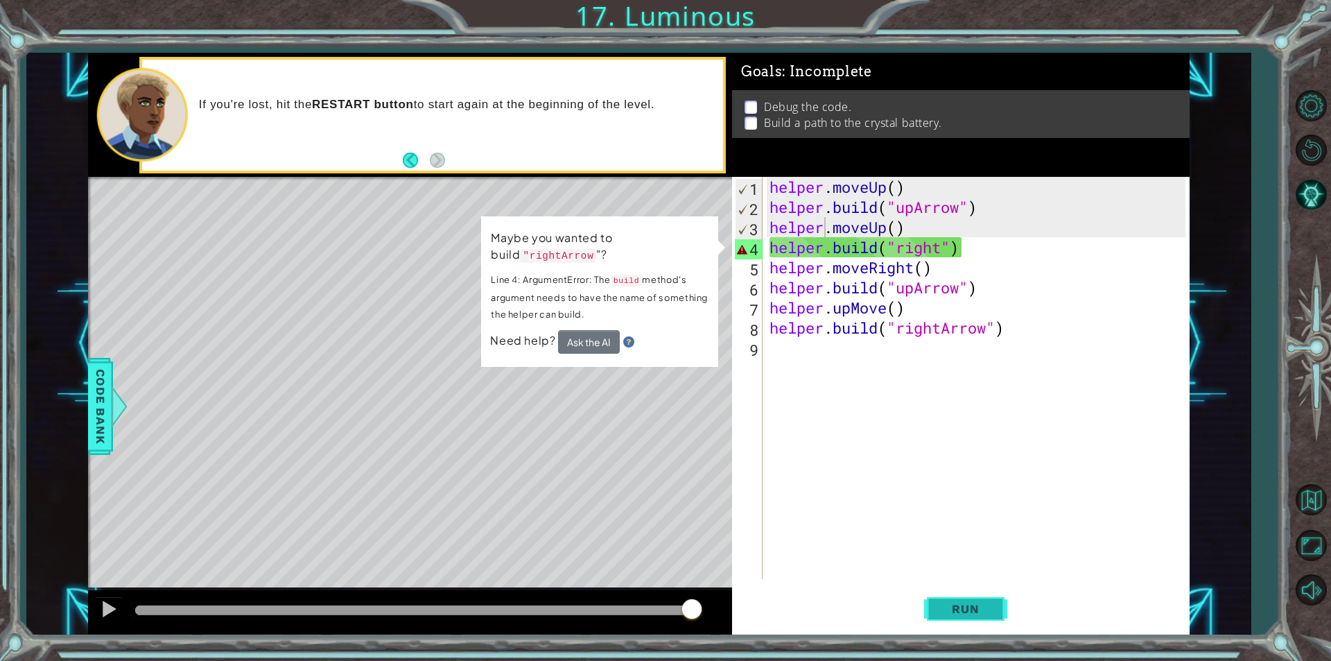
drag, startPoint x: 989, startPoint y: 608, endPoint x: 981, endPoint y: 604, distance: 8.7
click at [988, 608] on span "Run" at bounding box center [965, 609] width 55 height 14
click at [975, 249] on div "helper . moveUp ( ) helper . build ( "upArrow" ) helper . moveUp ( ) helper . b…" at bounding box center [980, 398] width 426 height 442
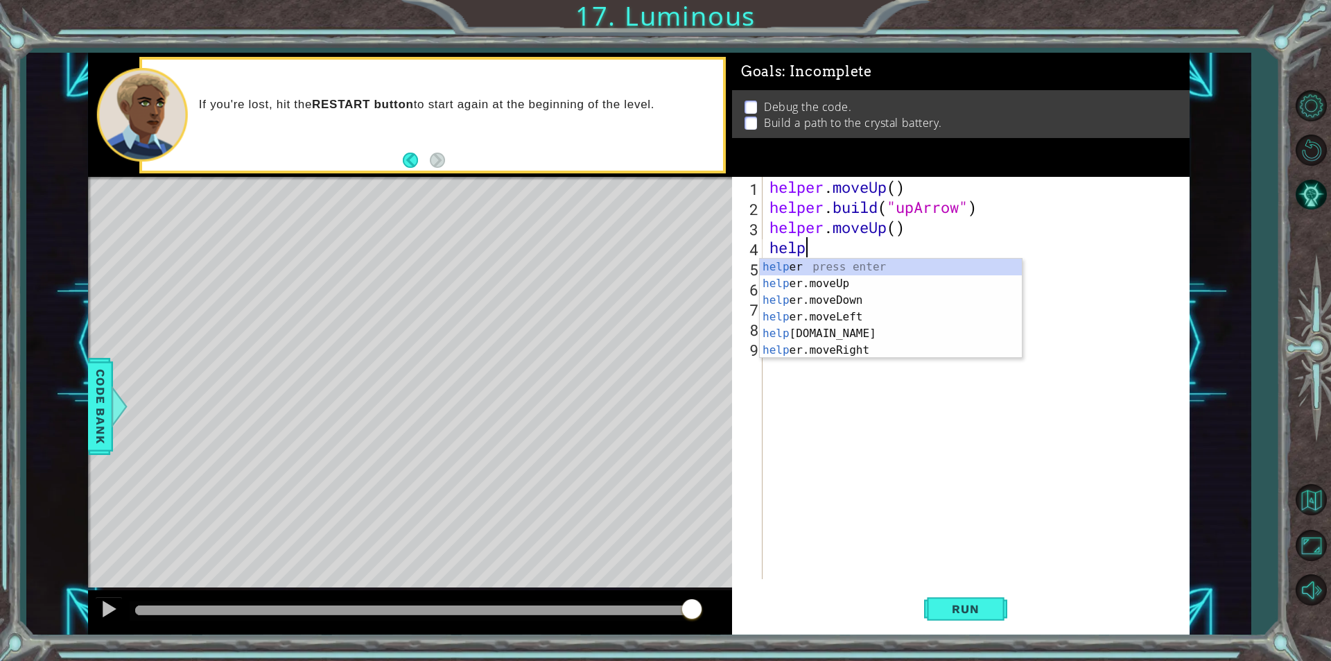
scroll to position [0, 1]
click at [869, 329] on div "help er press enter help er.moveUp press enter help er.moveDown press enter hel…" at bounding box center [891, 325] width 262 height 133
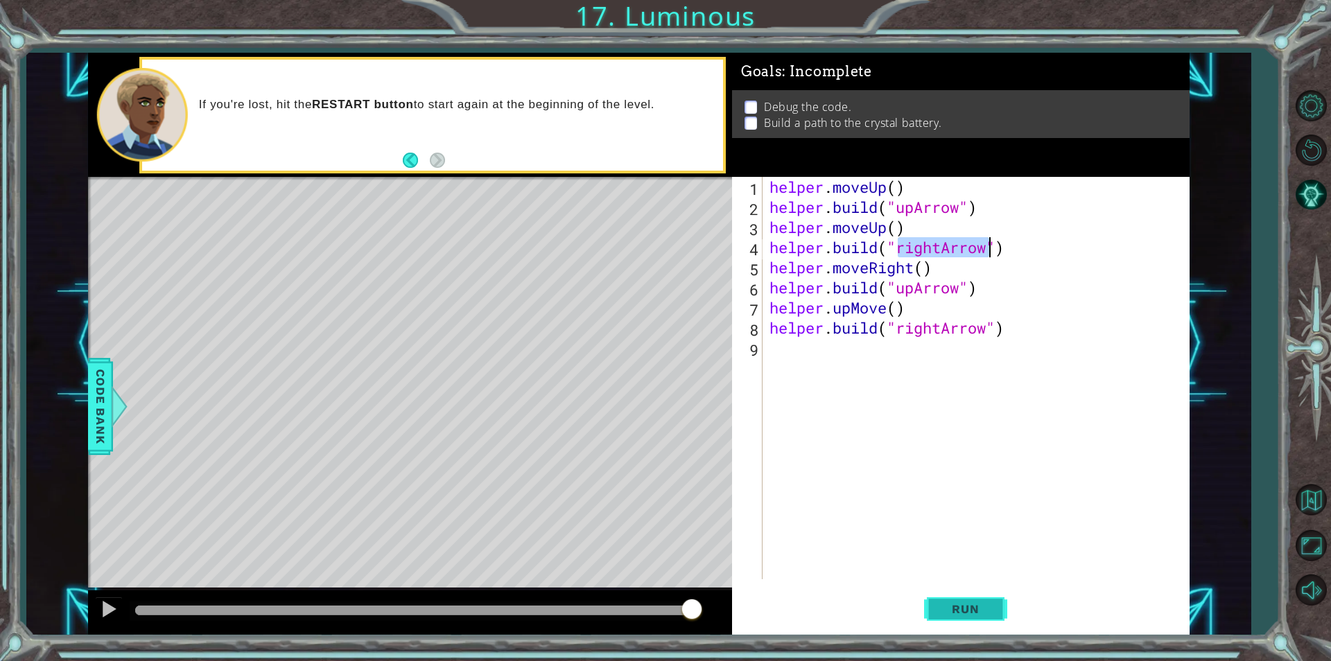
click at [968, 593] on button "Run" at bounding box center [965, 609] width 83 height 46
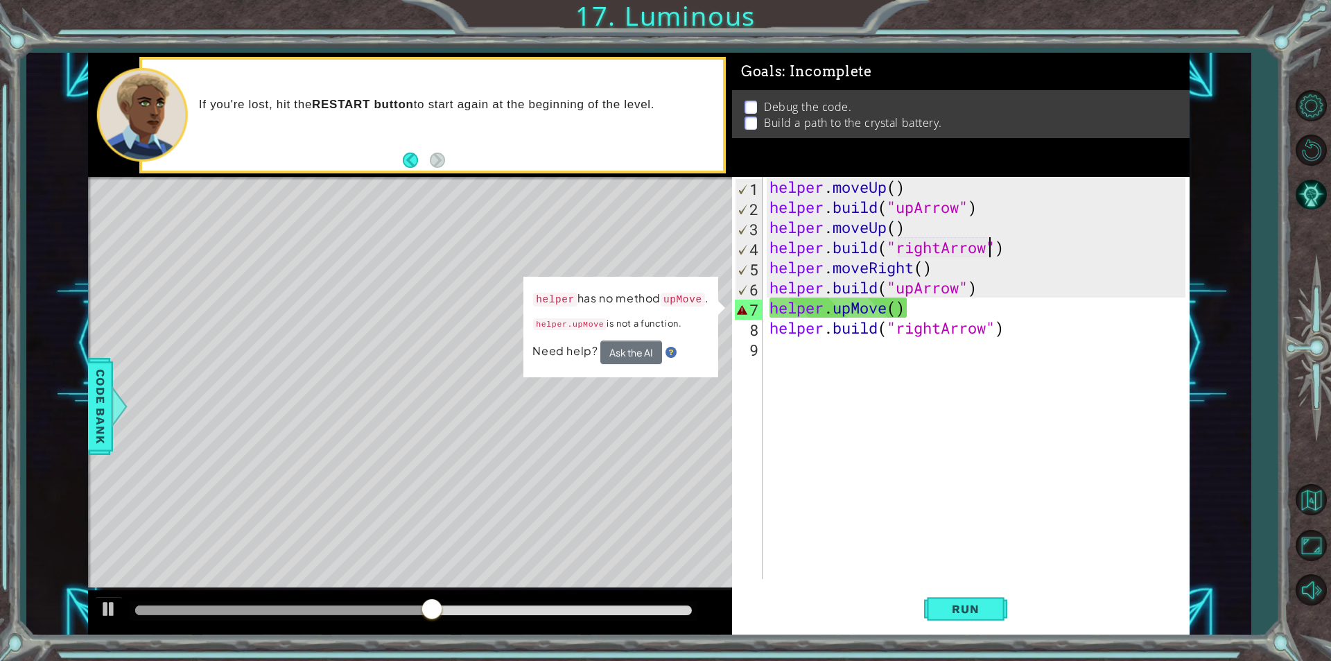
click at [596, 347] on span "Need help?" at bounding box center [566, 351] width 68 height 15
click at [658, 350] on button "Ask the AI" at bounding box center [631, 352] width 62 height 24
click at [654, 350] on button "Ask the AI" at bounding box center [631, 352] width 62 height 24
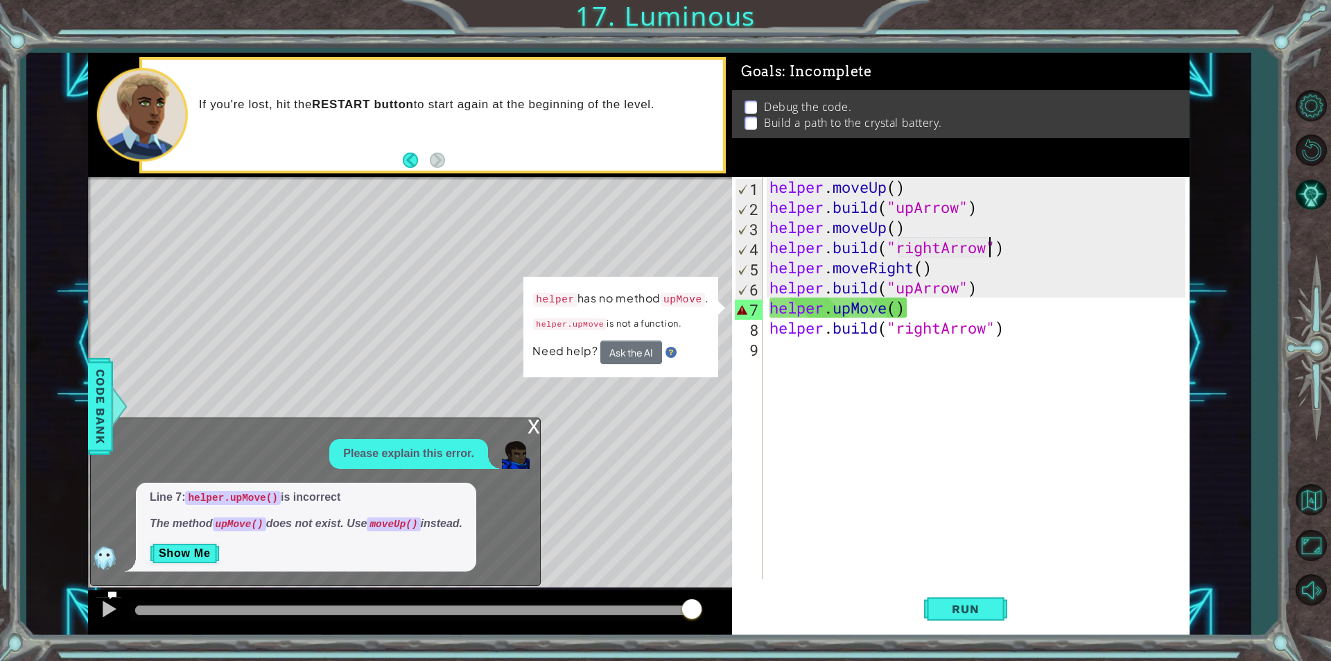
click at [912, 314] on div "helper . moveUp ( ) helper . build ( "upArrow" ) helper . moveUp ( ) helper . b…" at bounding box center [980, 398] width 426 height 442
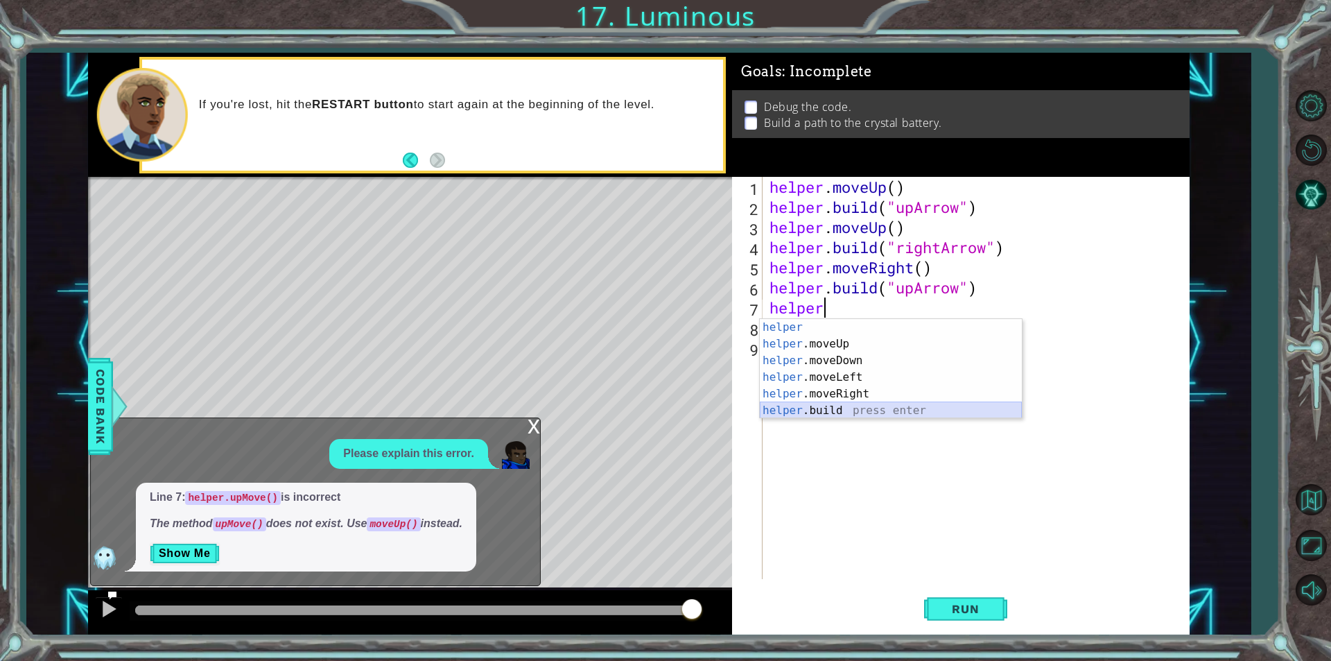
click at [865, 410] on div "helper press enter helper .moveUp press enter helper .moveDown press enter help…" at bounding box center [891, 385] width 262 height 133
type textarea "[DOMAIN_NAME]("rightArrow")"
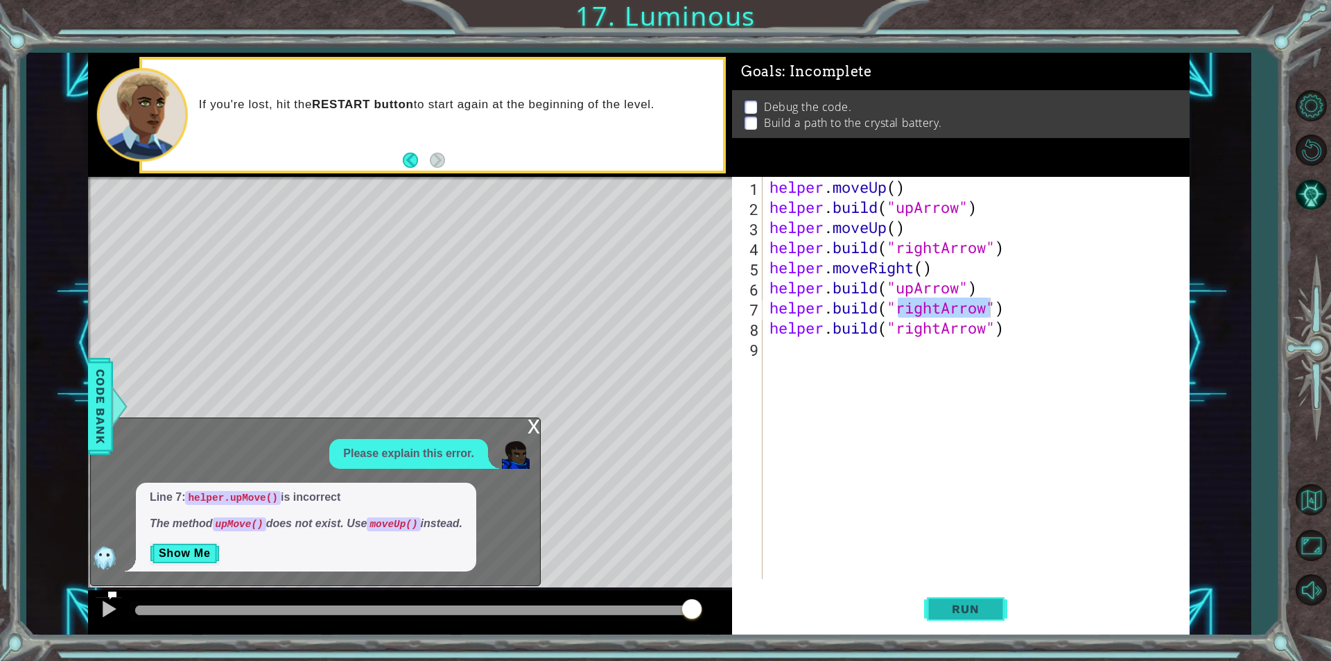
click at [983, 602] on button "Run" at bounding box center [965, 609] width 83 height 46
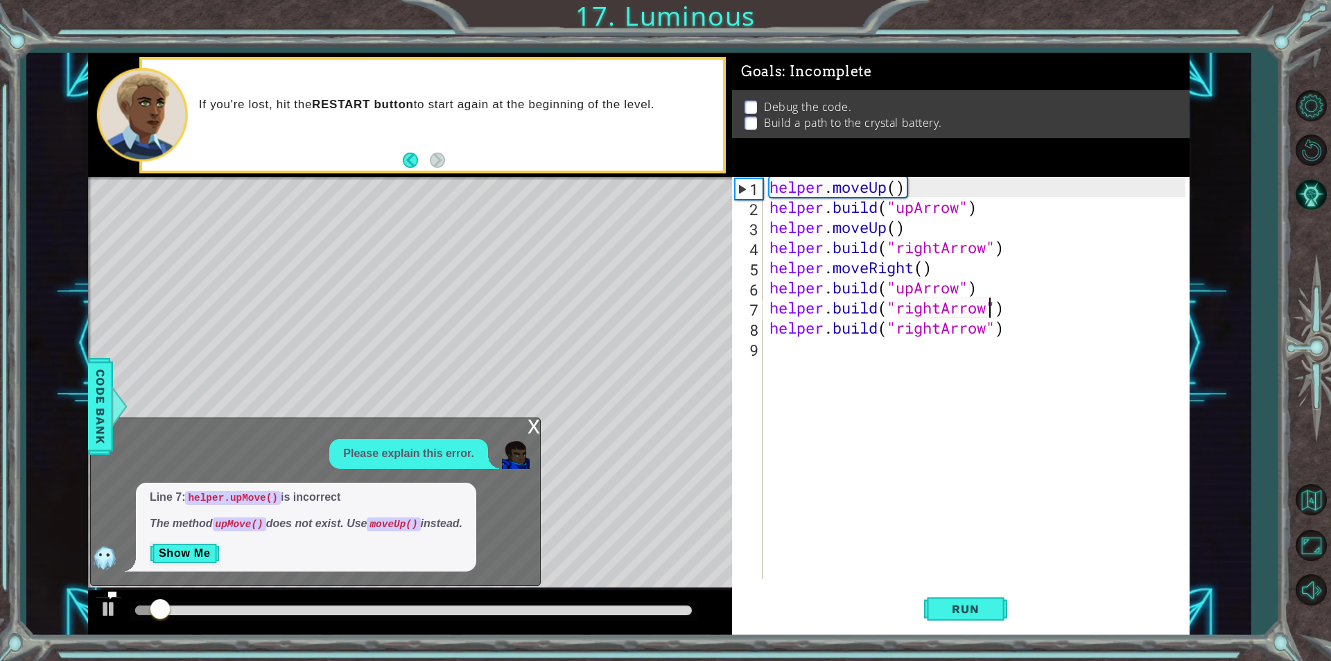
click at [533, 419] on div "x" at bounding box center [534, 425] width 12 height 14
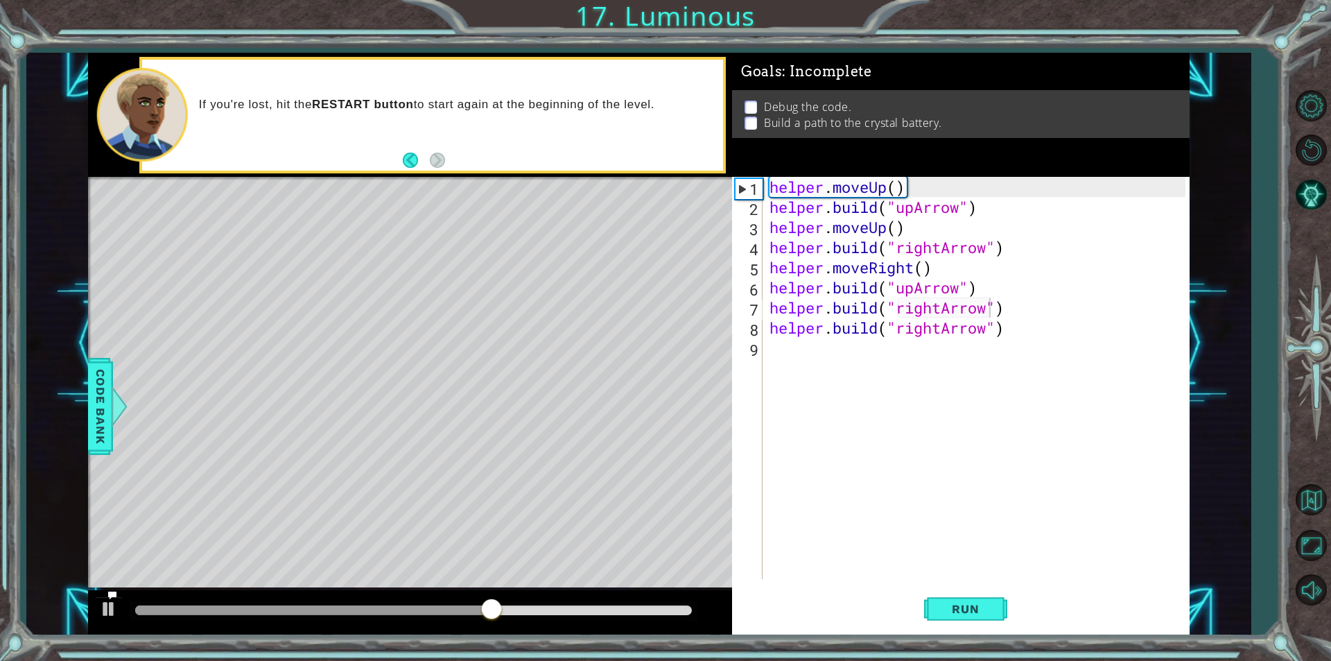
click at [772, 347] on div "helper . moveUp ( ) helper . build ( "upArrow" ) helper . moveUp ( ) helper . b…" at bounding box center [980, 398] width 426 height 442
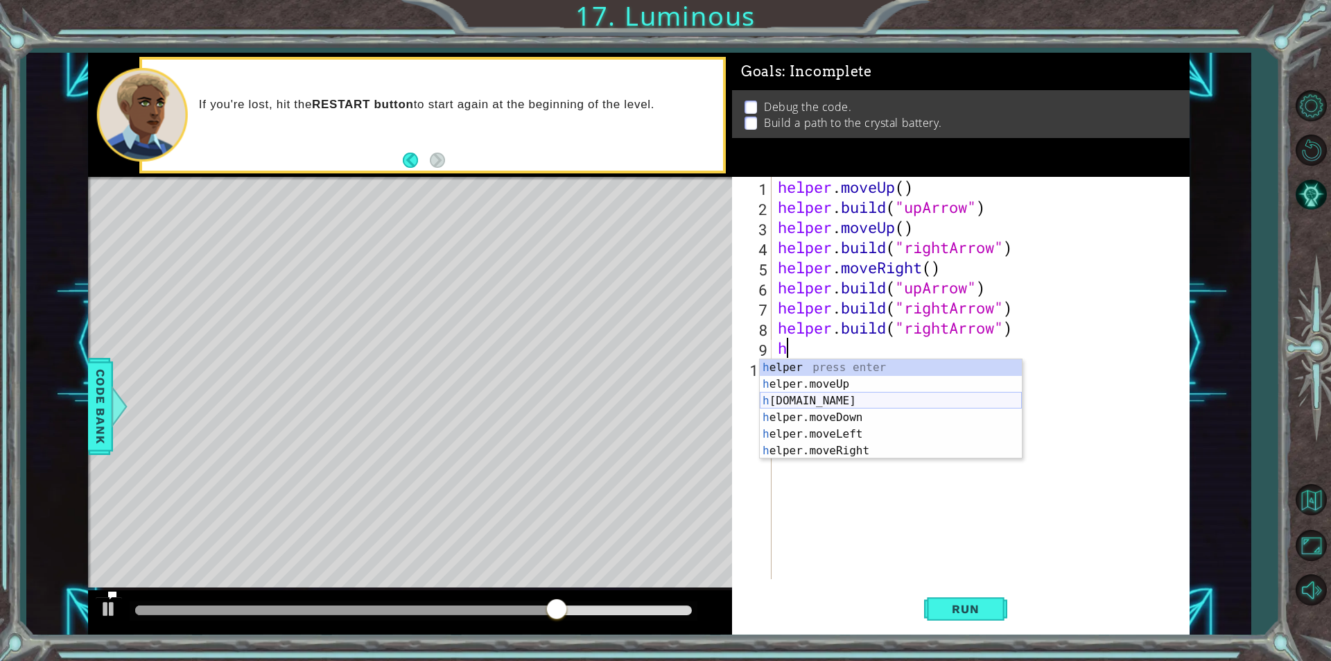
click at [863, 401] on div "h elper press enter h elper.moveUp press enter h [DOMAIN_NAME] press enter h el…" at bounding box center [891, 425] width 262 height 133
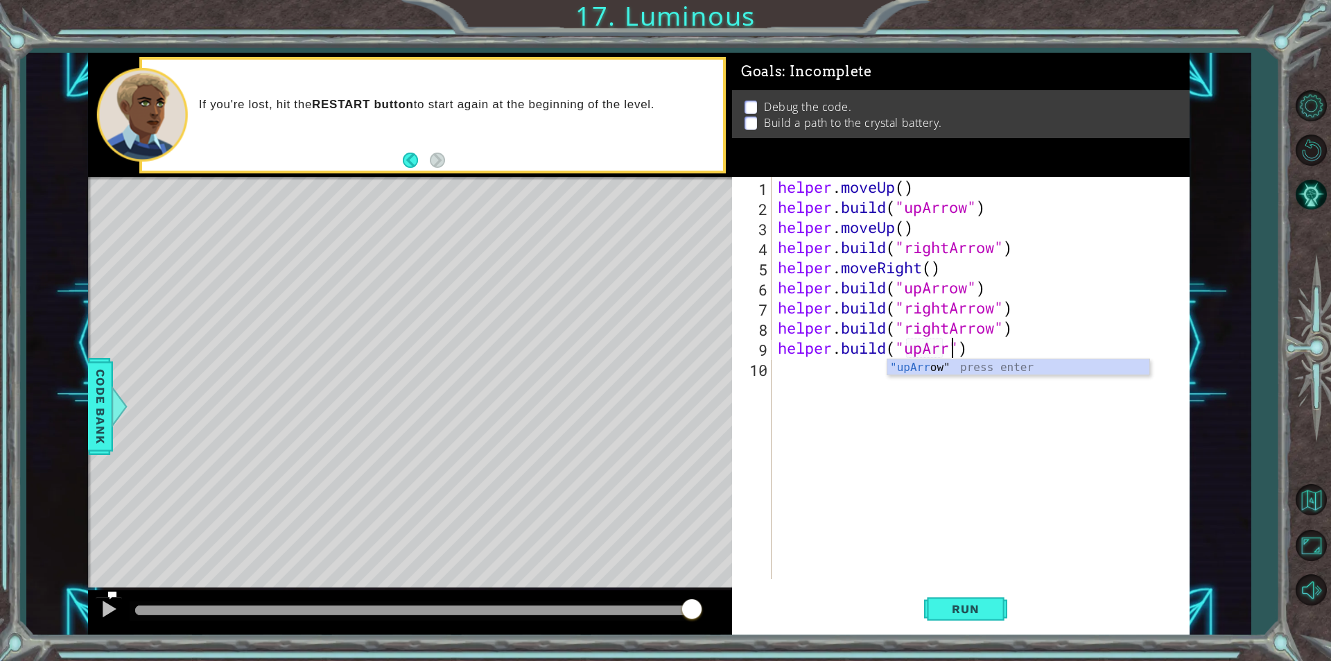
scroll to position [0, 8]
click at [963, 598] on button "Run" at bounding box center [965, 609] width 83 height 46
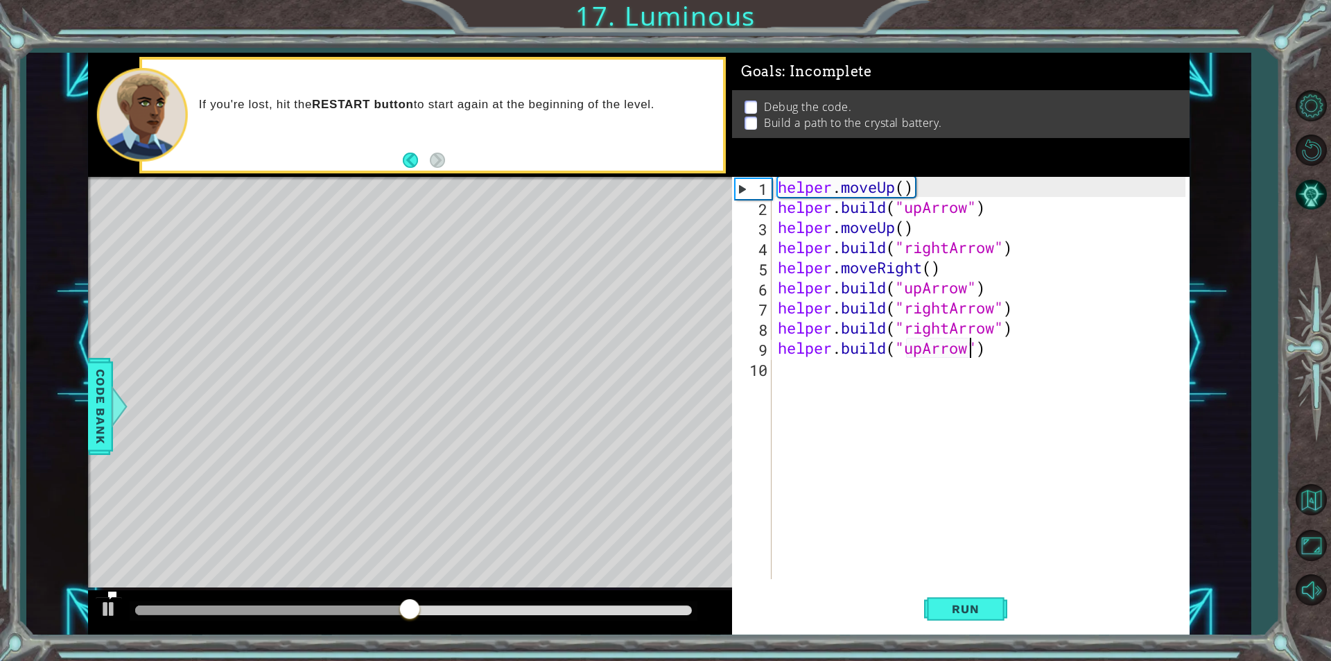
click at [982, 345] on div "helper . moveUp ( ) helper . build ( "upArrow" ) helper . moveUp ( ) helper . b…" at bounding box center [983, 398] width 417 height 442
click at [990, 345] on div "helper . moveUp ( ) helper . build ( "upArrow" ) helper . moveUp ( ) helper . b…" at bounding box center [983, 398] width 417 height 442
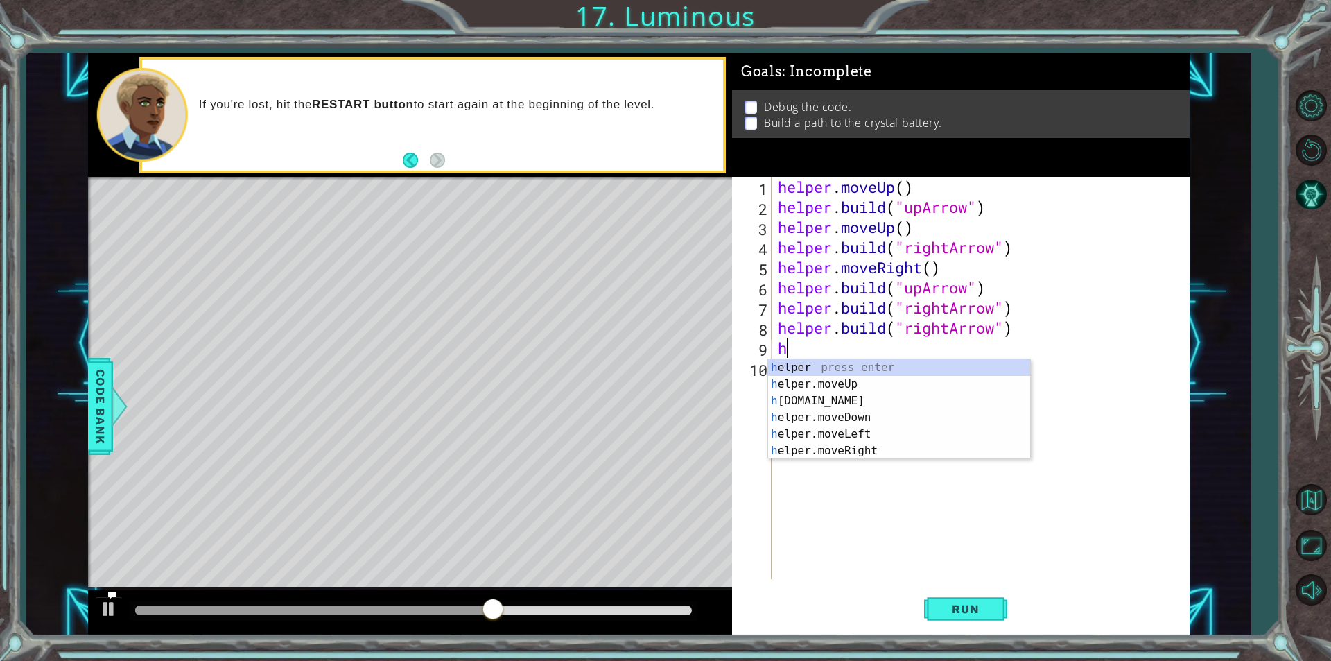
scroll to position [0, 0]
click at [842, 399] on div "h elper press enter h elper.moveUp press enter h [DOMAIN_NAME] press enter h el…" at bounding box center [899, 425] width 262 height 133
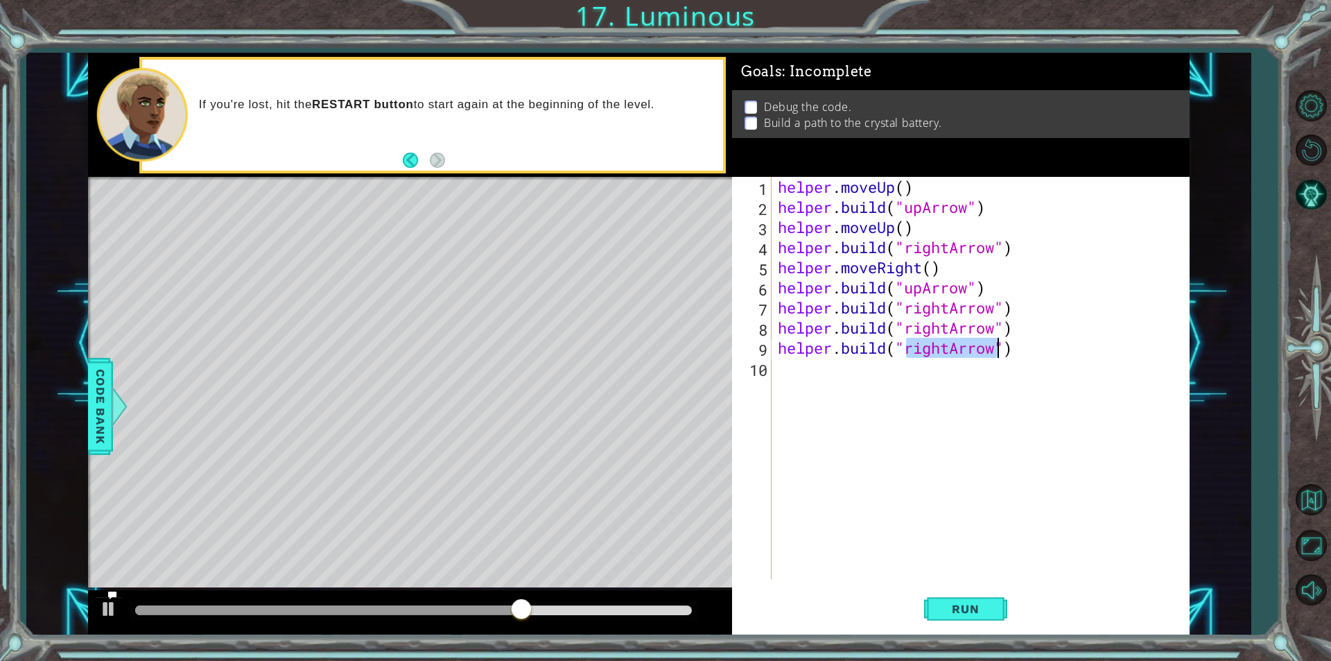
type textarea "[DOMAIN_NAME]("rightArrow")"
click at [858, 384] on div "helper . moveUp ( ) helper . build ( "upArrow" ) helper . moveUp ( ) helper . b…" at bounding box center [983, 398] width 417 height 442
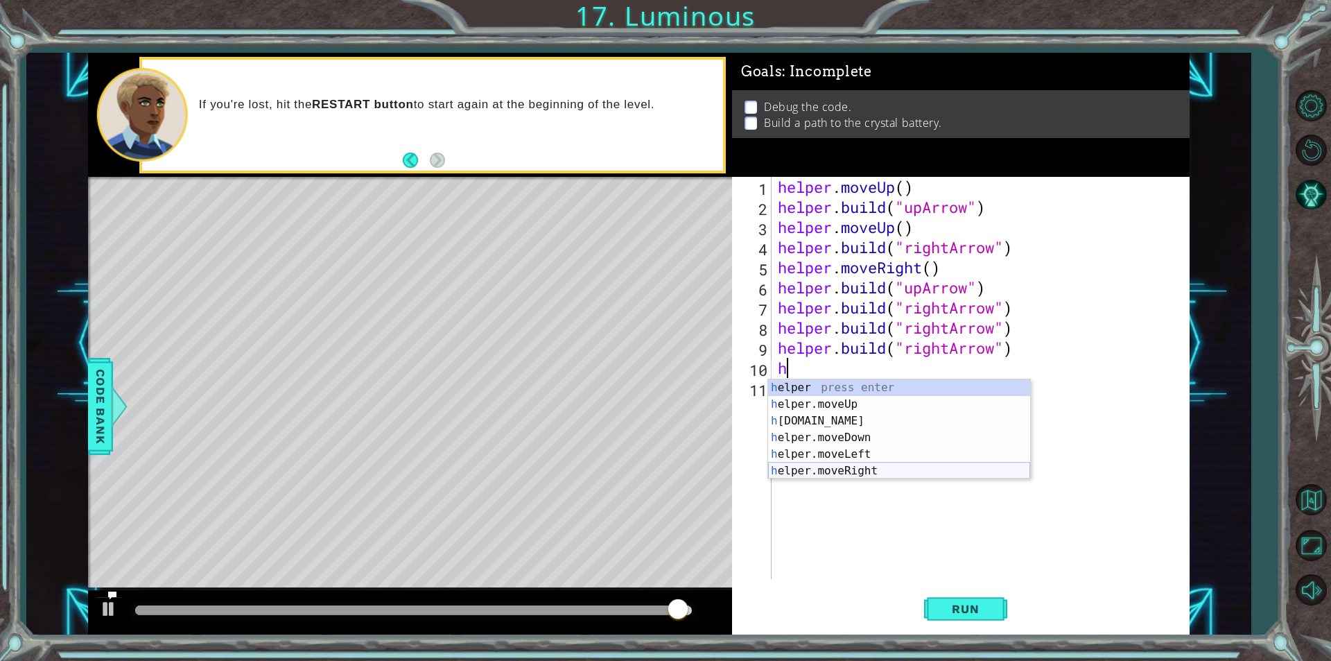
click at [854, 466] on div "h elper press enter h elper.moveUp press enter h [DOMAIN_NAME] press enter h el…" at bounding box center [899, 445] width 262 height 133
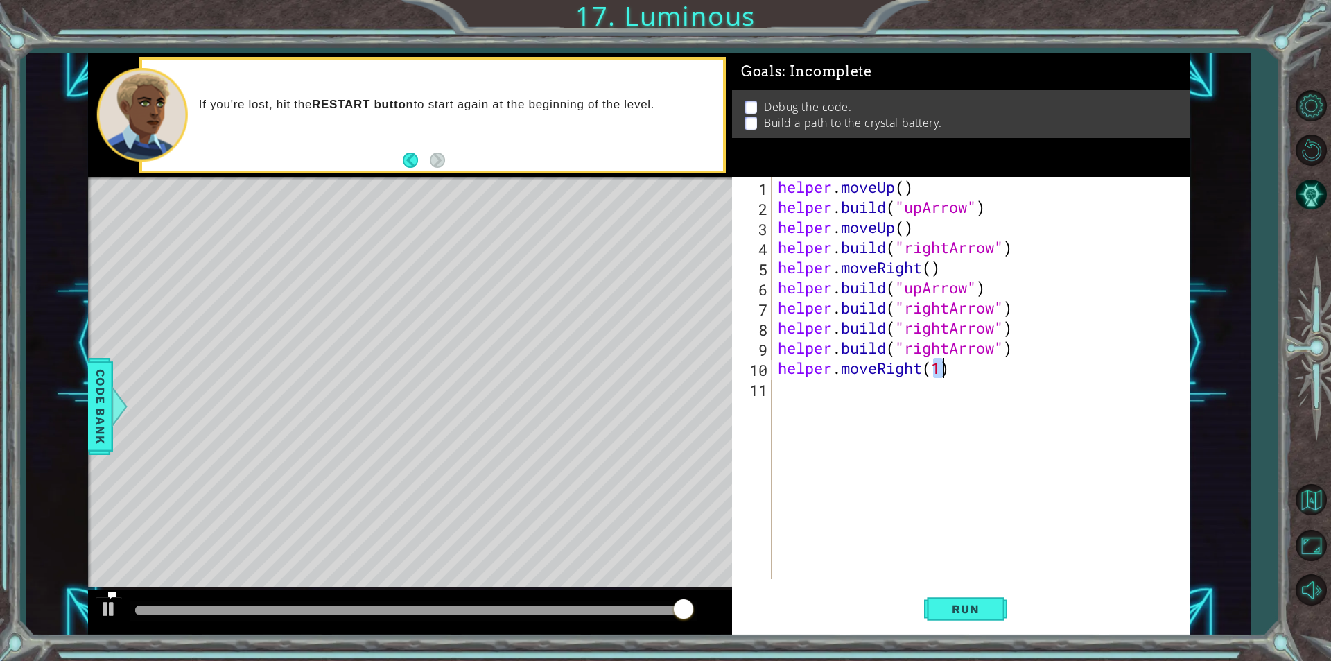
type textarea "helper.moveRight(1)"
click at [804, 394] on div "helper . moveUp ( ) helper . build ( "upArrow" ) helper . moveUp ( ) helper . b…" at bounding box center [983, 398] width 417 height 442
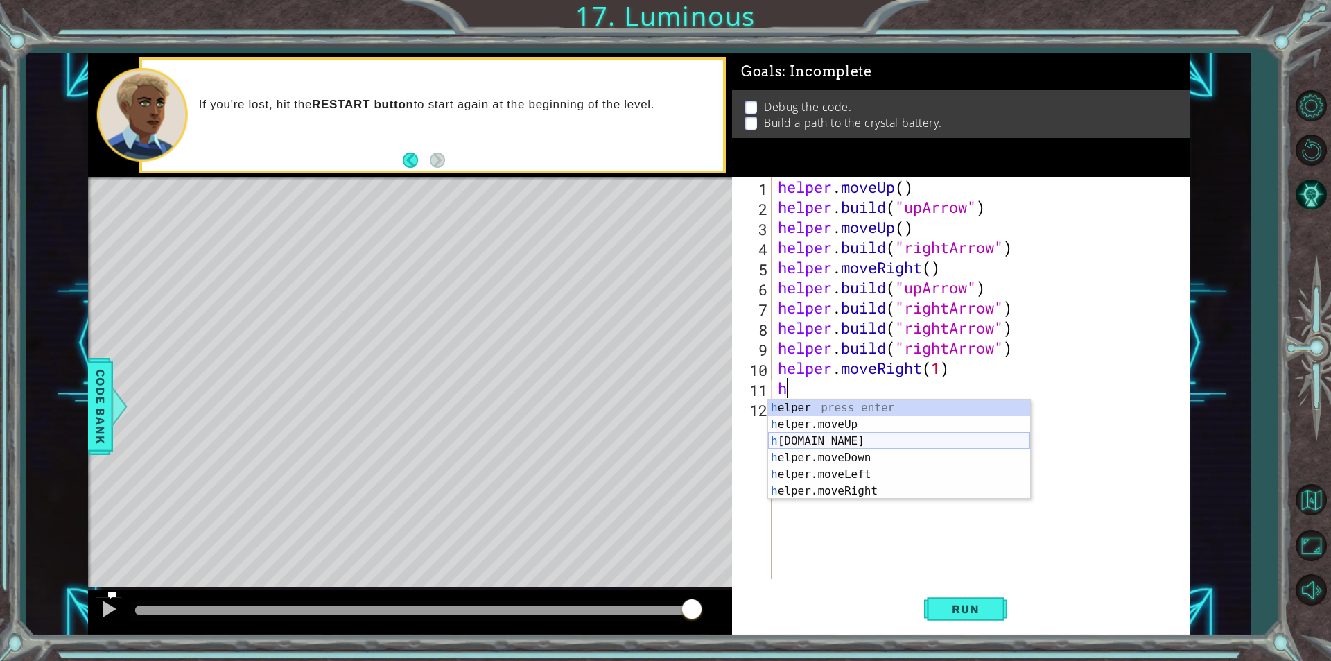
click at [854, 441] on div "h elper press enter h elper.moveUp press enter h [DOMAIN_NAME] press enter h el…" at bounding box center [899, 465] width 262 height 133
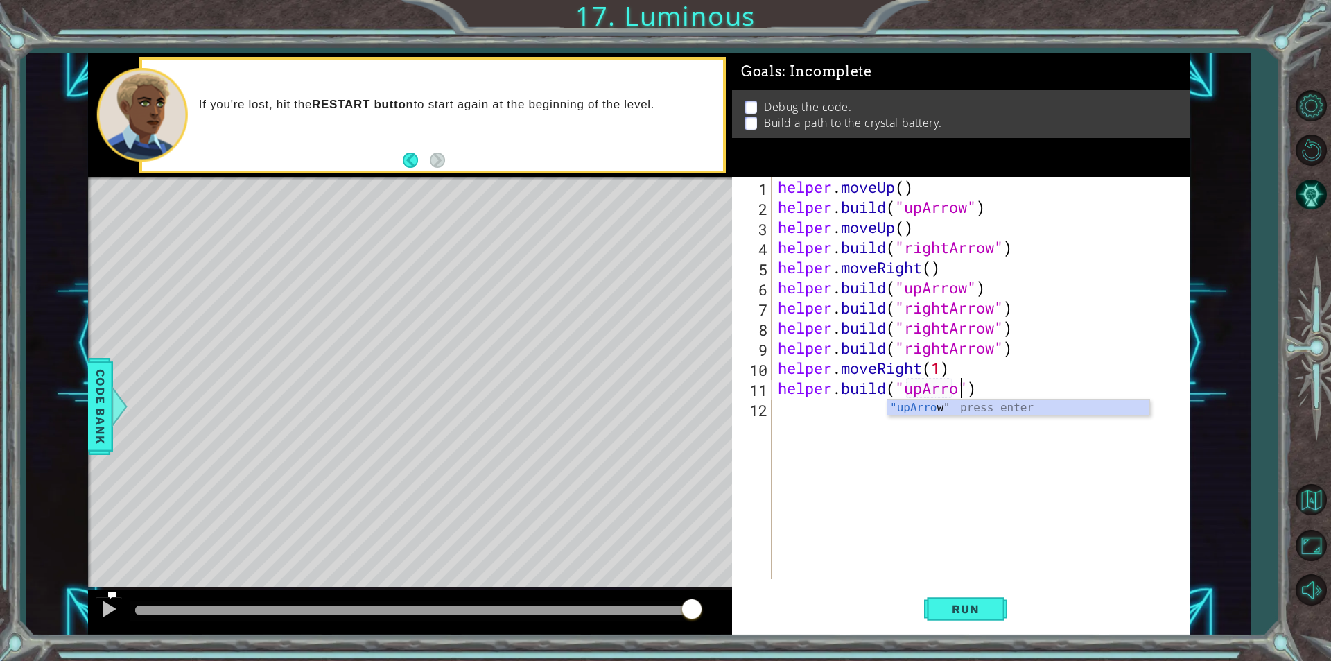
scroll to position [0, 8]
type textarea "[DOMAIN_NAME]("upArrow")"
click at [958, 588] on button "Run" at bounding box center [965, 609] width 83 height 46
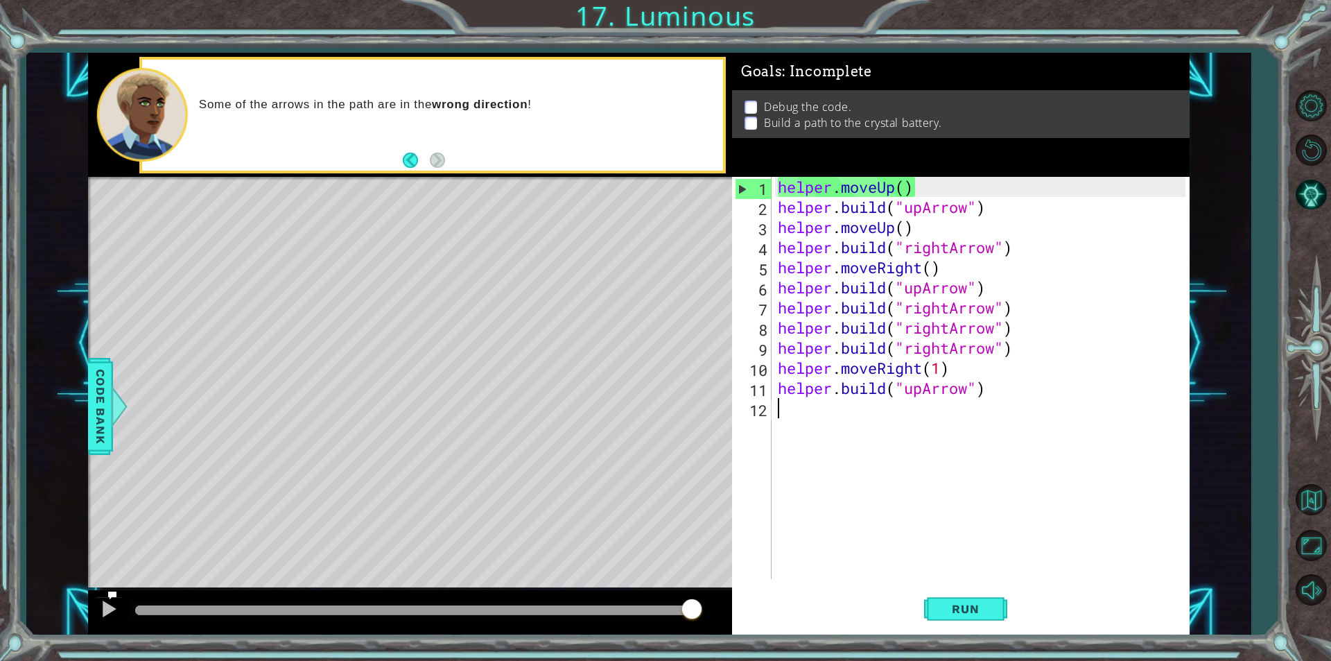
click at [1010, 398] on div "helper . moveUp ( ) helper . build ( "upArrow" ) helper . moveUp ( ) helper . b…" at bounding box center [983, 398] width 417 height 442
click at [1037, 394] on div "helper . moveUp ( ) helper . build ( "upArrow" ) helper . moveUp ( ) helper . b…" at bounding box center [983, 398] width 417 height 442
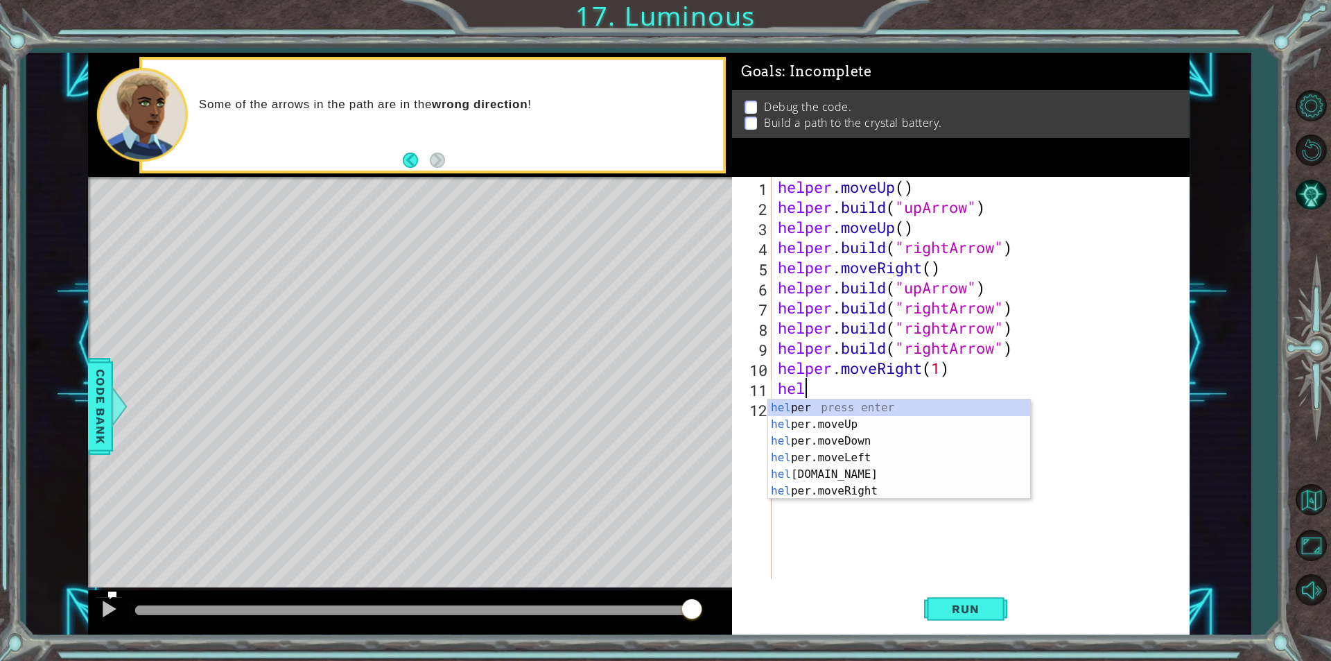
type textarea "h"
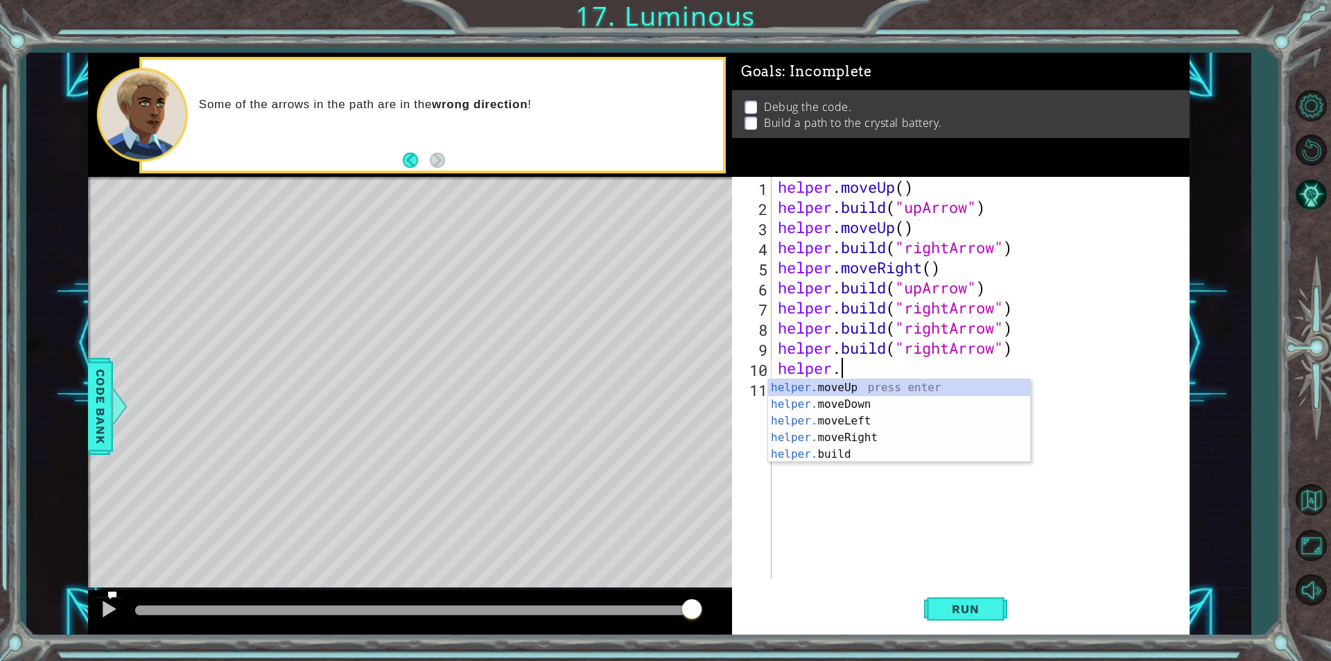
type textarea "h"
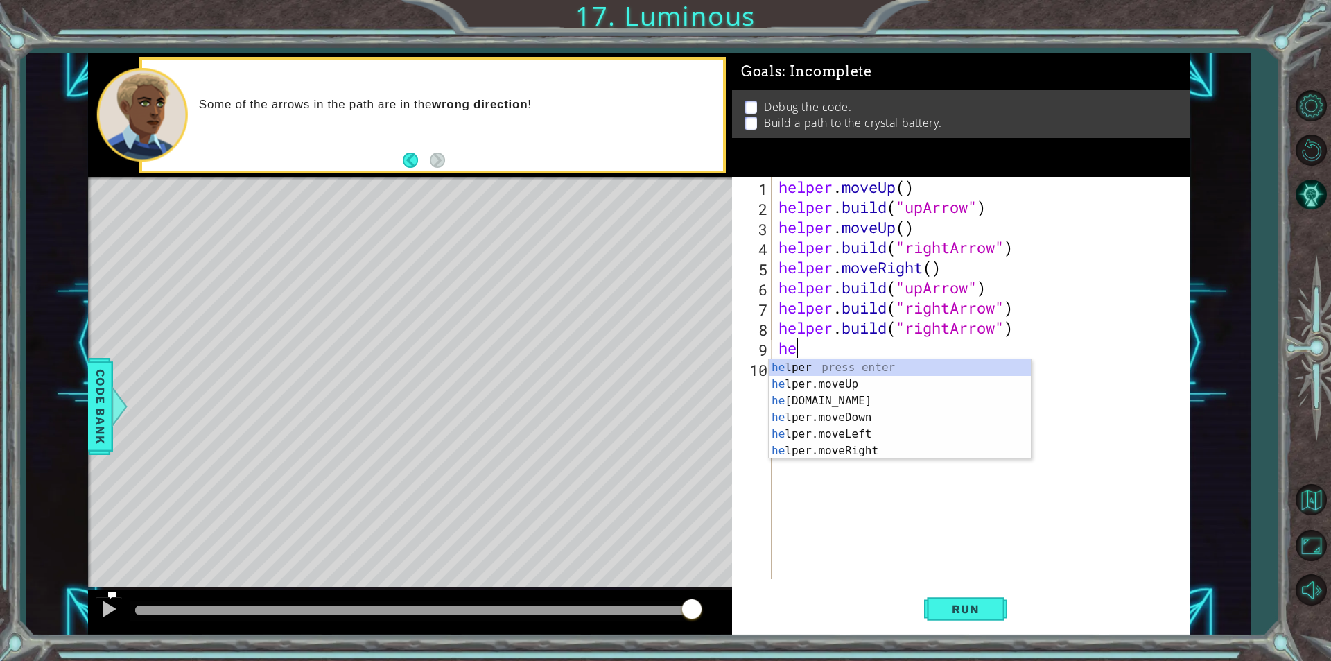
type textarea "h"
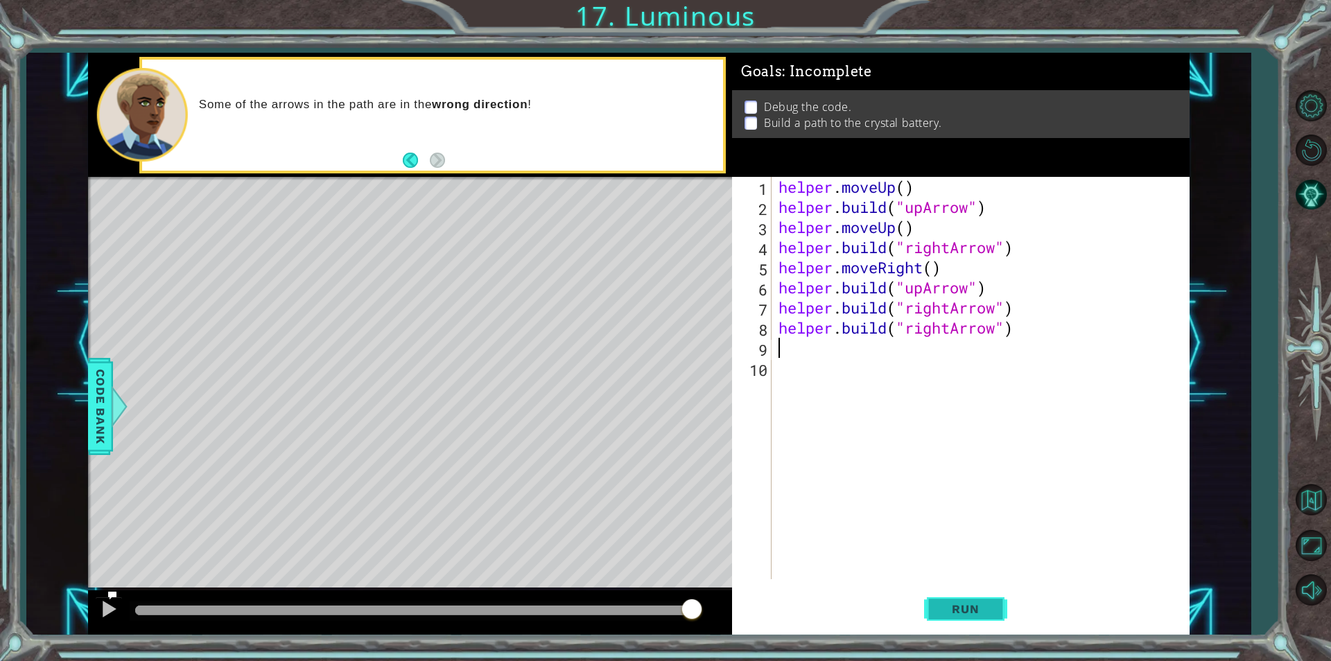
click at [972, 609] on span "Run" at bounding box center [965, 609] width 55 height 14
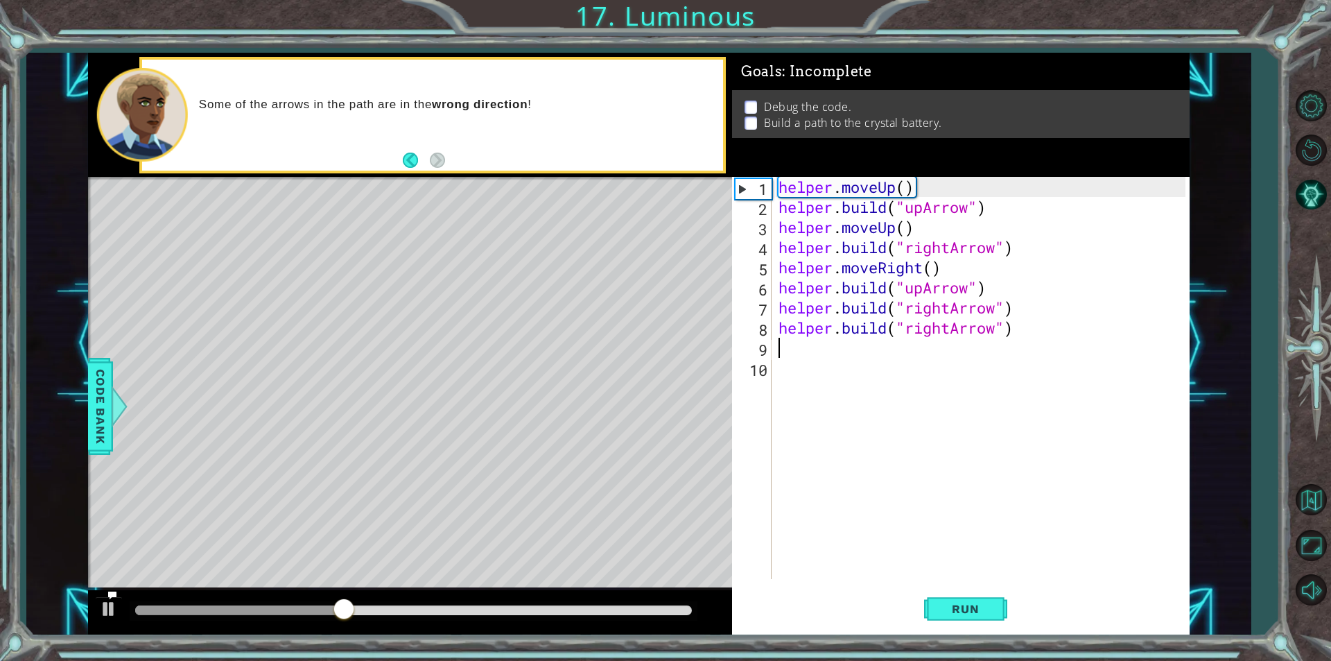
click at [1020, 338] on div "helper . moveUp ( ) helper . build ( "upArrow" ) helper . moveUp ( ) helper . b…" at bounding box center [984, 398] width 417 height 442
click at [1030, 336] on div "helper . moveUp ( ) helper . build ( "upArrow" ) helper . moveUp ( ) helper . b…" at bounding box center [984, 398] width 417 height 442
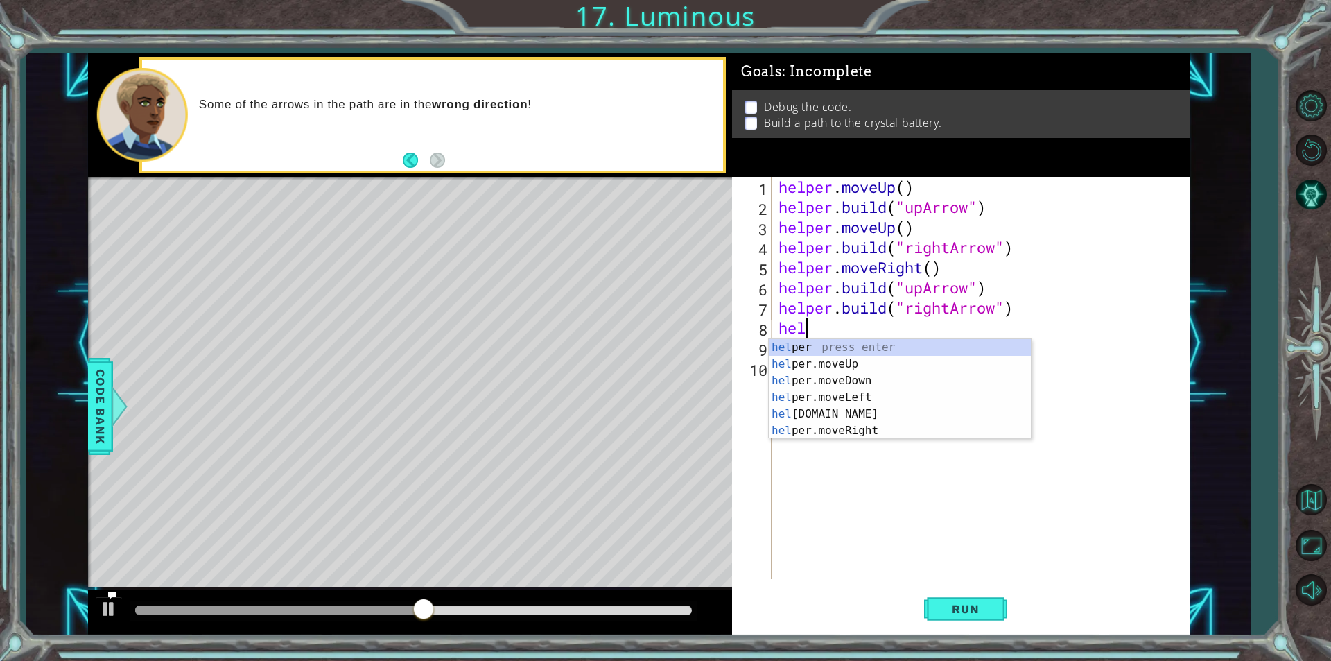
type textarea "h"
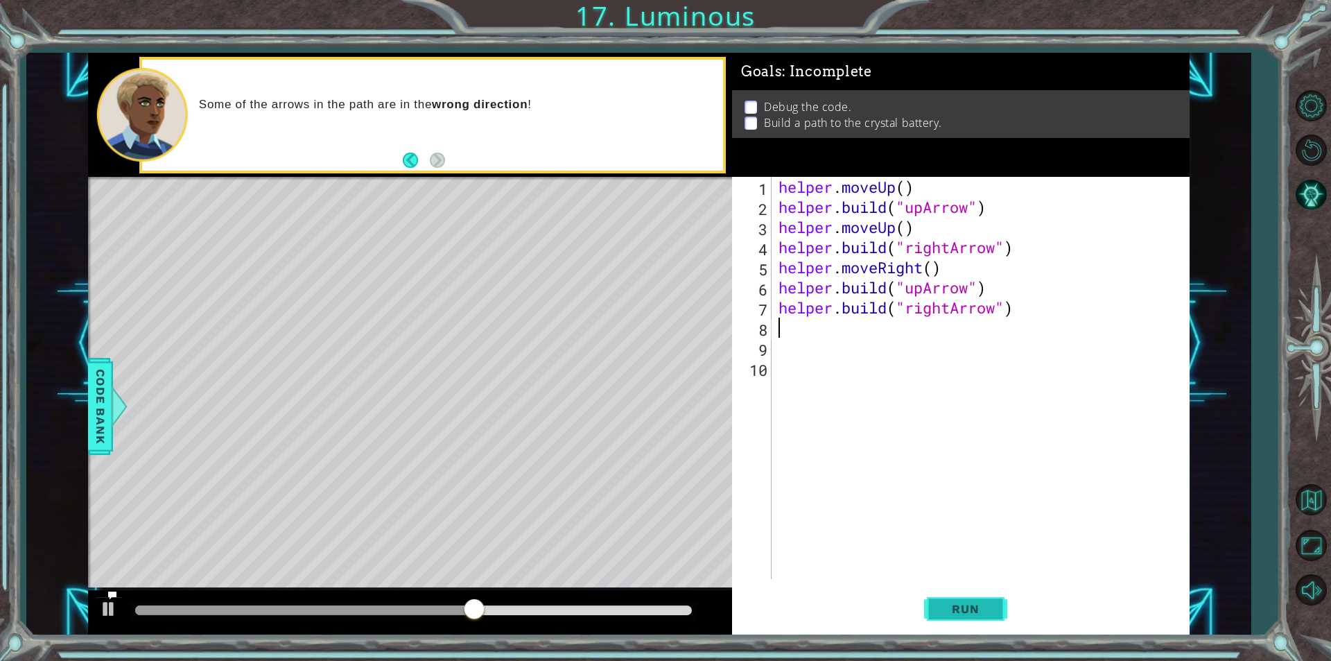
click at [983, 615] on span "Run" at bounding box center [965, 609] width 55 height 14
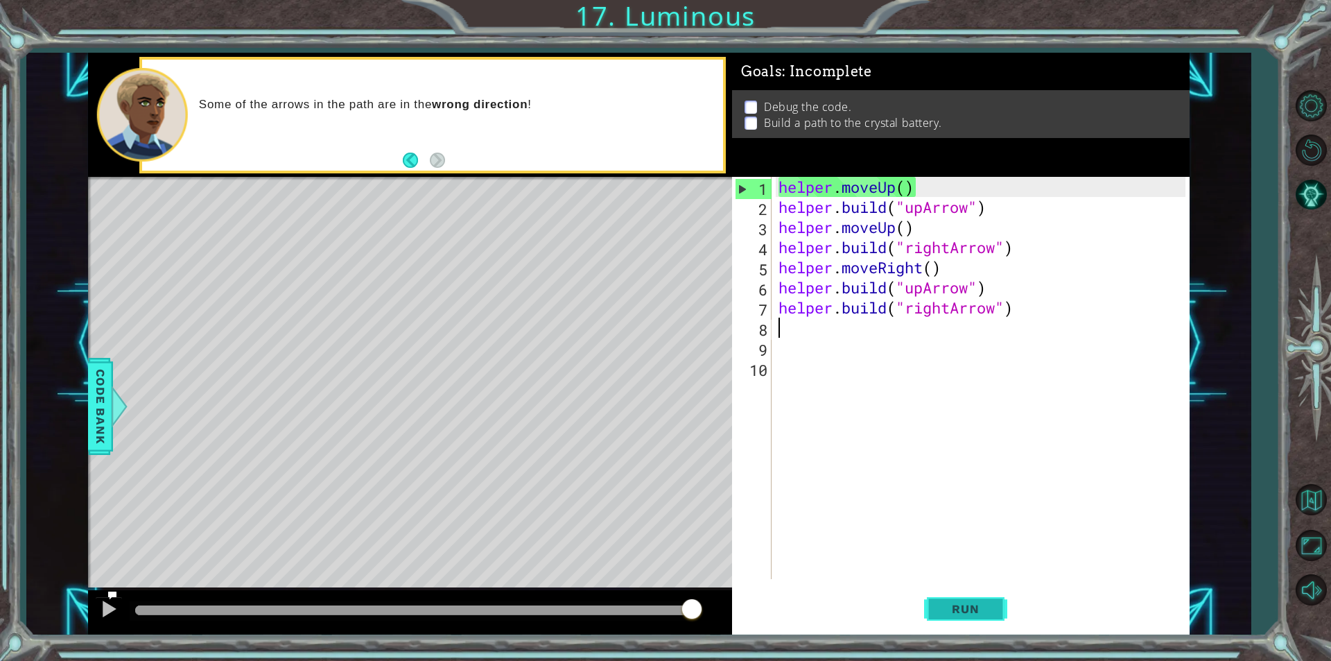
click at [979, 602] on span "Run" at bounding box center [965, 609] width 55 height 14
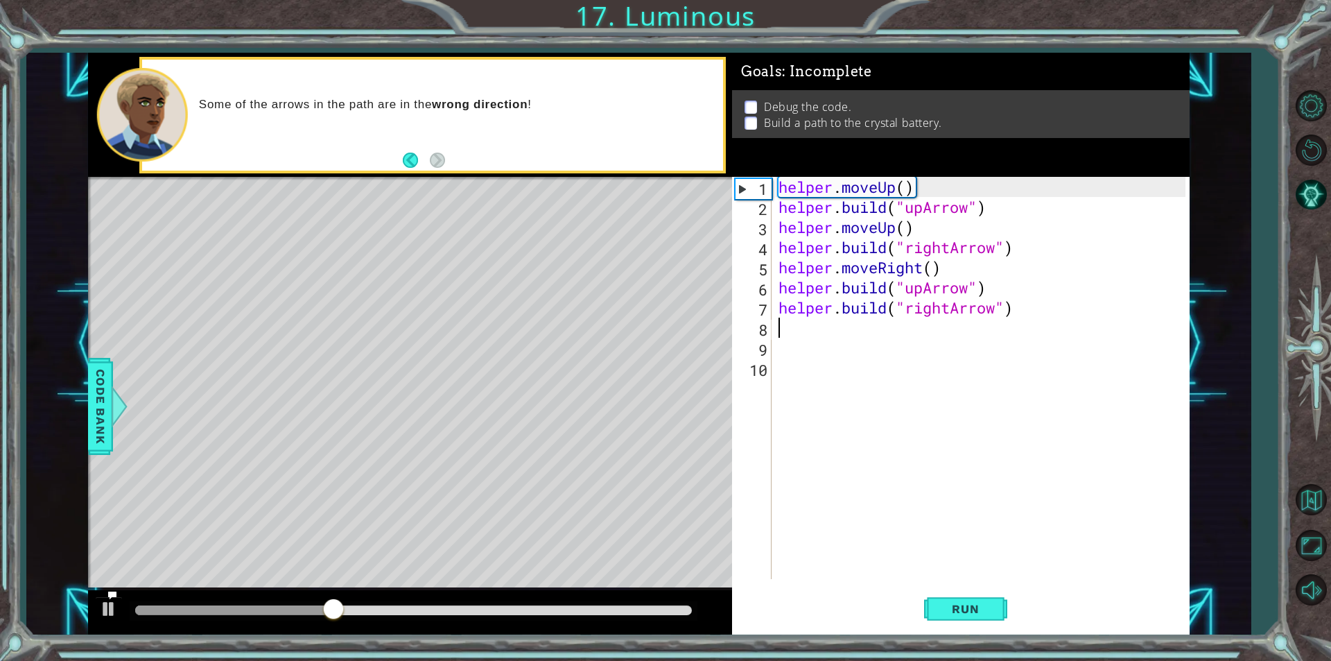
click at [1071, 314] on div "helper . moveUp ( ) helper . build ( "upArrow" ) helper . moveUp ( ) helper . b…" at bounding box center [984, 398] width 417 height 442
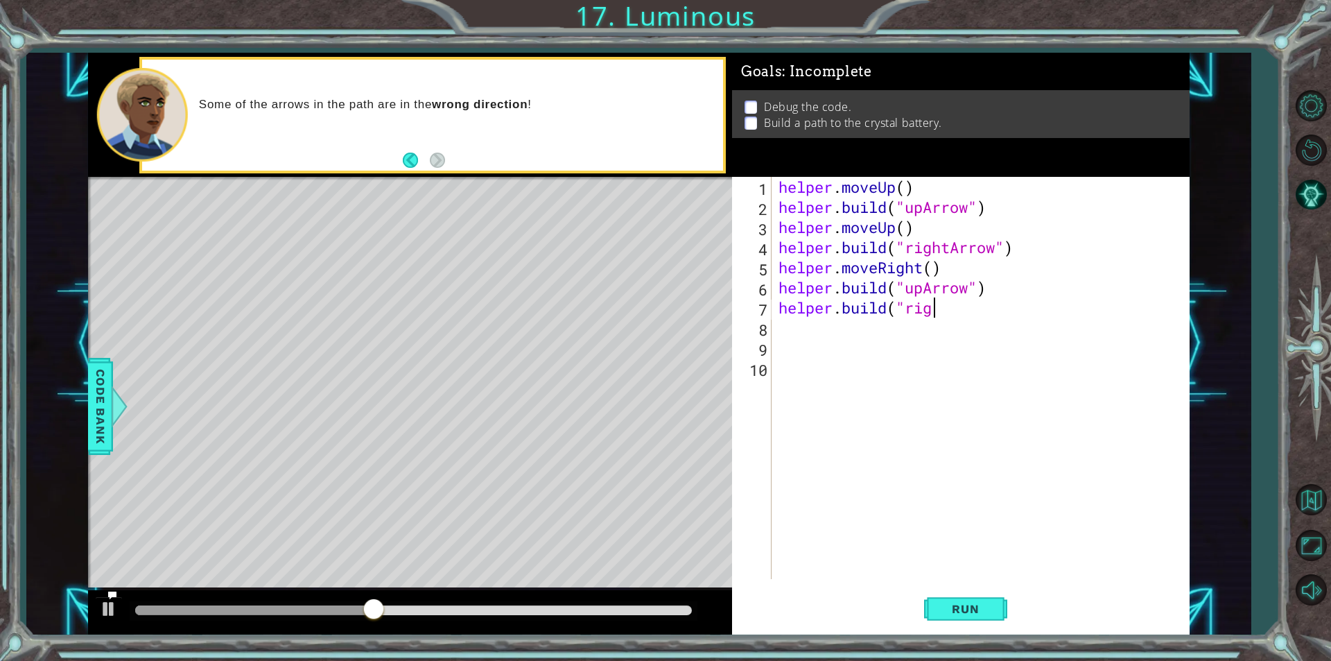
type textarea "h"
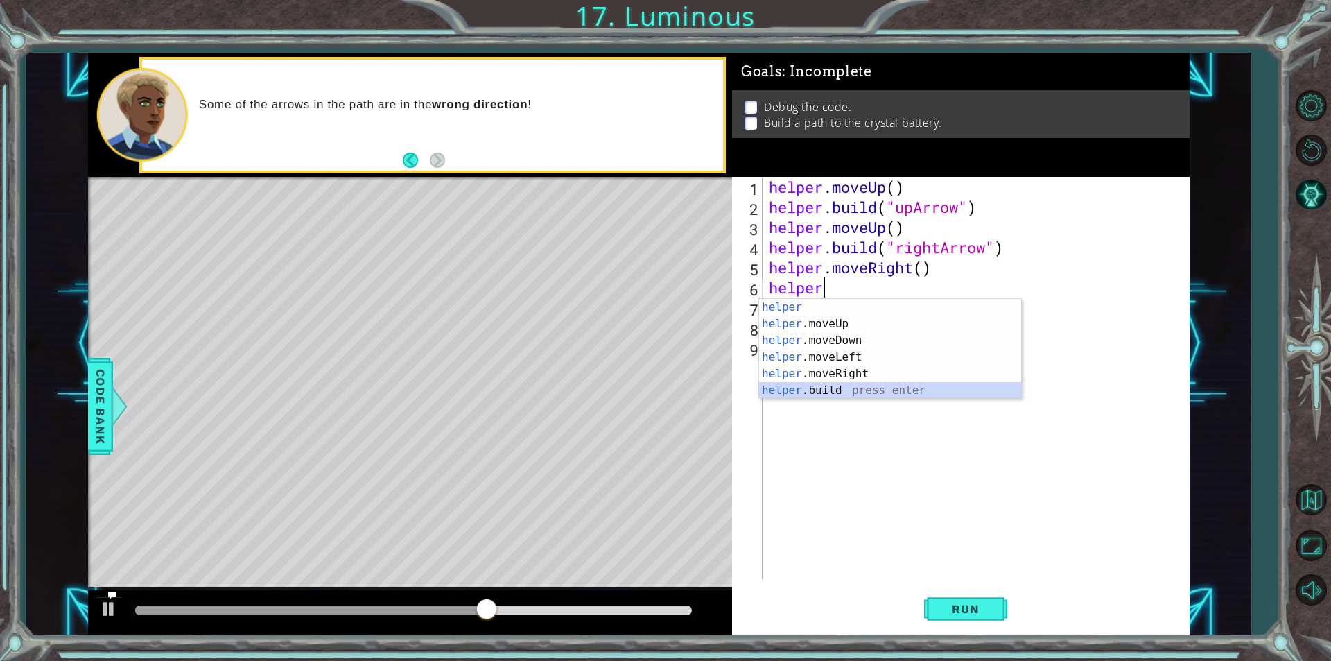
click at [835, 391] on div "helper press enter helper .moveUp press enter helper .moveDown press enter help…" at bounding box center [890, 365] width 262 height 133
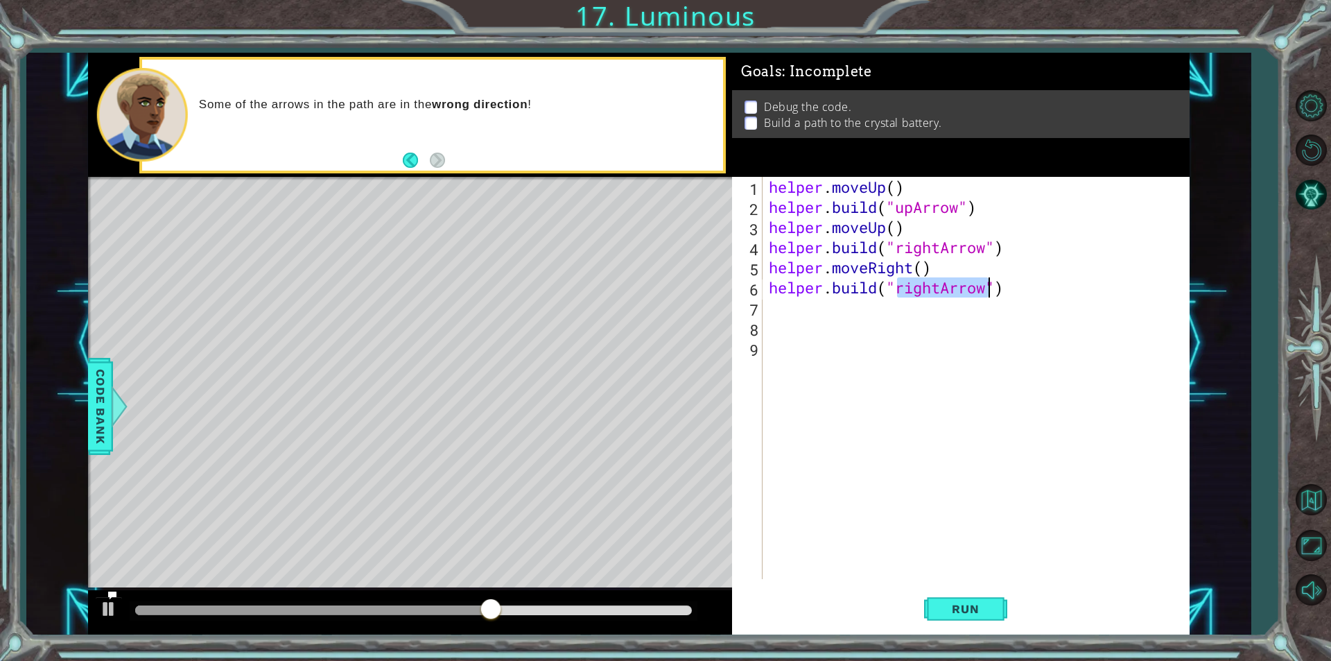
type textarea "[DOMAIN_NAME]("rightArrow")"
click at [998, 612] on button "Run" at bounding box center [965, 609] width 83 height 46
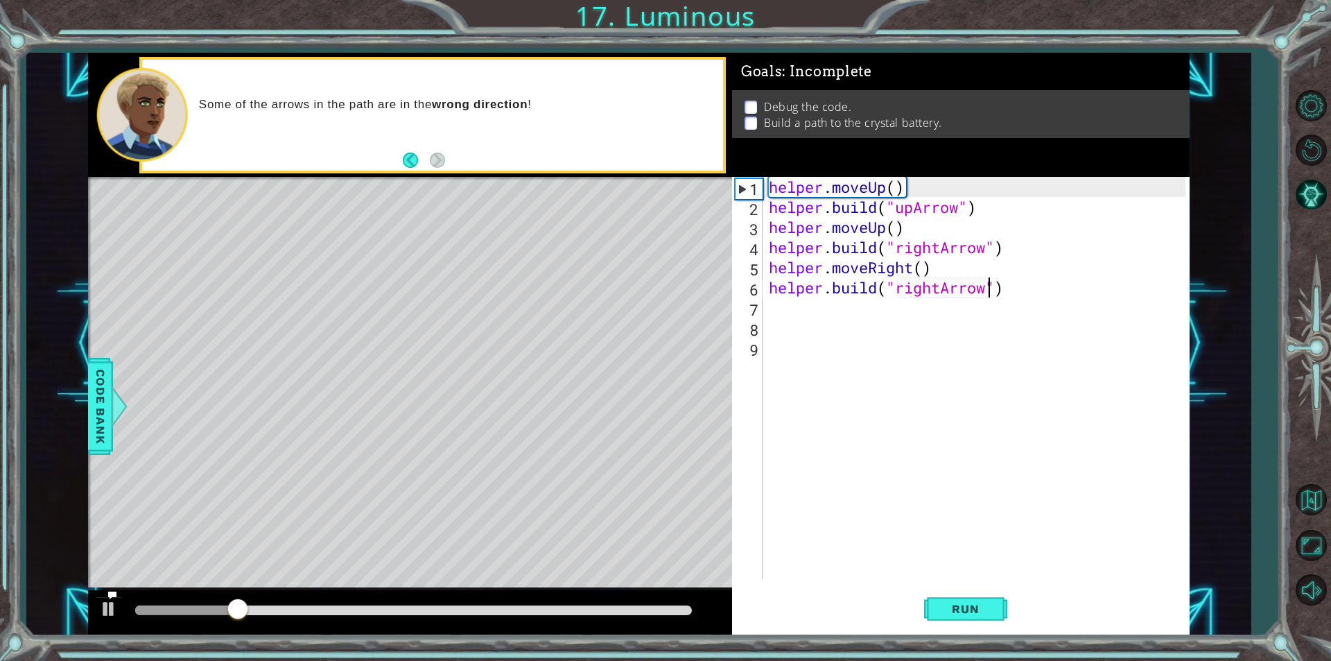
click at [804, 318] on div "helper . moveUp ( ) helper . build ( "upArrow" ) helper . moveUp ( ) helper . b…" at bounding box center [979, 398] width 426 height 442
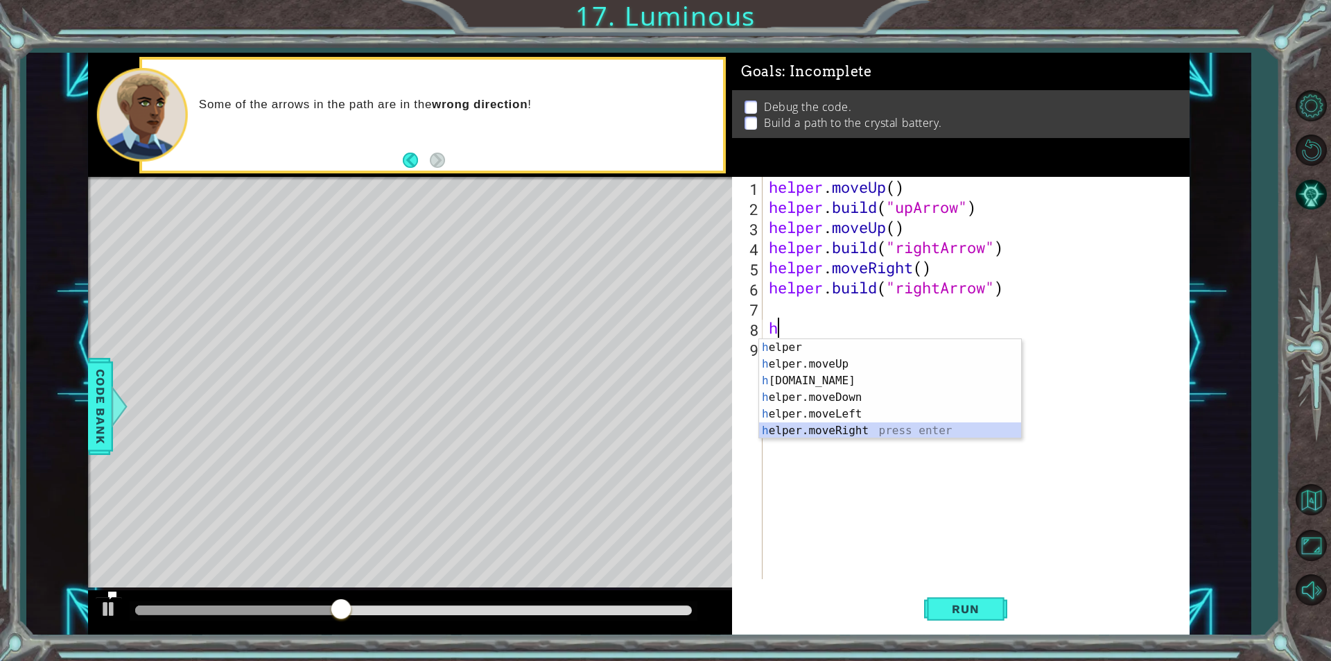
click at [842, 424] on div "h elper press enter h elper.moveUp press enter h [DOMAIN_NAME] press enter h el…" at bounding box center [890, 405] width 262 height 133
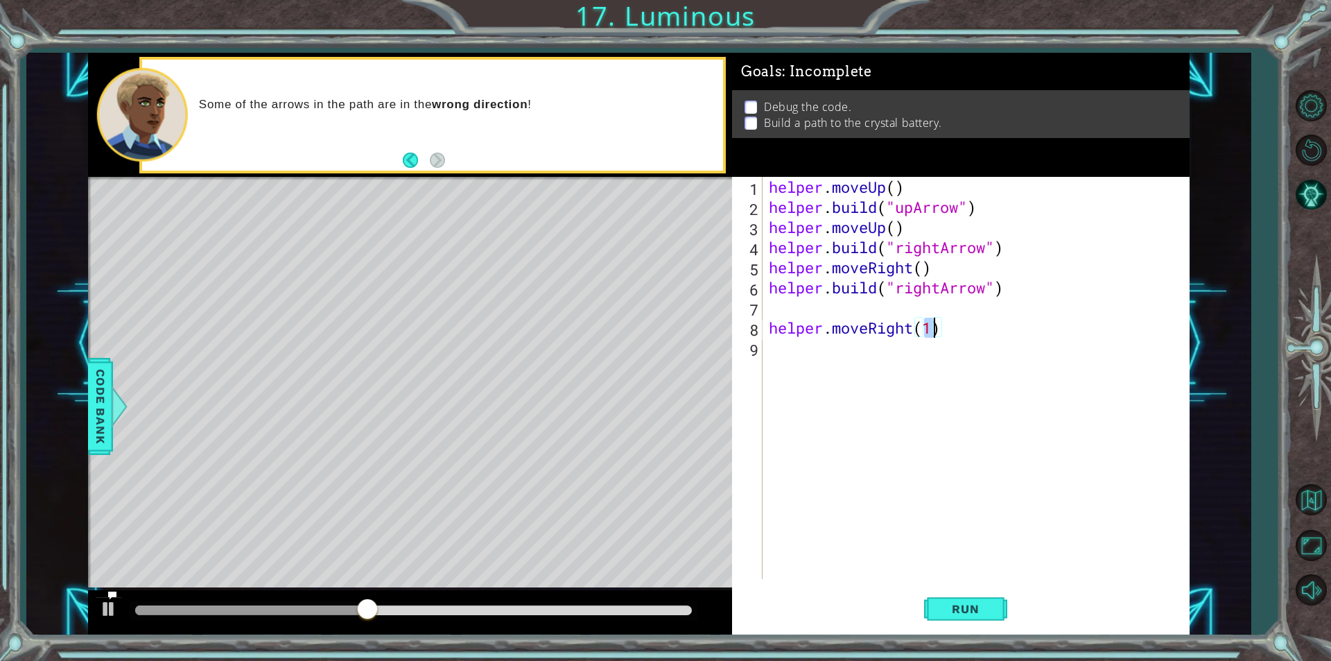
click at [962, 330] on div "helper . moveUp ( ) helper . build ( "upArrow" ) helper . moveUp ( ) helper . b…" at bounding box center [979, 398] width 426 height 442
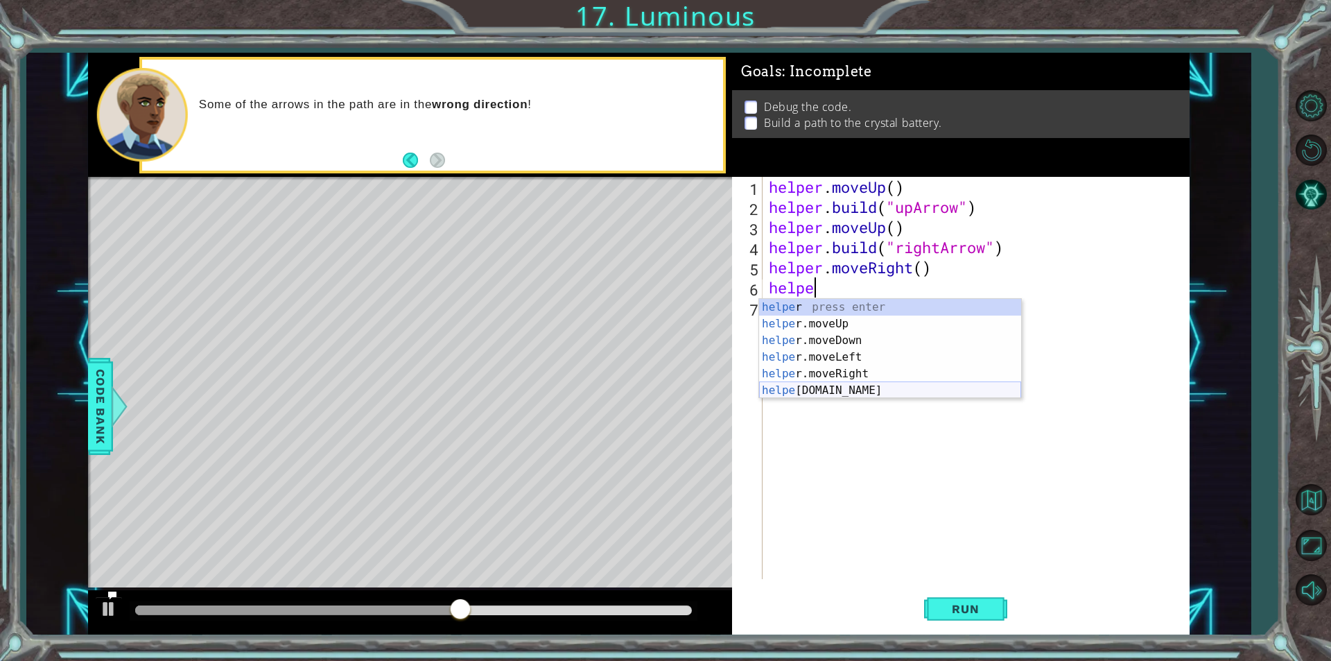
click at [877, 393] on div "helpe r press enter helpe [PERSON_NAME]moveUp press enter helpe [PERSON_NAME]mo…" at bounding box center [890, 365] width 262 height 133
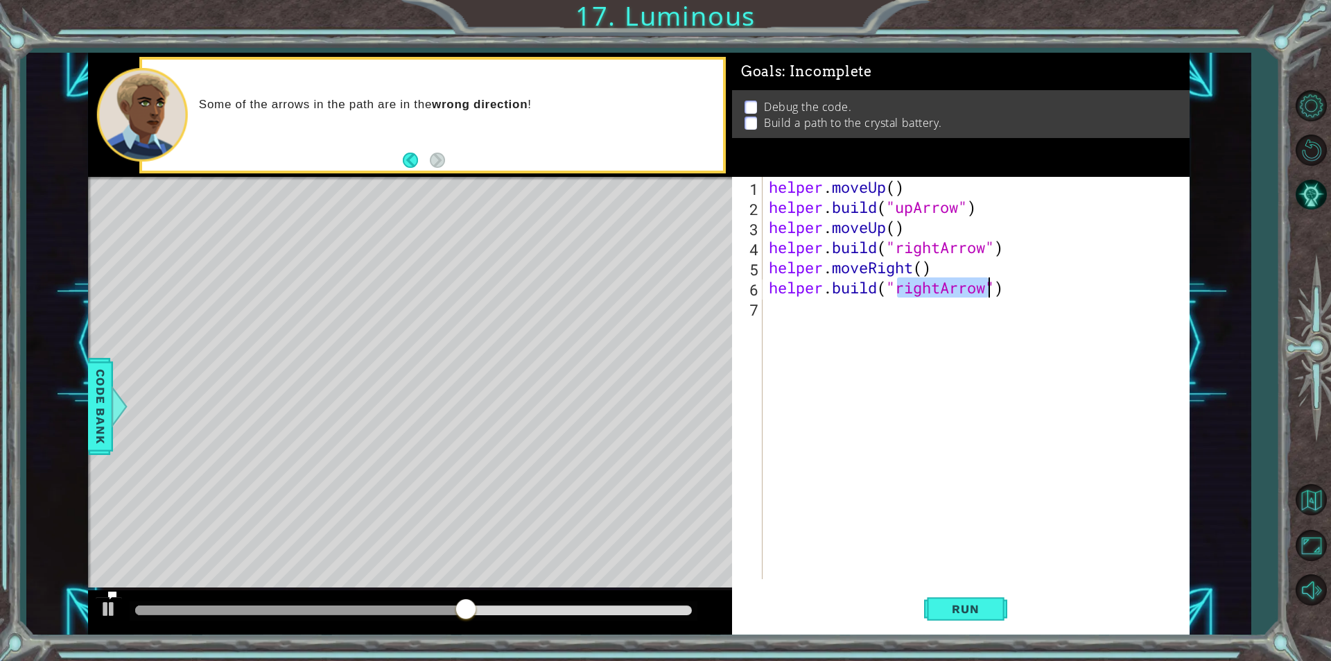
type textarea "[DOMAIN_NAME]("rightArrow")"
click at [797, 315] on div "helper . moveUp ( ) helper . build ( "upArrow" ) helper . moveUp ( ) helper . b…" at bounding box center [979, 398] width 426 height 442
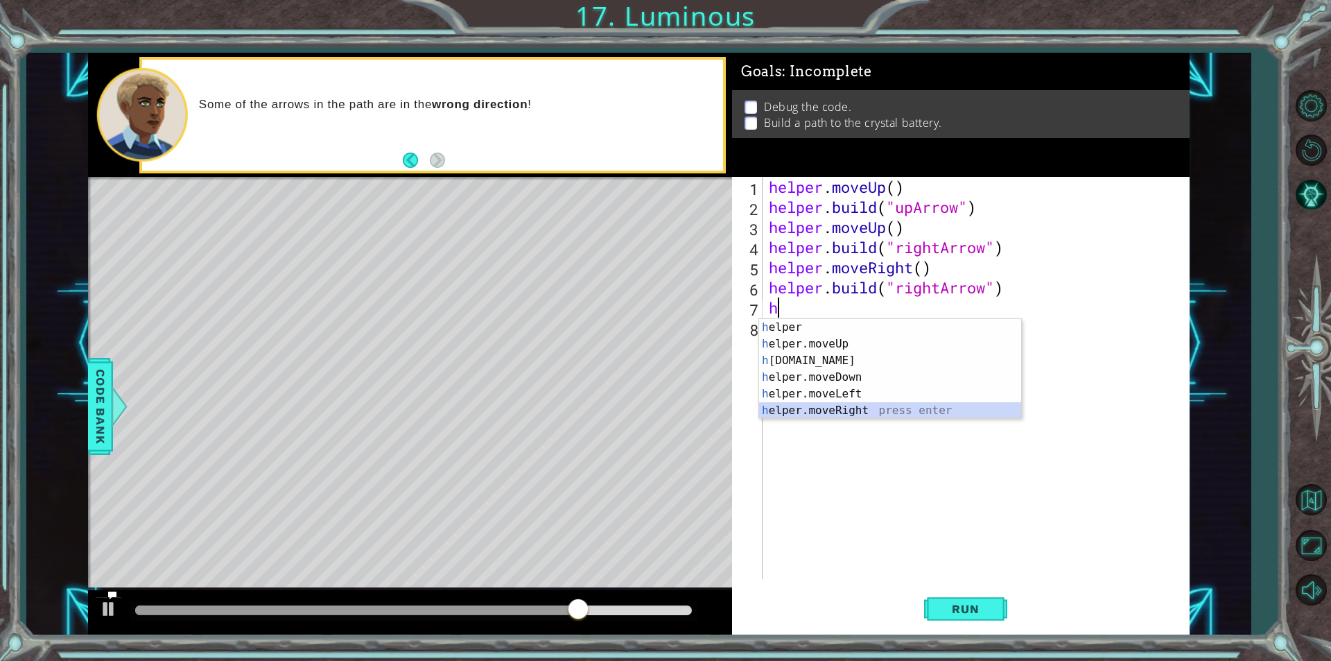
click at [849, 407] on div "h elper press enter h elper.moveUp press enter h [DOMAIN_NAME] press enter h el…" at bounding box center [890, 385] width 262 height 133
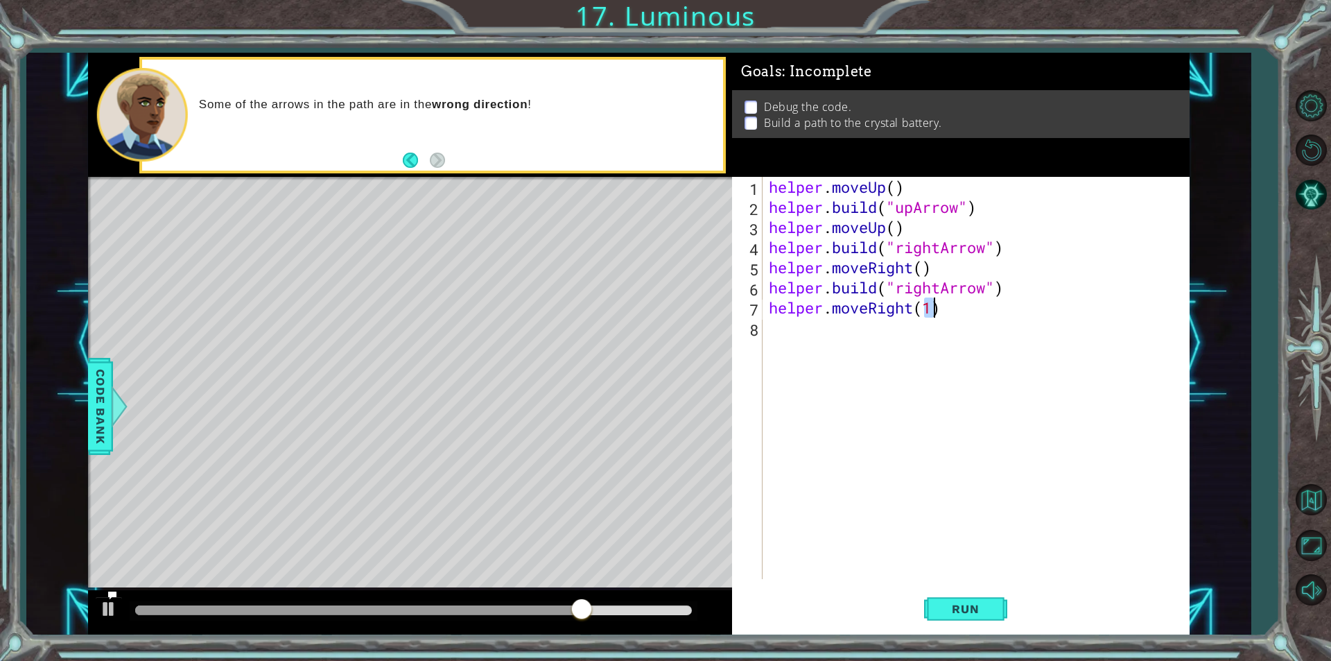
type textarea "helper.moveRight(1)"
click at [805, 327] on div "helper . moveUp ( ) helper . build ( "upArrow" ) helper . moveUp ( ) helper . b…" at bounding box center [979, 398] width 426 height 442
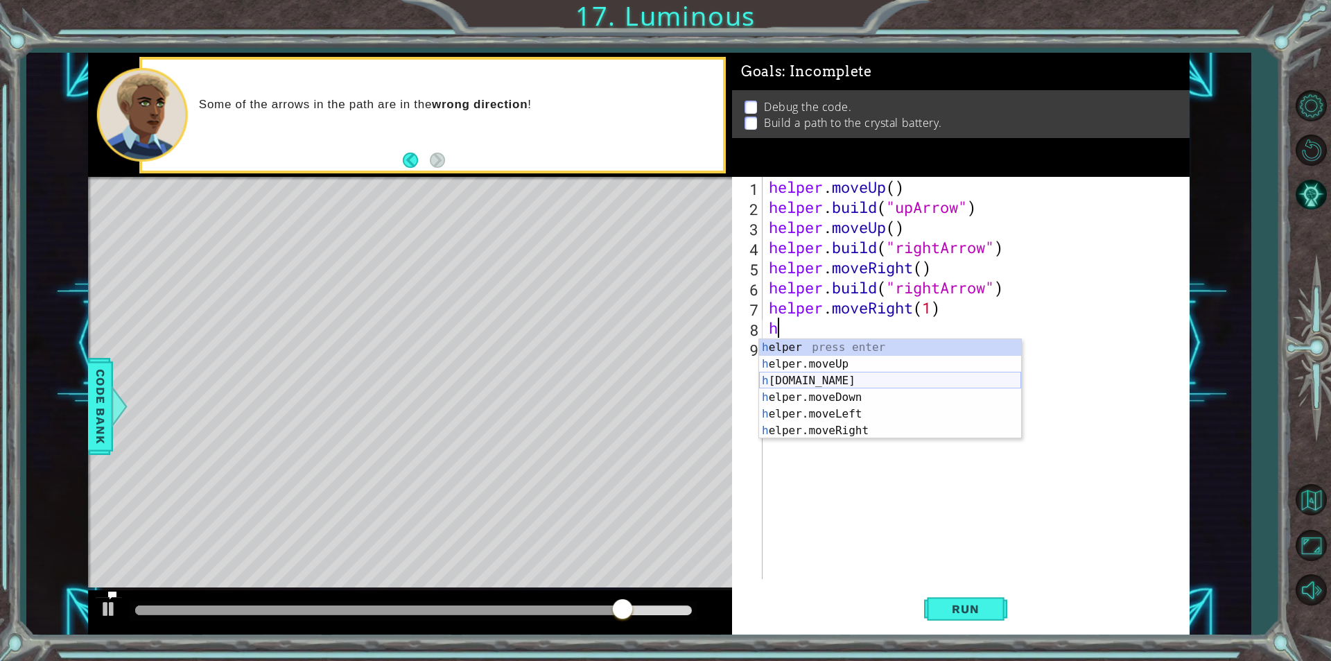
click at [871, 377] on div "h elper press enter h elper.moveUp press enter h [DOMAIN_NAME] press enter h el…" at bounding box center [890, 405] width 262 height 133
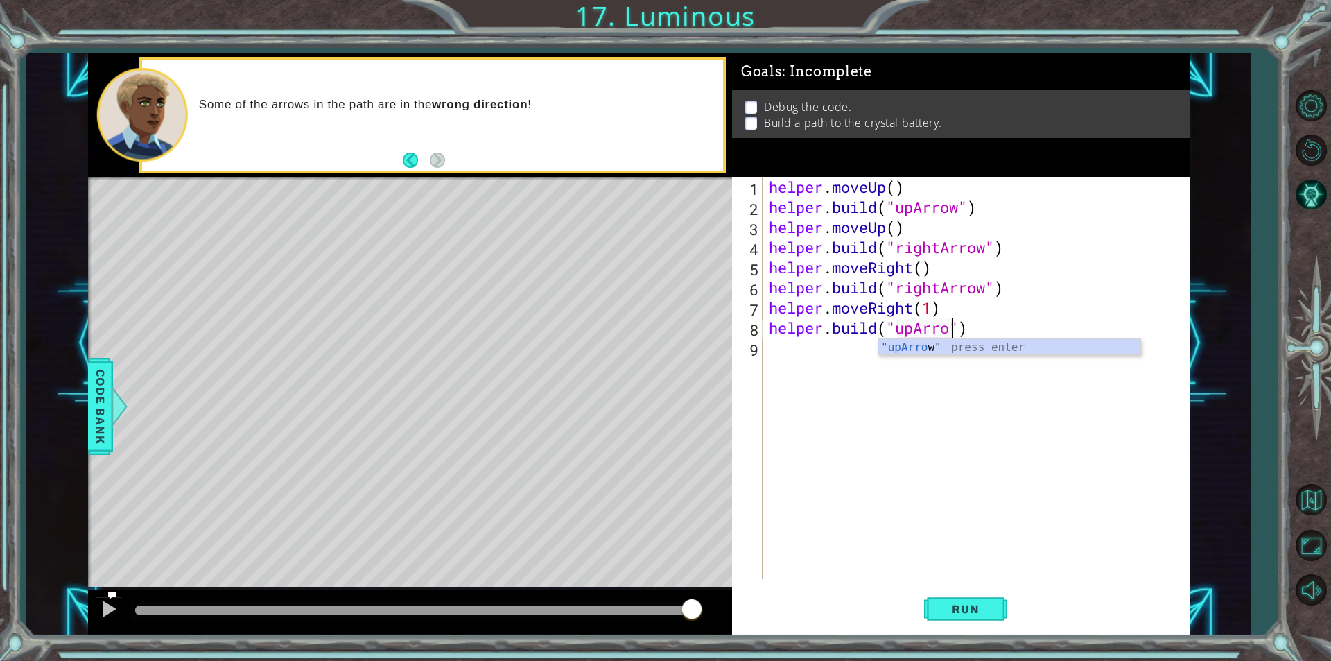
scroll to position [0, 8]
type textarea "[DOMAIN_NAME]("upArrow")"
click at [992, 609] on span "Run" at bounding box center [965, 609] width 55 height 14
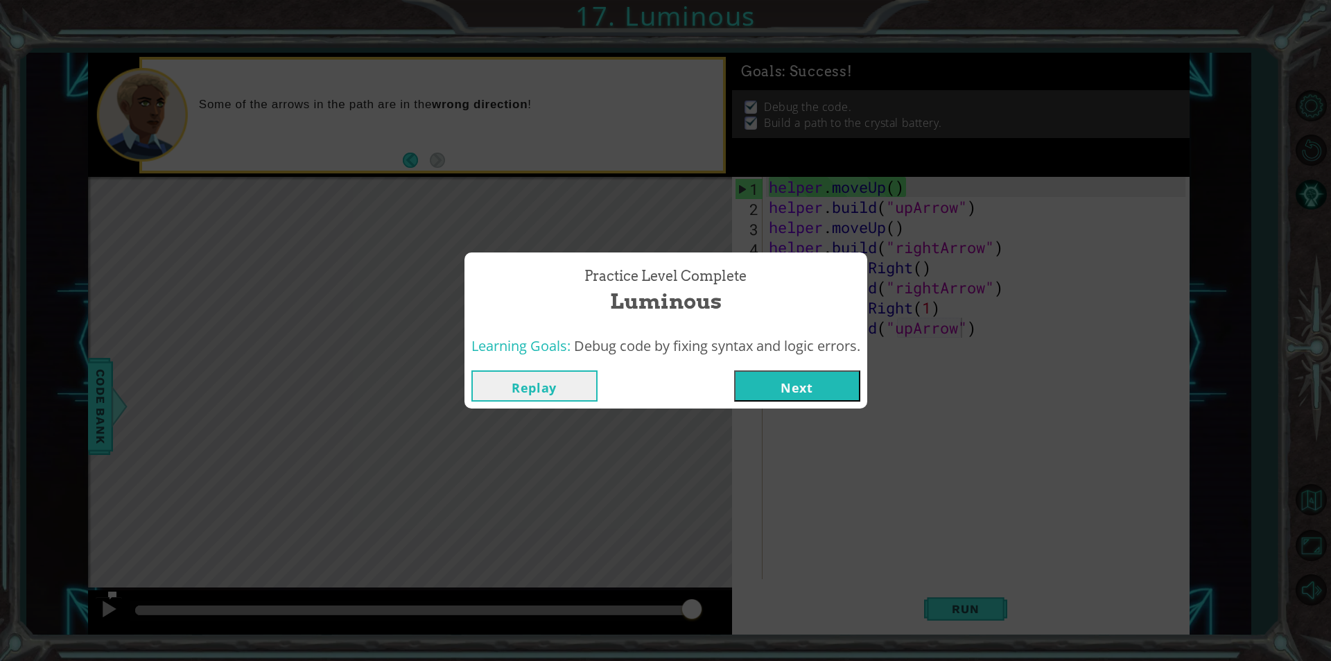
click at [840, 386] on button "Next" at bounding box center [797, 385] width 126 height 31
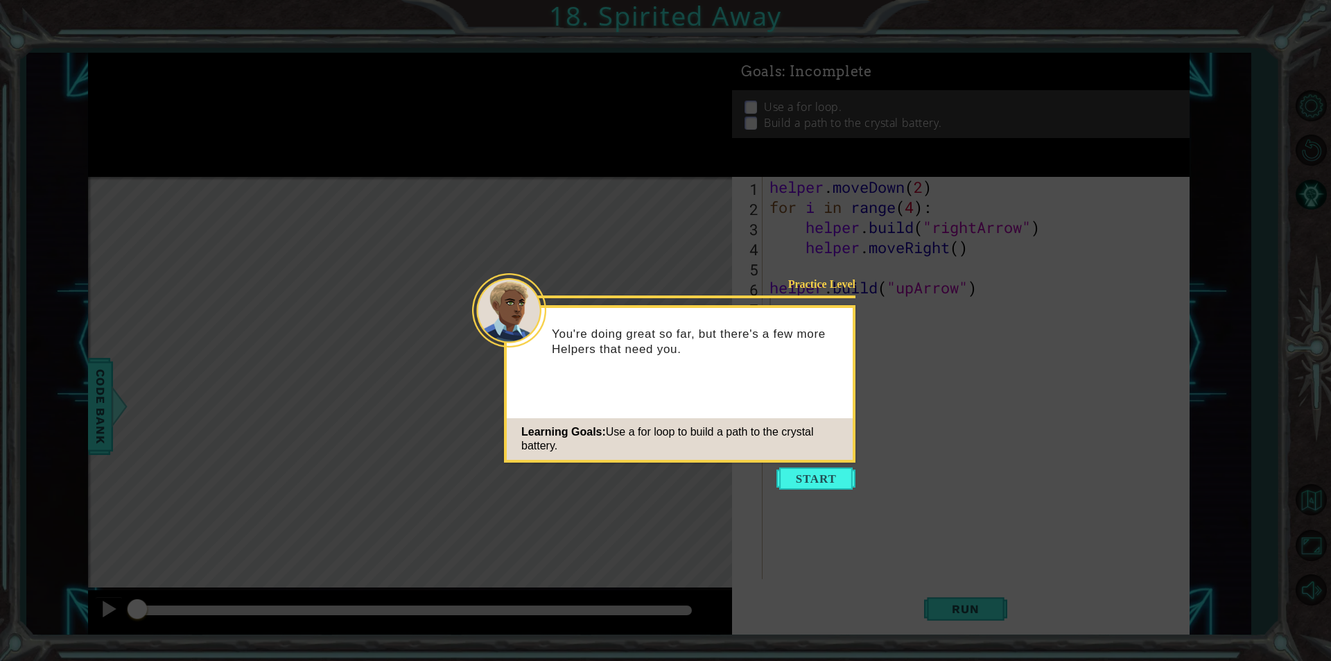
drag, startPoint x: 876, startPoint y: 522, endPoint x: 817, endPoint y: 494, distance: 66.1
click at [830, 488] on button "Start" at bounding box center [816, 478] width 79 height 22
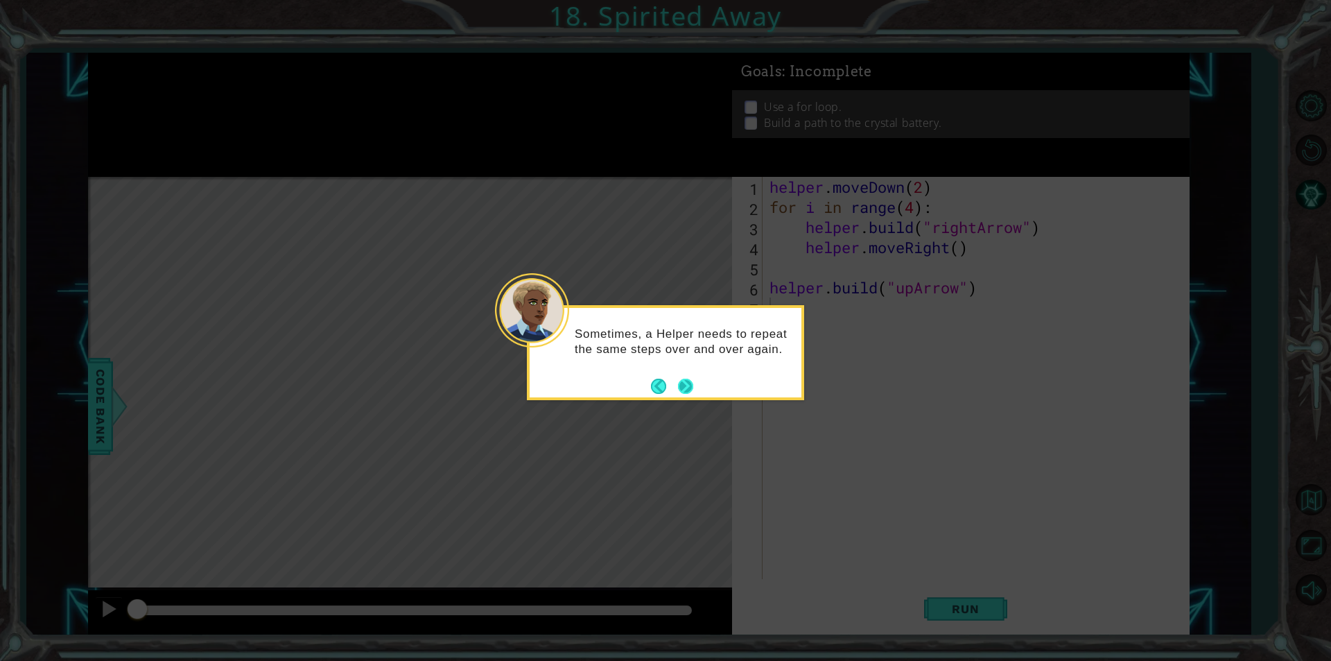
click at [694, 383] on button "Next" at bounding box center [686, 386] width 16 height 16
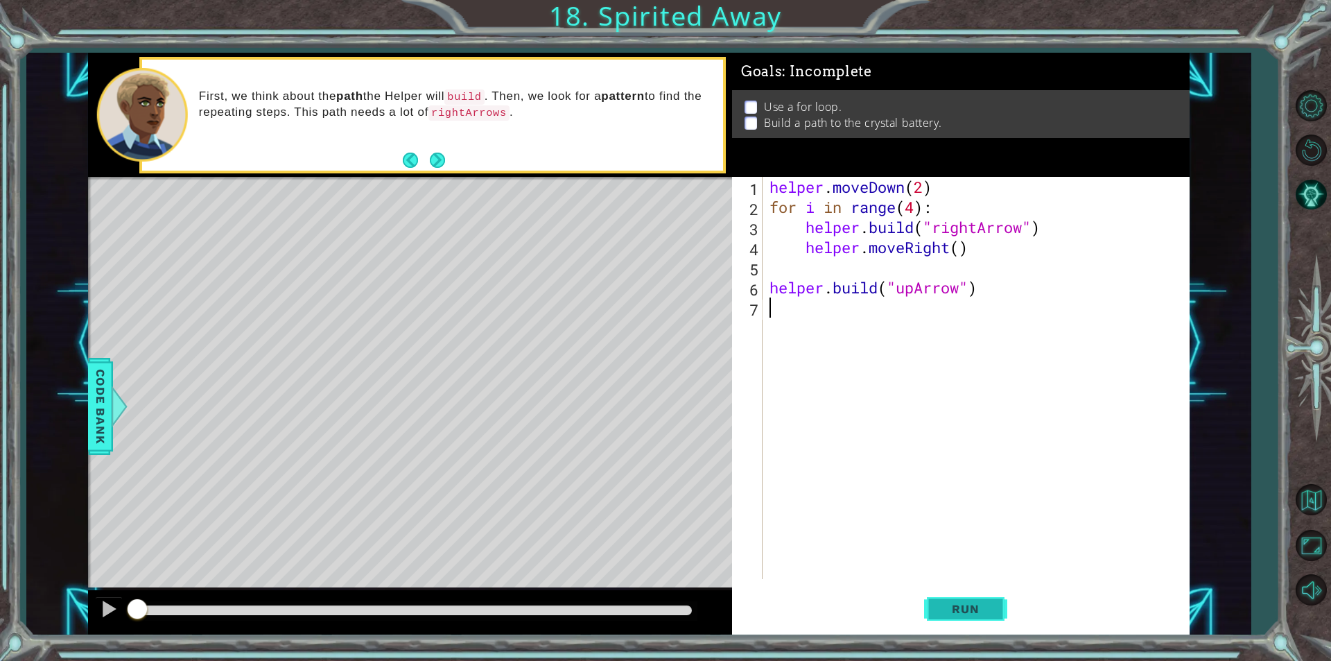
click at [980, 613] on span "Run" at bounding box center [965, 609] width 55 height 14
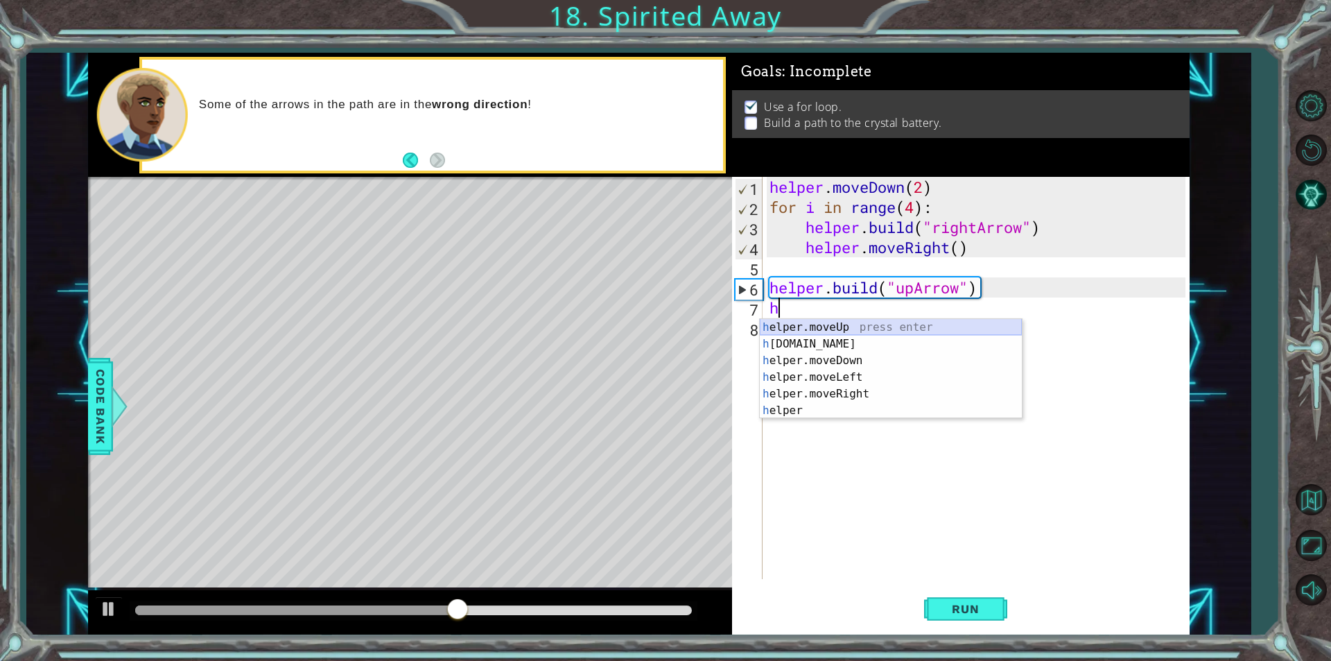
click at [833, 325] on div "h elper.moveUp press enter h [DOMAIN_NAME] press enter h elper.moveDown press e…" at bounding box center [891, 385] width 262 height 133
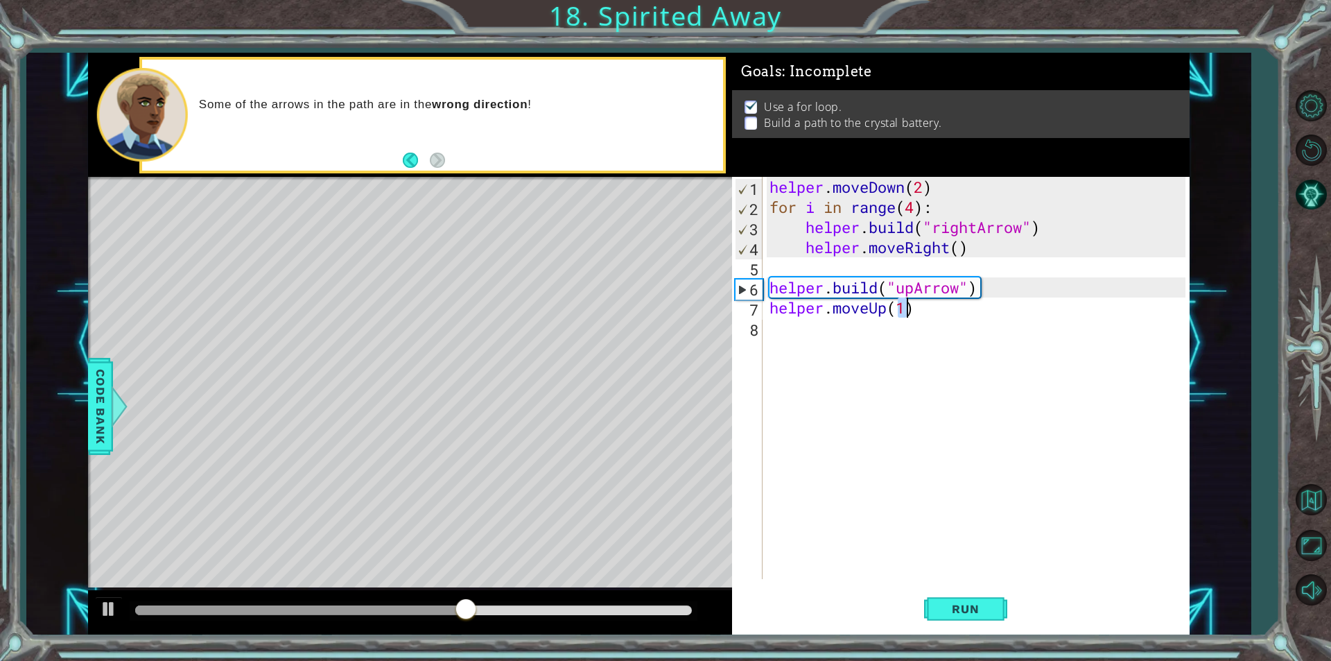
type textarea "helper.moveUp(1)"
click at [782, 335] on div "helper . moveDown ( 2 ) for i in range ( 4 ) : helper . build ( "rightArrow" ) …" at bounding box center [980, 398] width 426 height 442
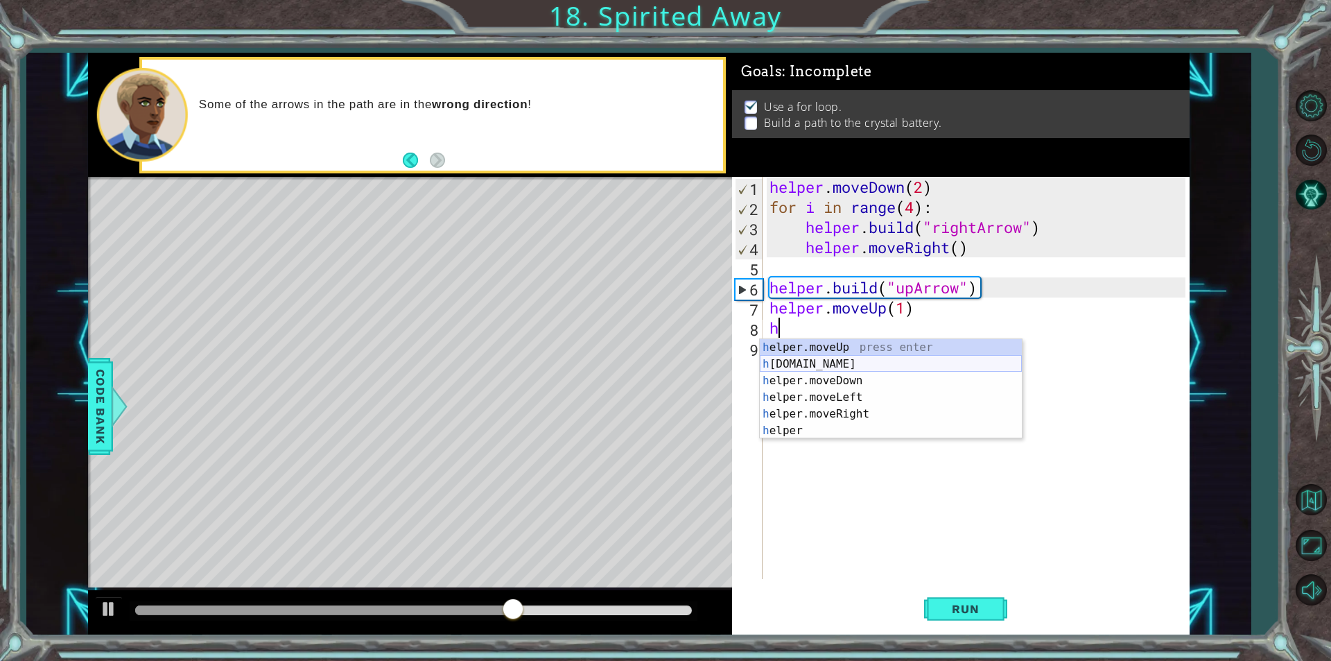
click at [843, 360] on div "h elper.moveUp press enter h [DOMAIN_NAME] press enter h elper.moveDown press e…" at bounding box center [891, 405] width 262 height 133
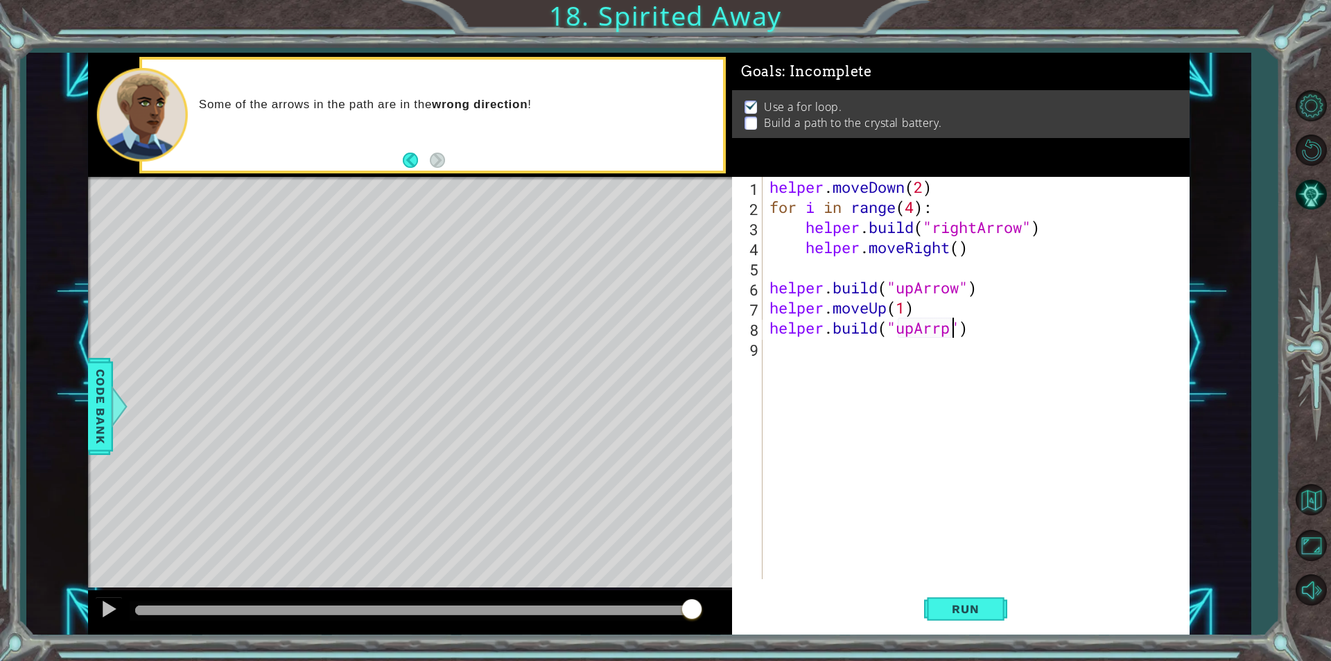
scroll to position [0, 8]
type textarea "[DOMAIN_NAME]("upArrow")"
click at [975, 603] on span "Run" at bounding box center [965, 609] width 55 height 14
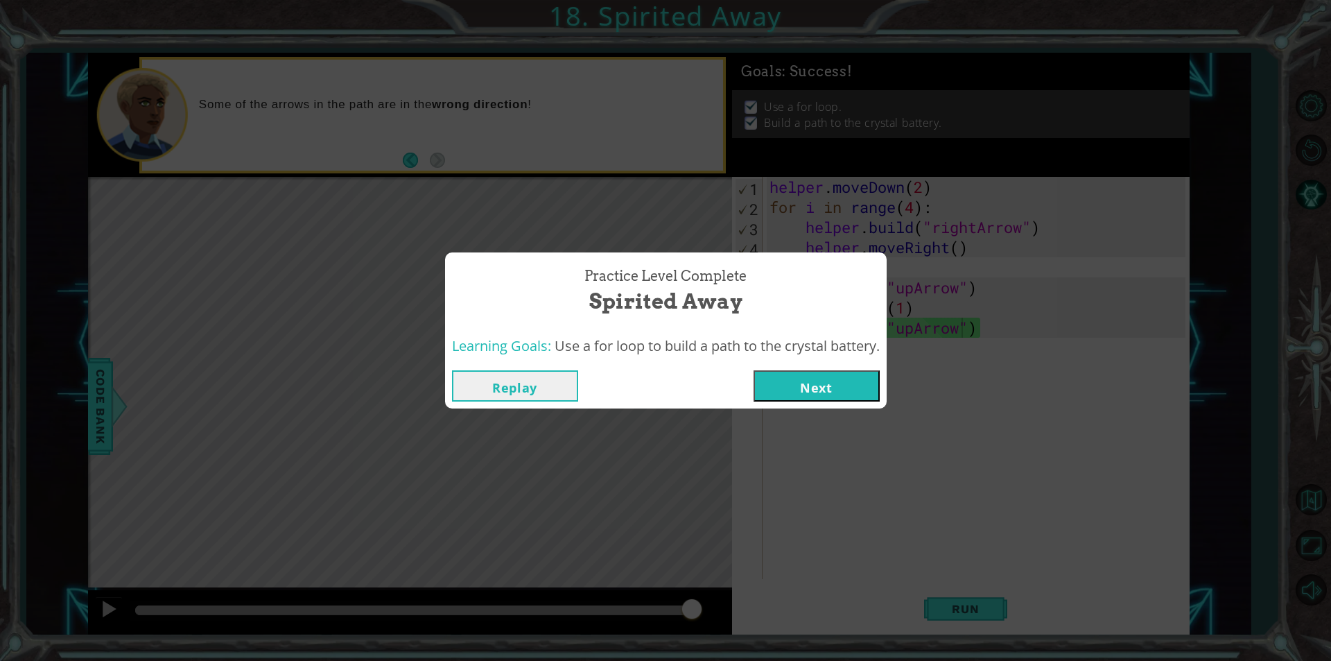
click button "Next" at bounding box center [817, 385] width 126 height 31
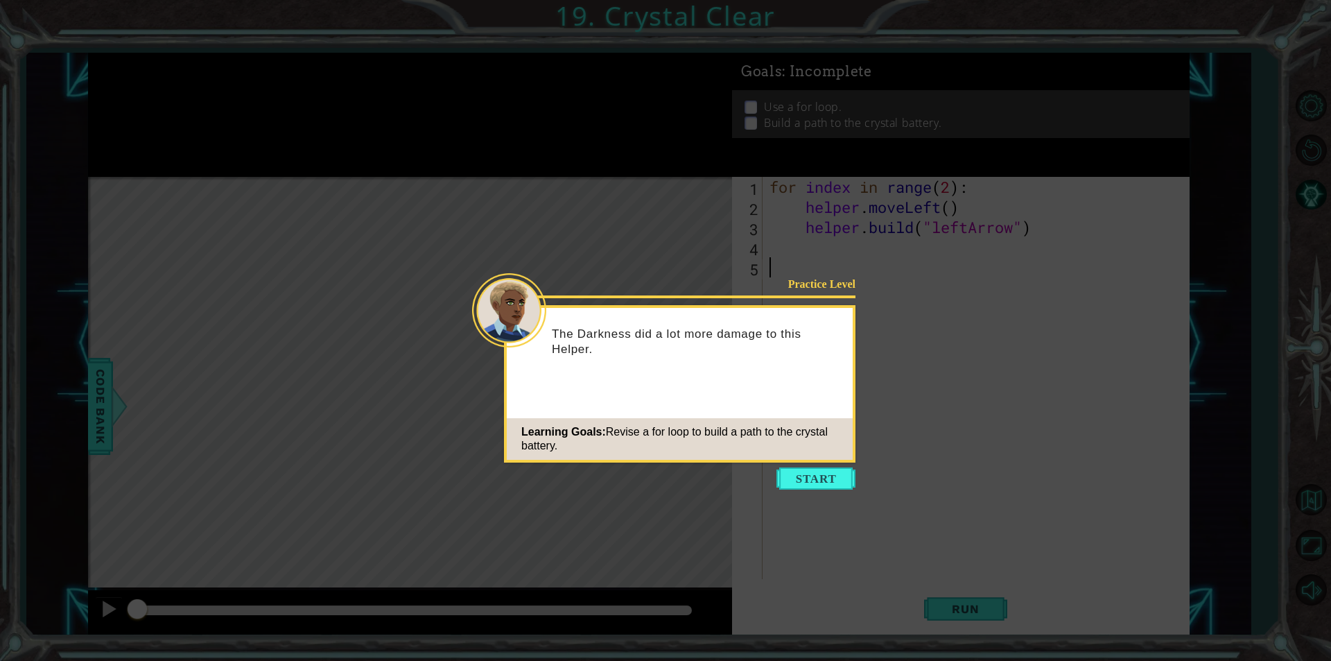
click at [822, 471] on button "Start" at bounding box center [816, 478] width 79 height 22
